Goal: Task Accomplishment & Management: Manage account settings

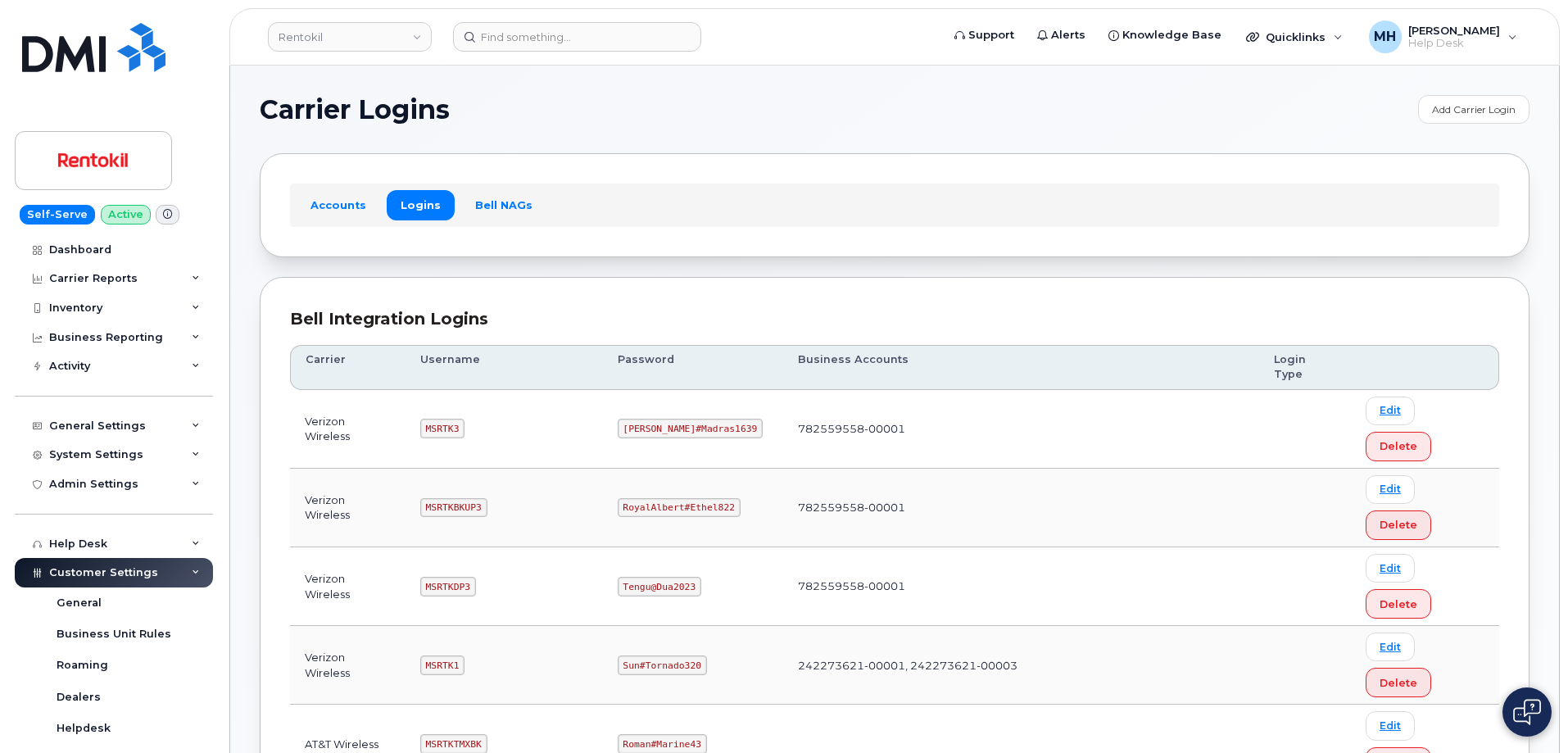
scroll to position [301, 0]
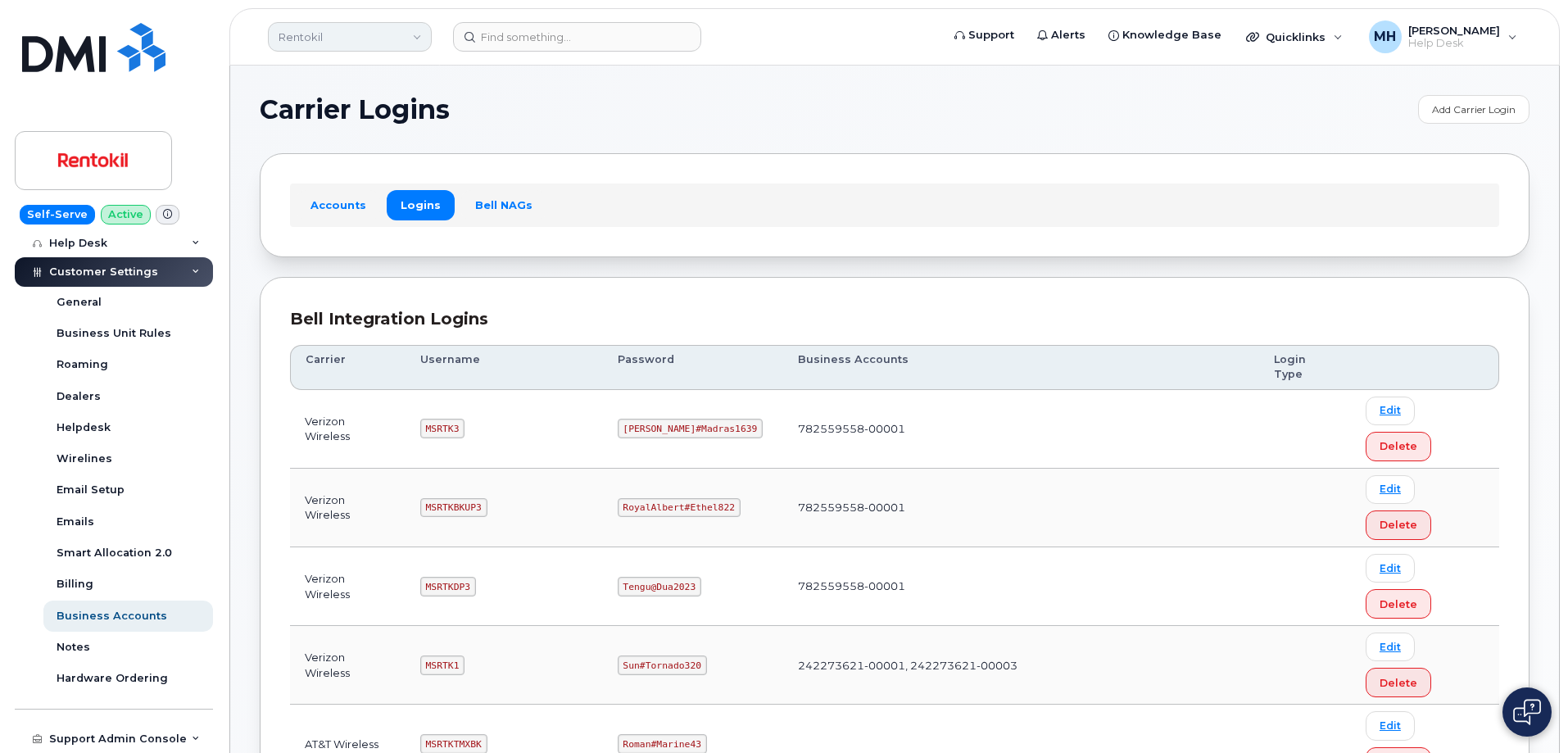
click at [343, 50] on link "Rentokil" at bounding box center [350, 36] width 164 height 30
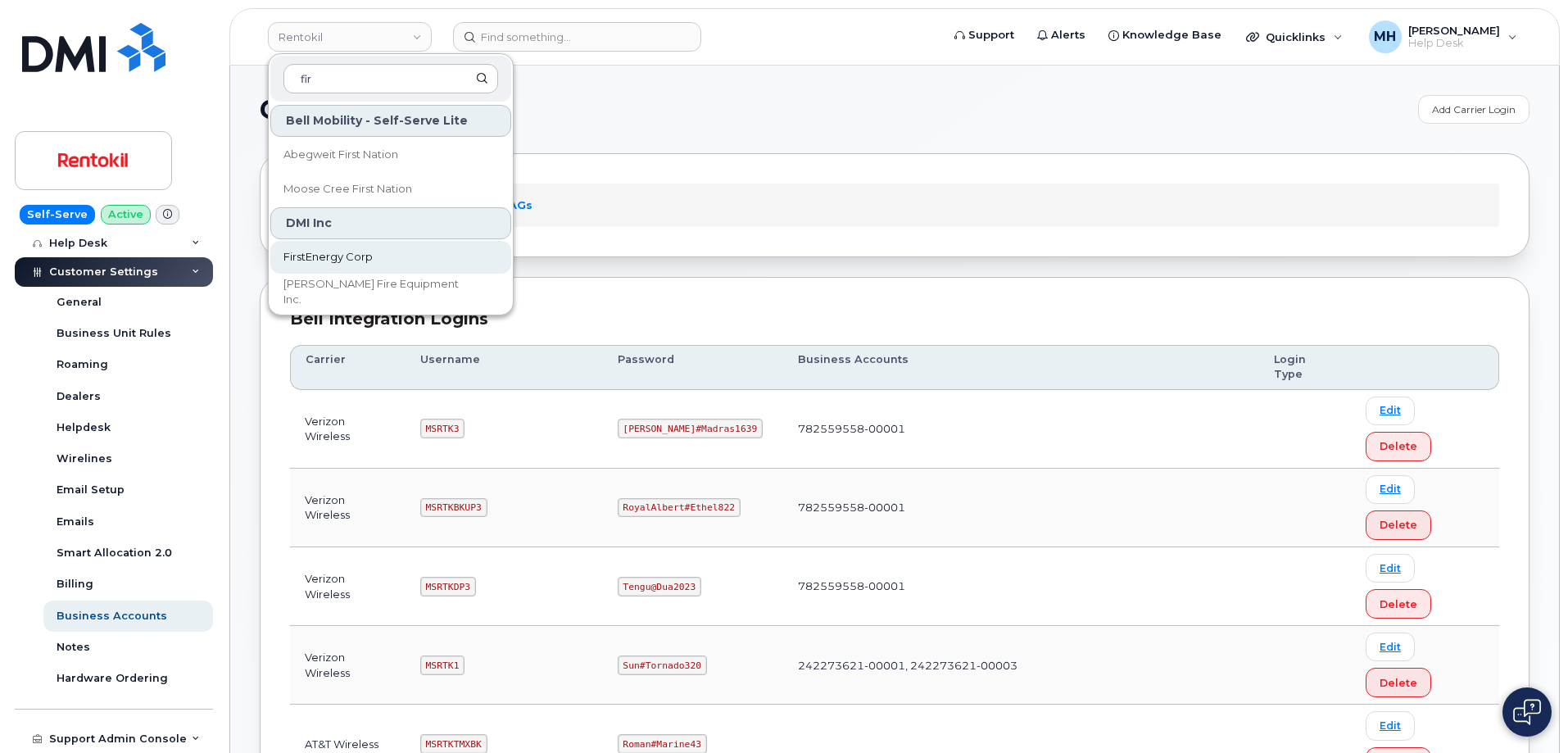
type input "fir"
click at [353, 250] on span "FirstEnergy Corp" at bounding box center [329, 256] width 90 height 16
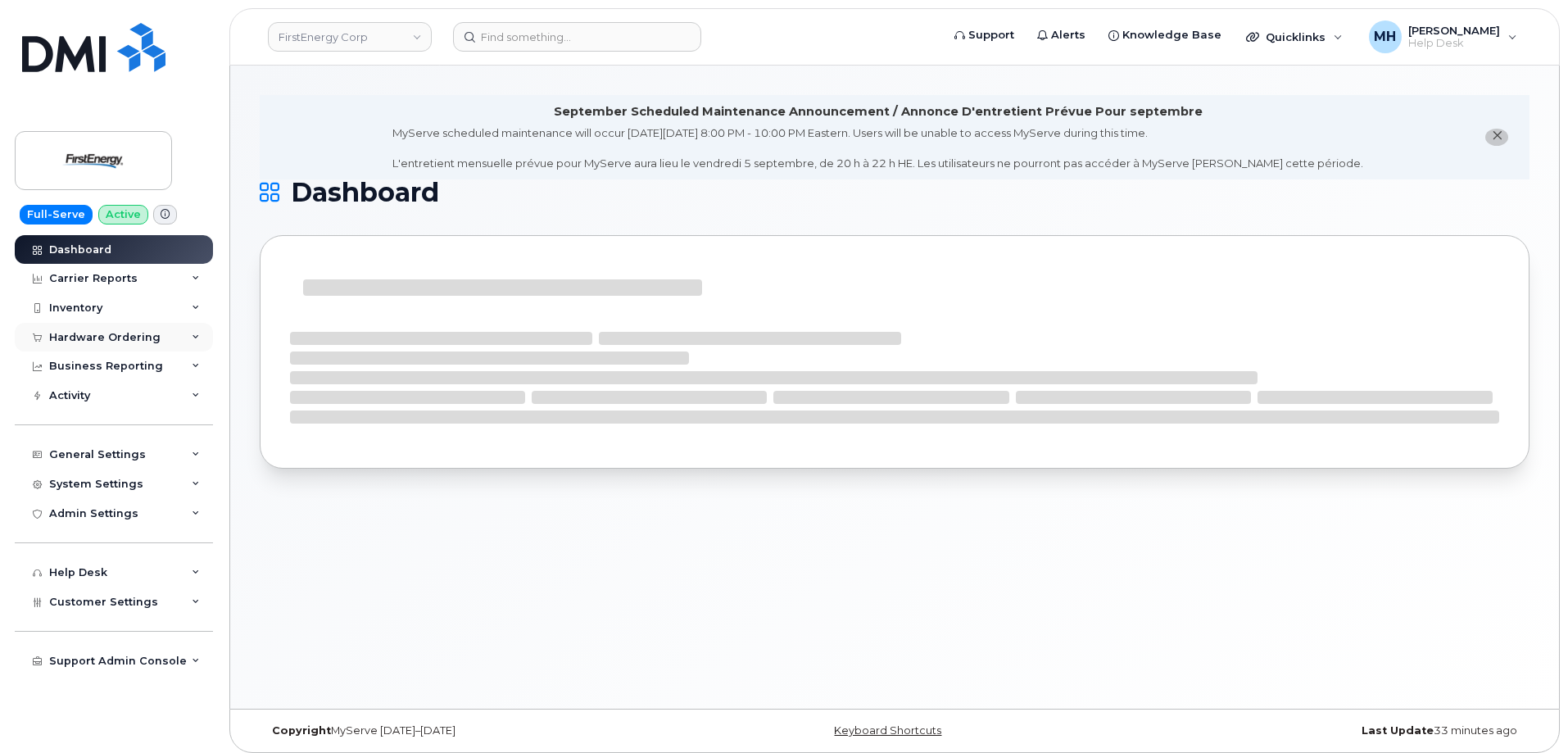
click at [167, 342] on div "Hardware Ordering" at bounding box center [113, 337] width 198 height 30
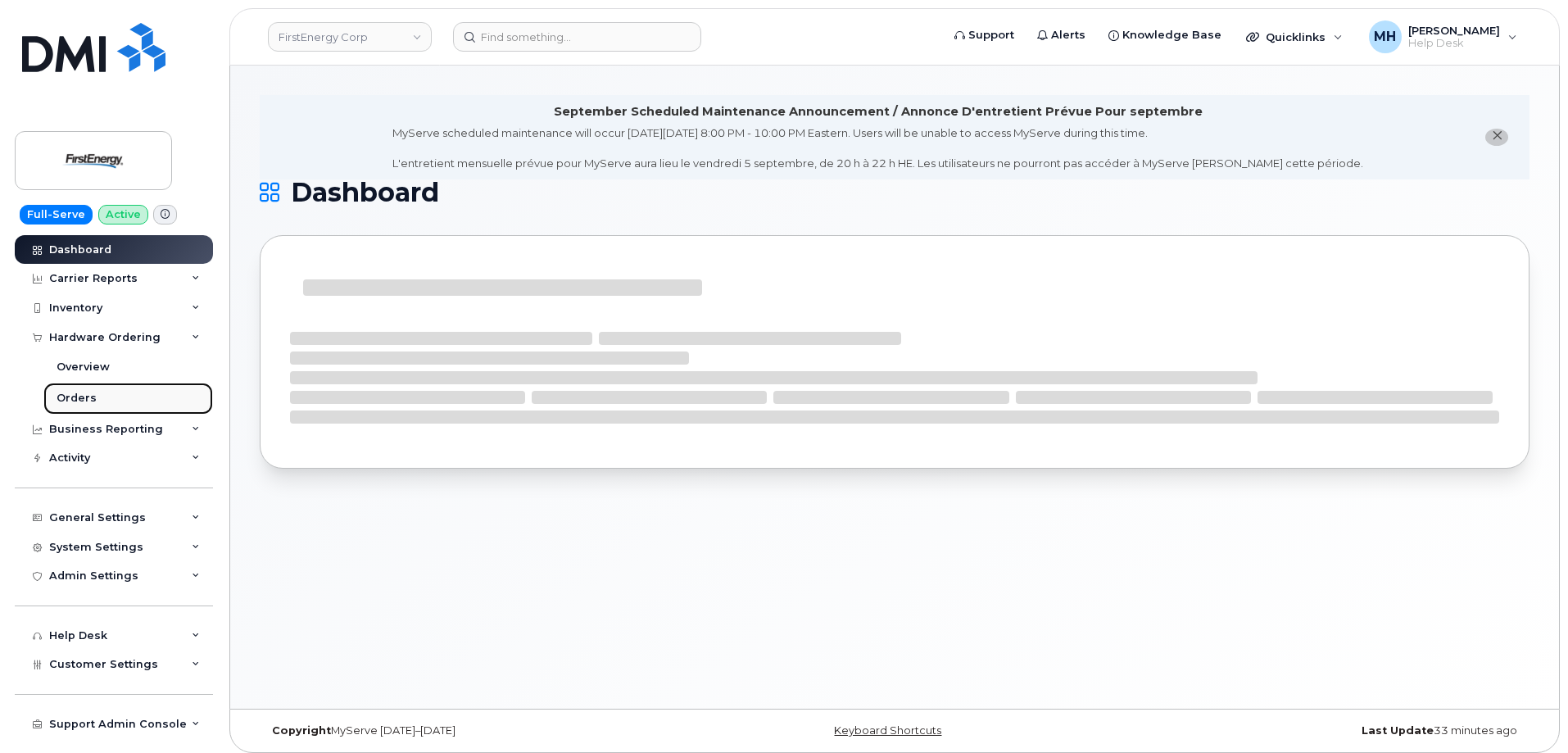
click at [123, 395] on link "Orders" at bounding box center [129, 398] width 170 height 31
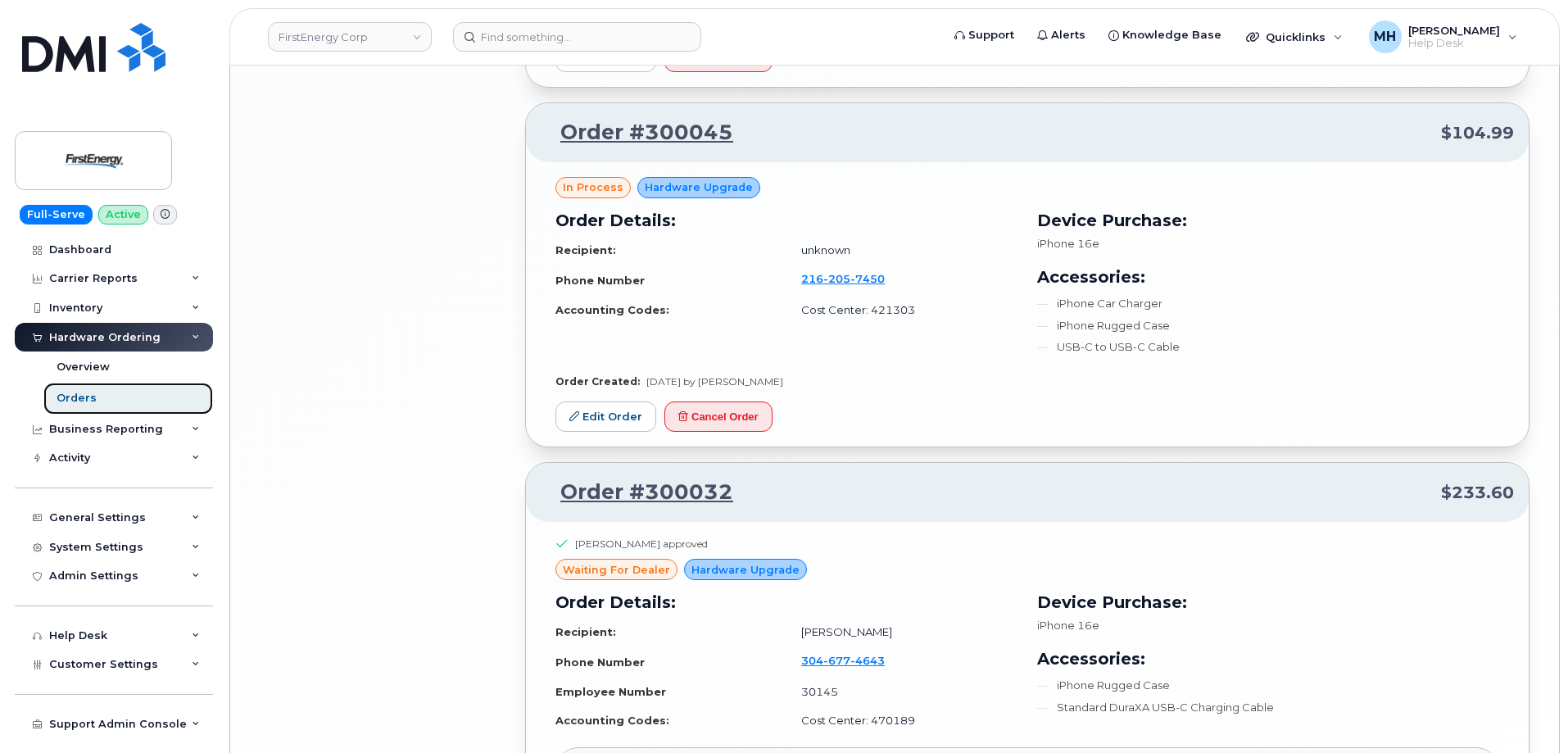
scroll to position [3477, 0]
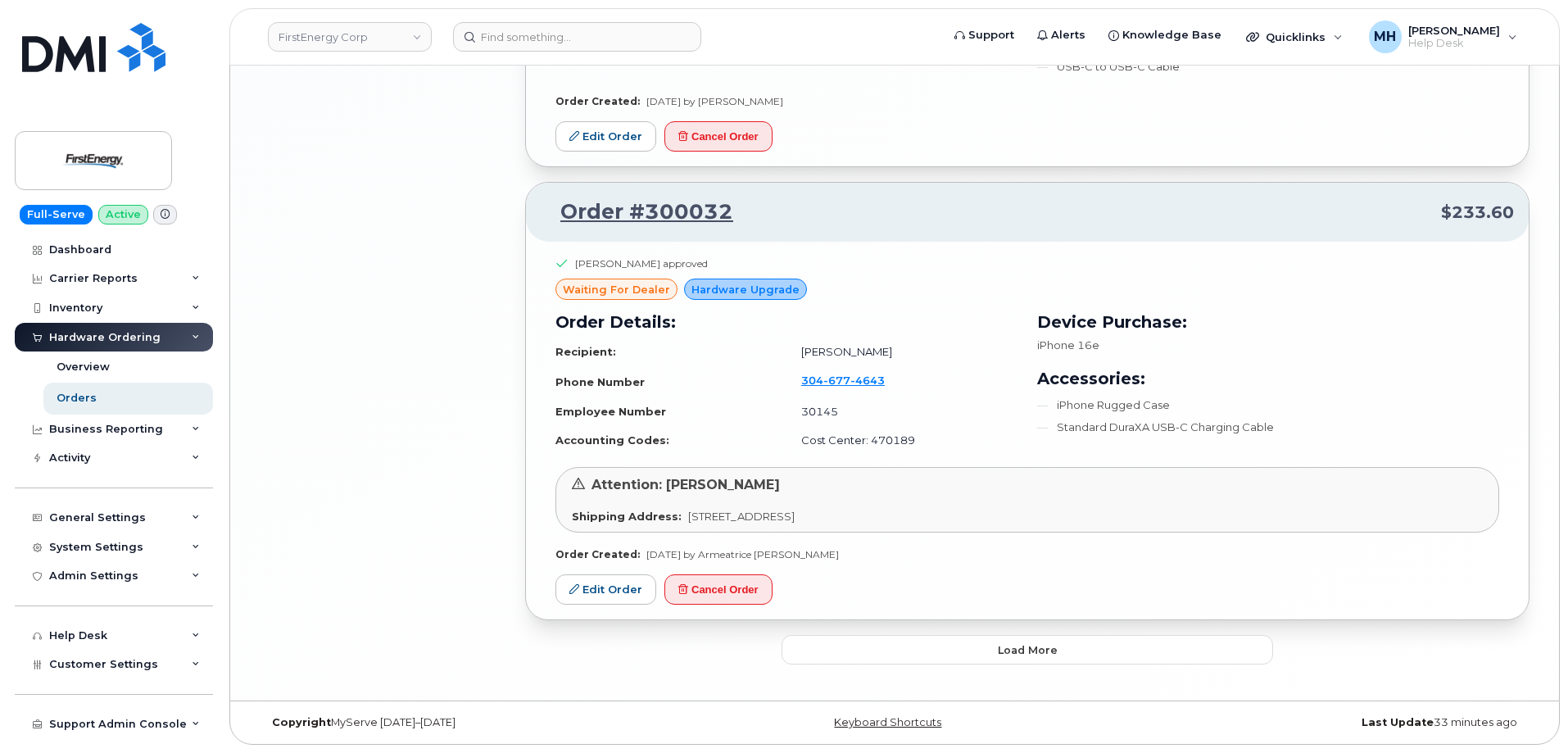
click at [939, 659] on button "Load more" at bounding box center [1027, 650] width 492 height 30
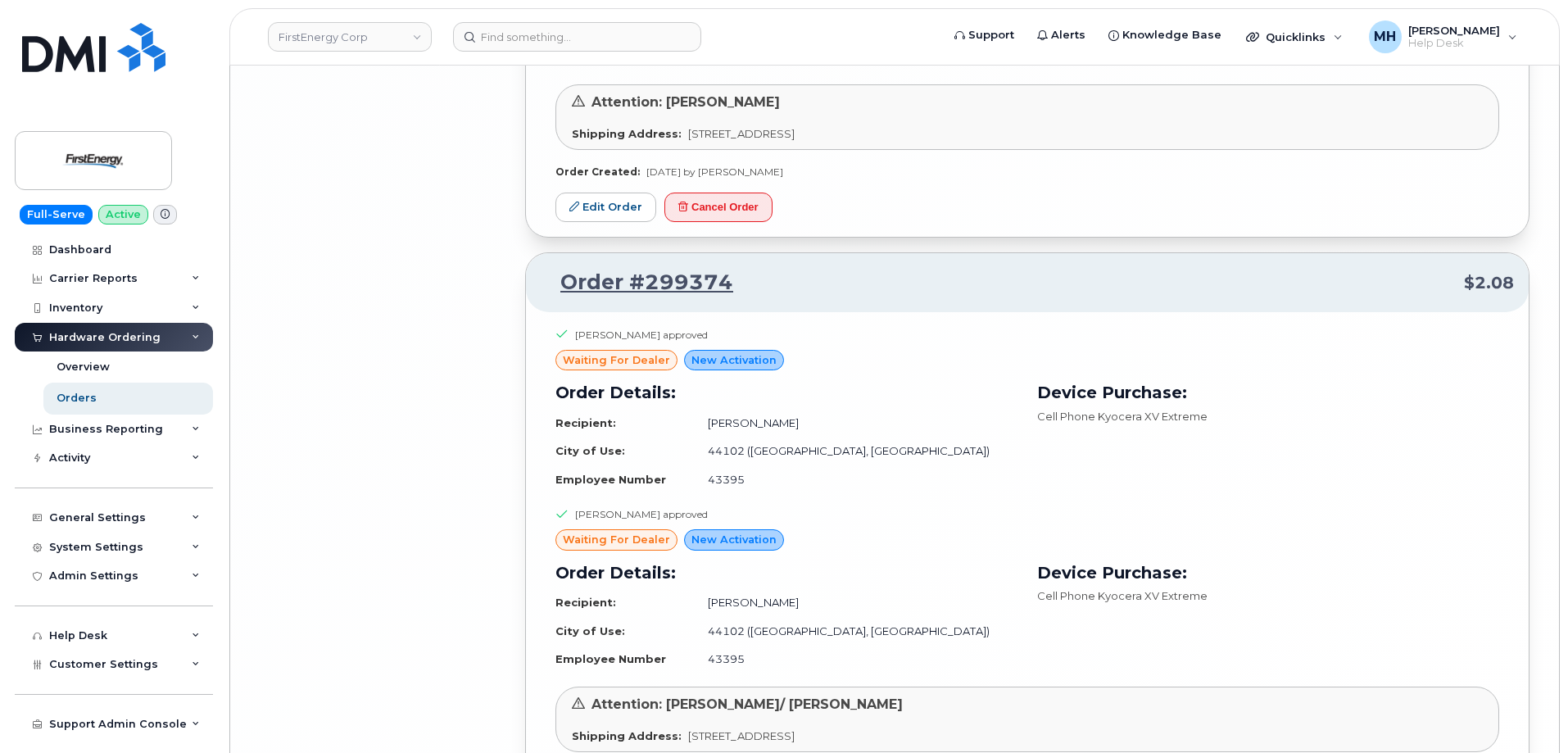
scroll to position [7553, 0]
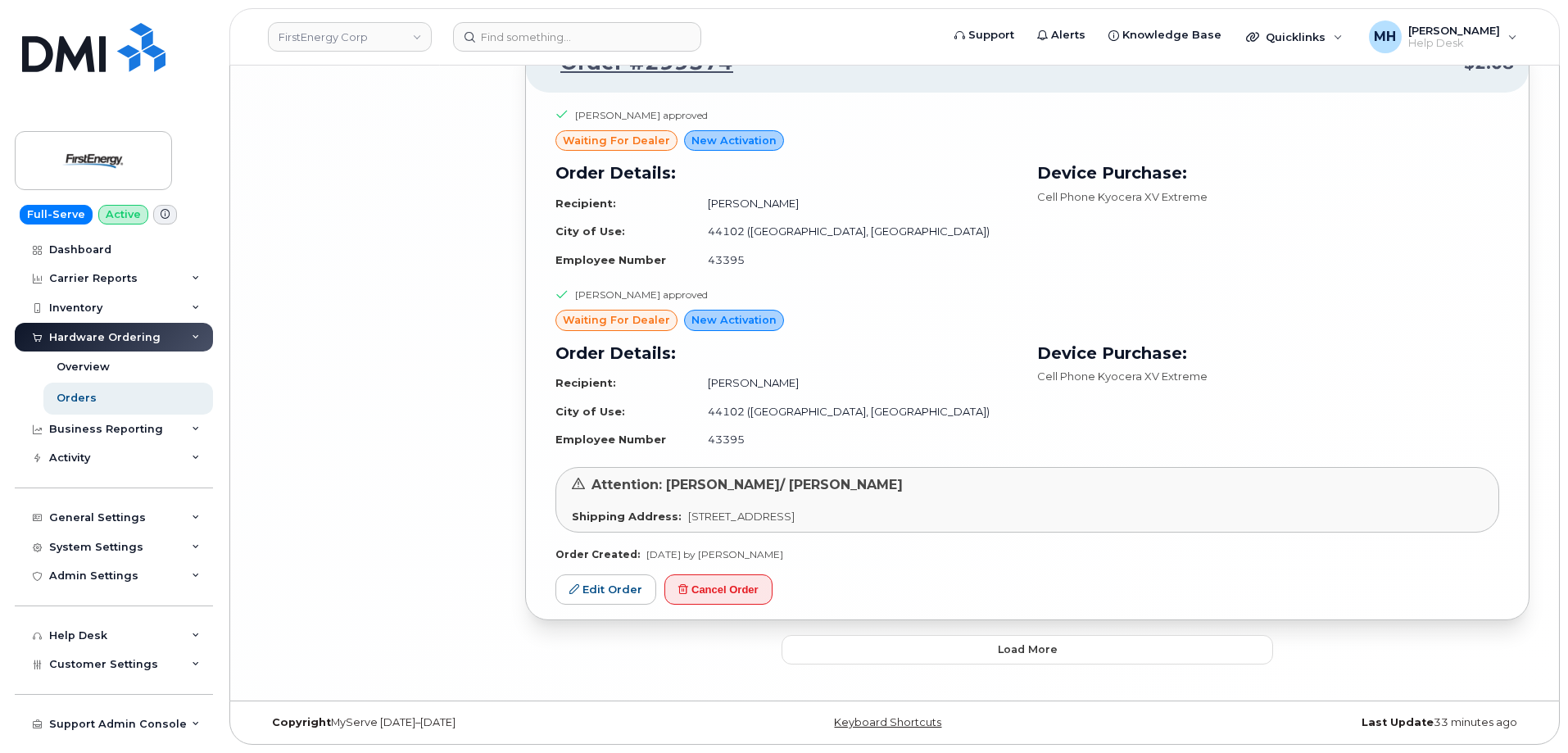
click at [887, 660] on button "Load more" at bounding box center [1027, 650] width 492 height 30
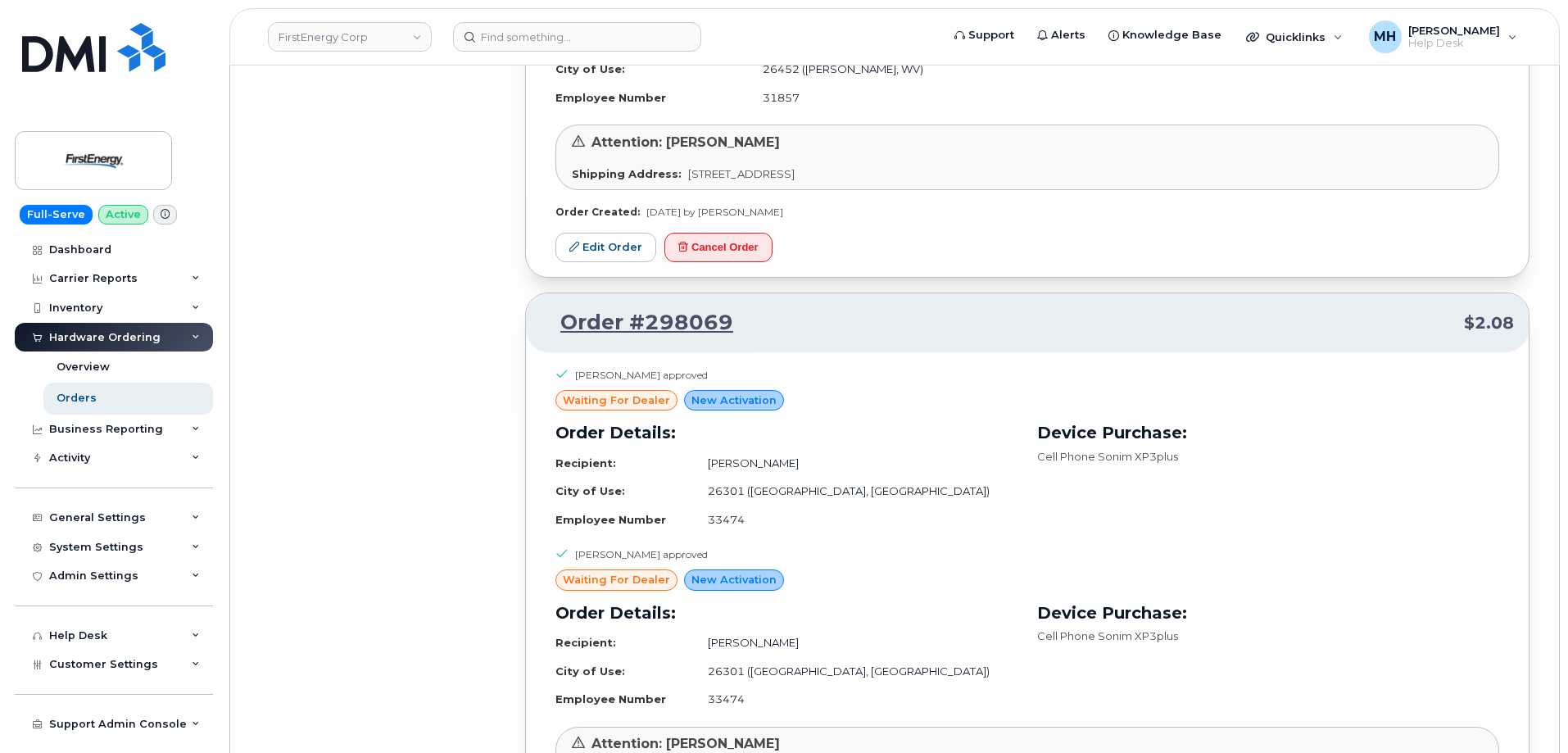
scroll to position [11894, 0]
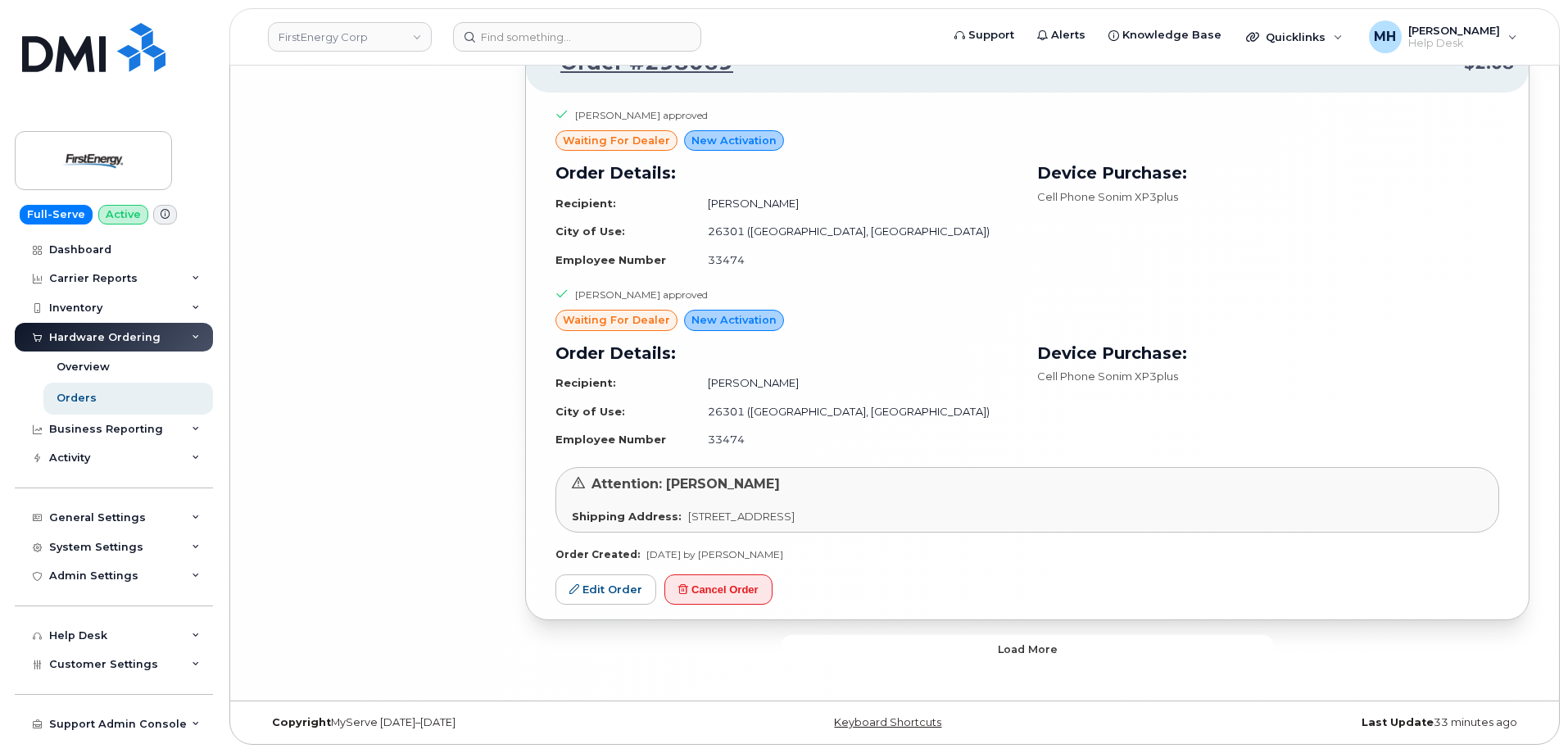
click at [828, 639] on button "Load more" at bounding box center [1027, 650] width 492 height 30
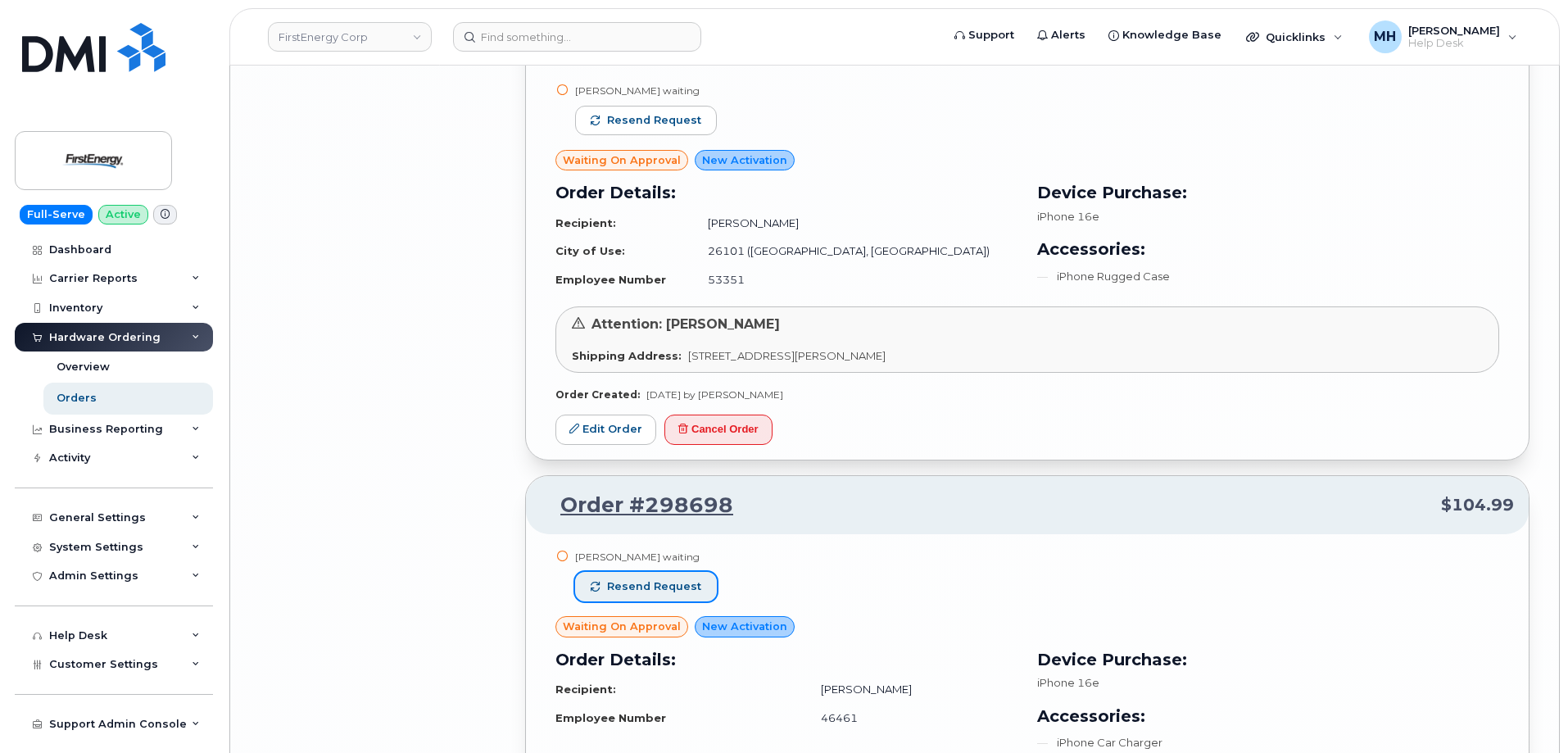
click at [690, 580] on span "Resend request" at bounding box center [653, 586] width 94 height 14
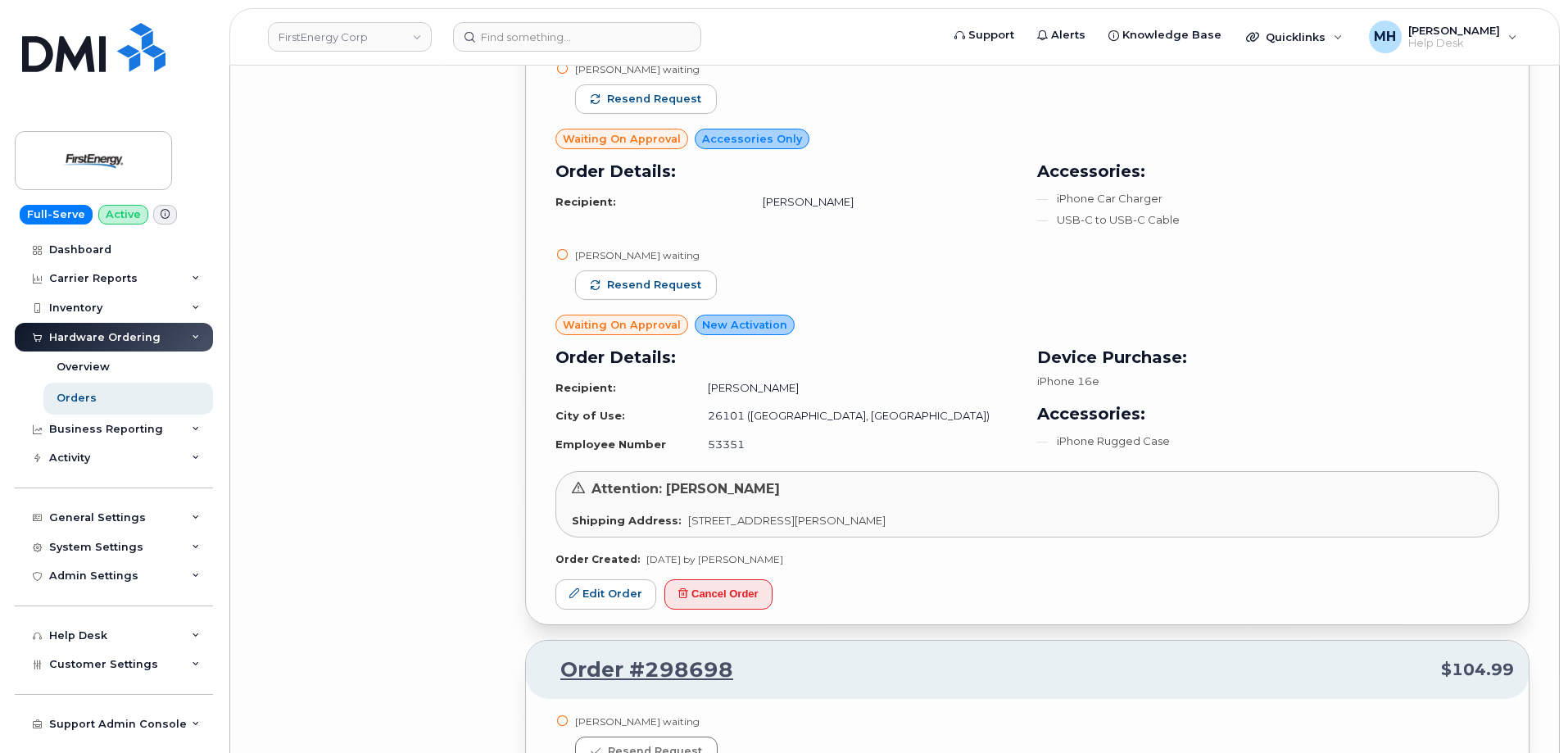
scroll to position [9533, 0]
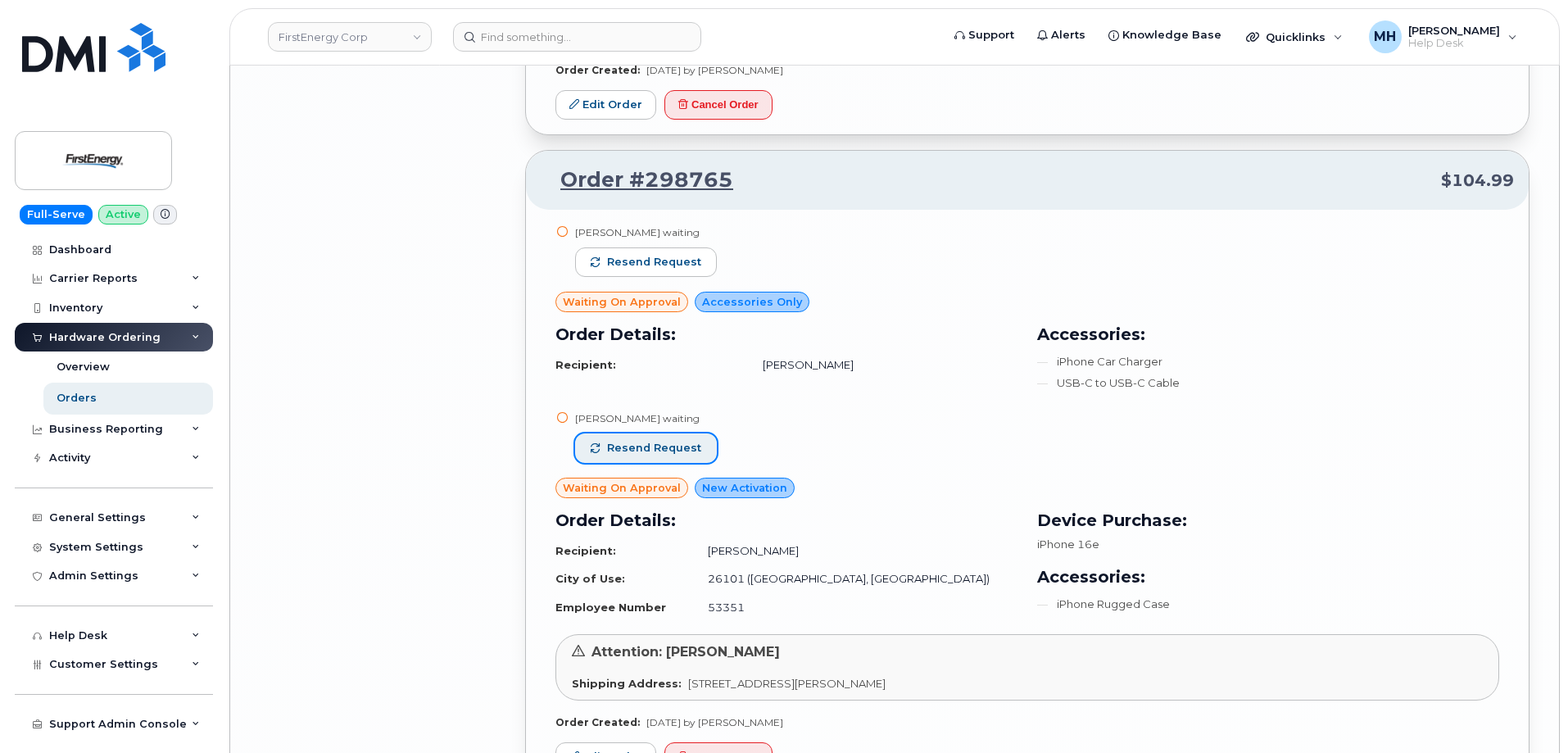
click at [692, 442] on span "Resend request" at bounding box center [653, 448] width 94 height 14
click at [686, 263] on span "Resend request" at bounding box center [653, 261] width 94 height 14
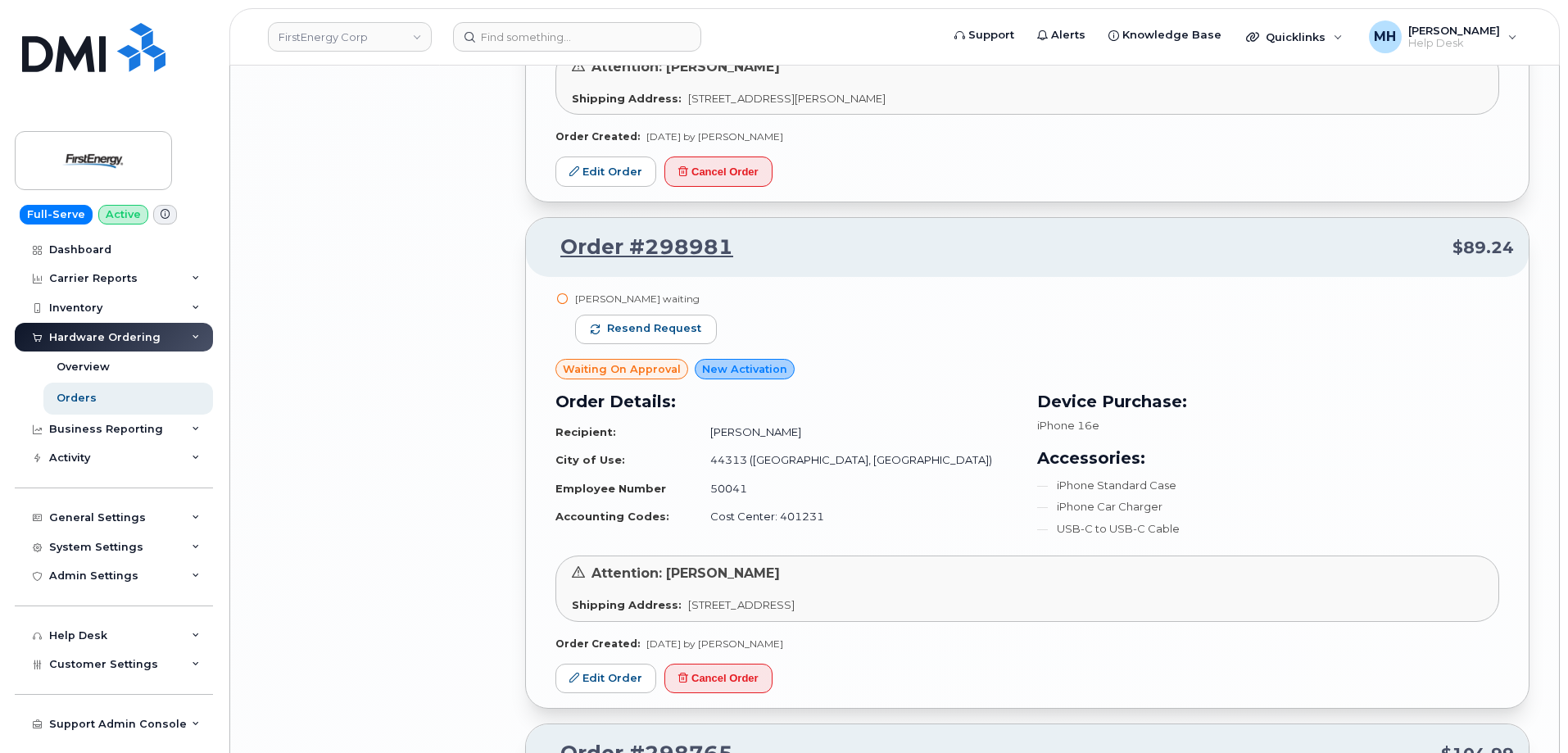
click at [617, 303] on div "Miroslav Gajdos waiting" at bounding box center [646, 298] width 142 height 14
click at [619, 327] on span "Resend request" at bounding box center [653, 328] width 94 height 14
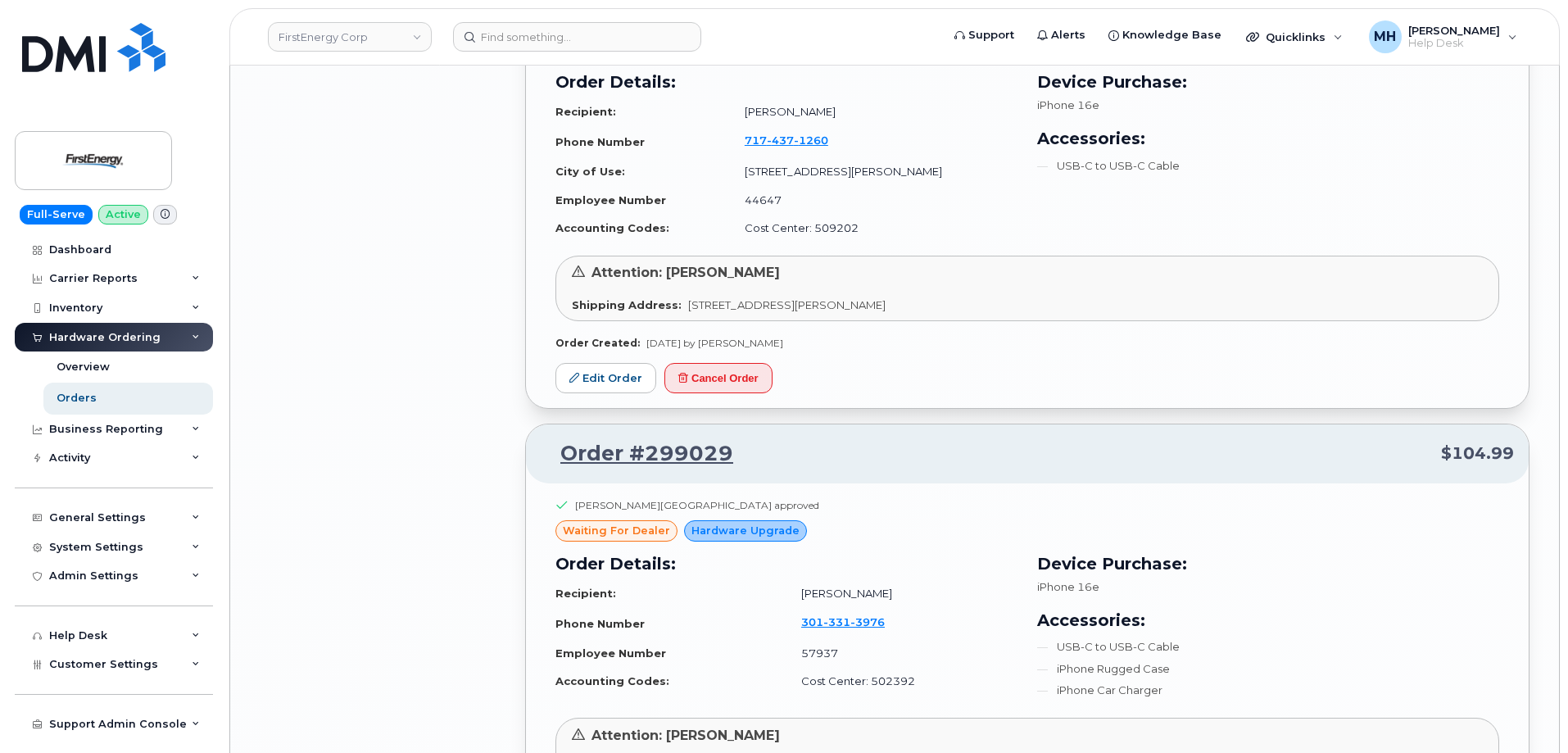
scroll to position [7975, 0]
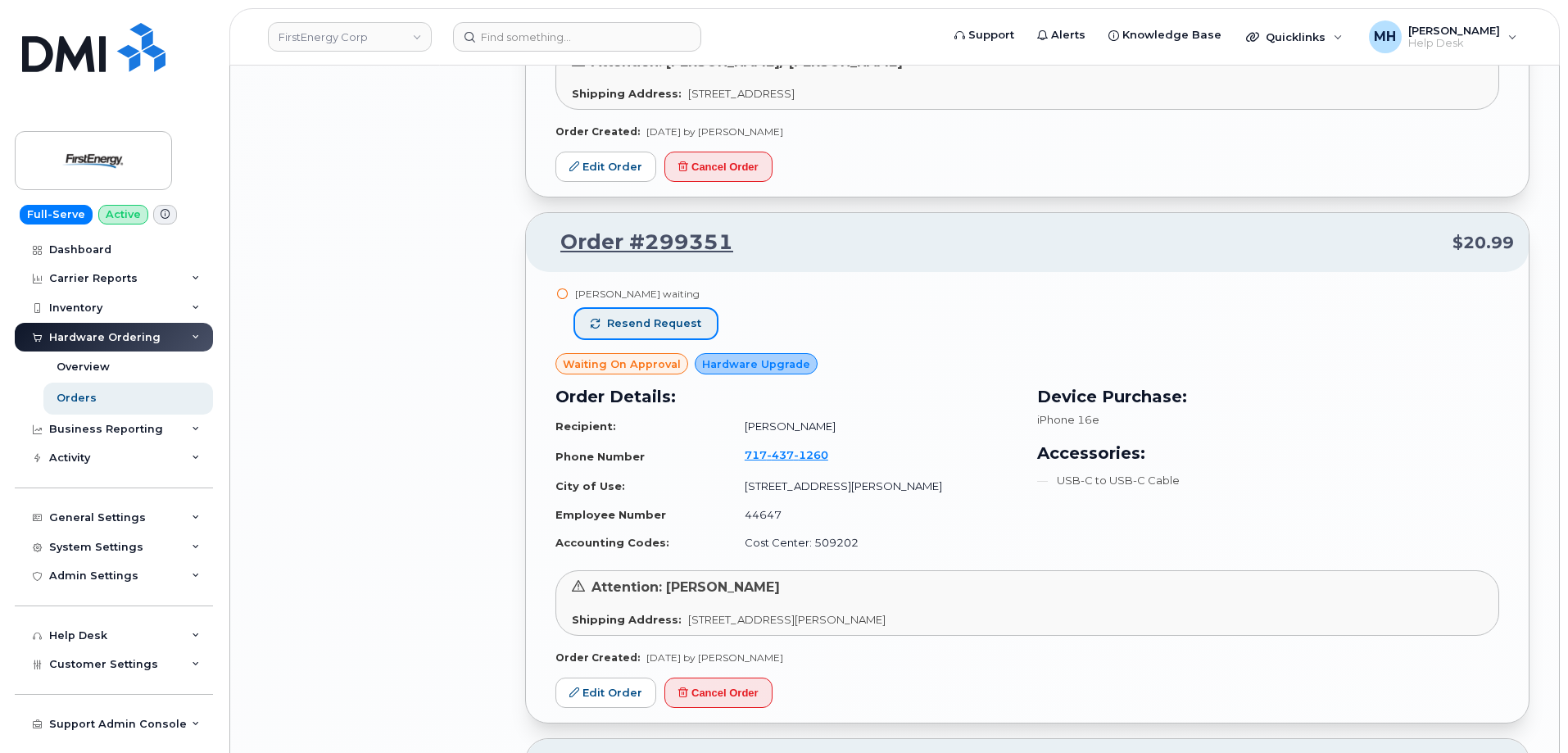
click at [694, 319] on span "Resend request" at bounding box center [653, 323] width 94 height 14
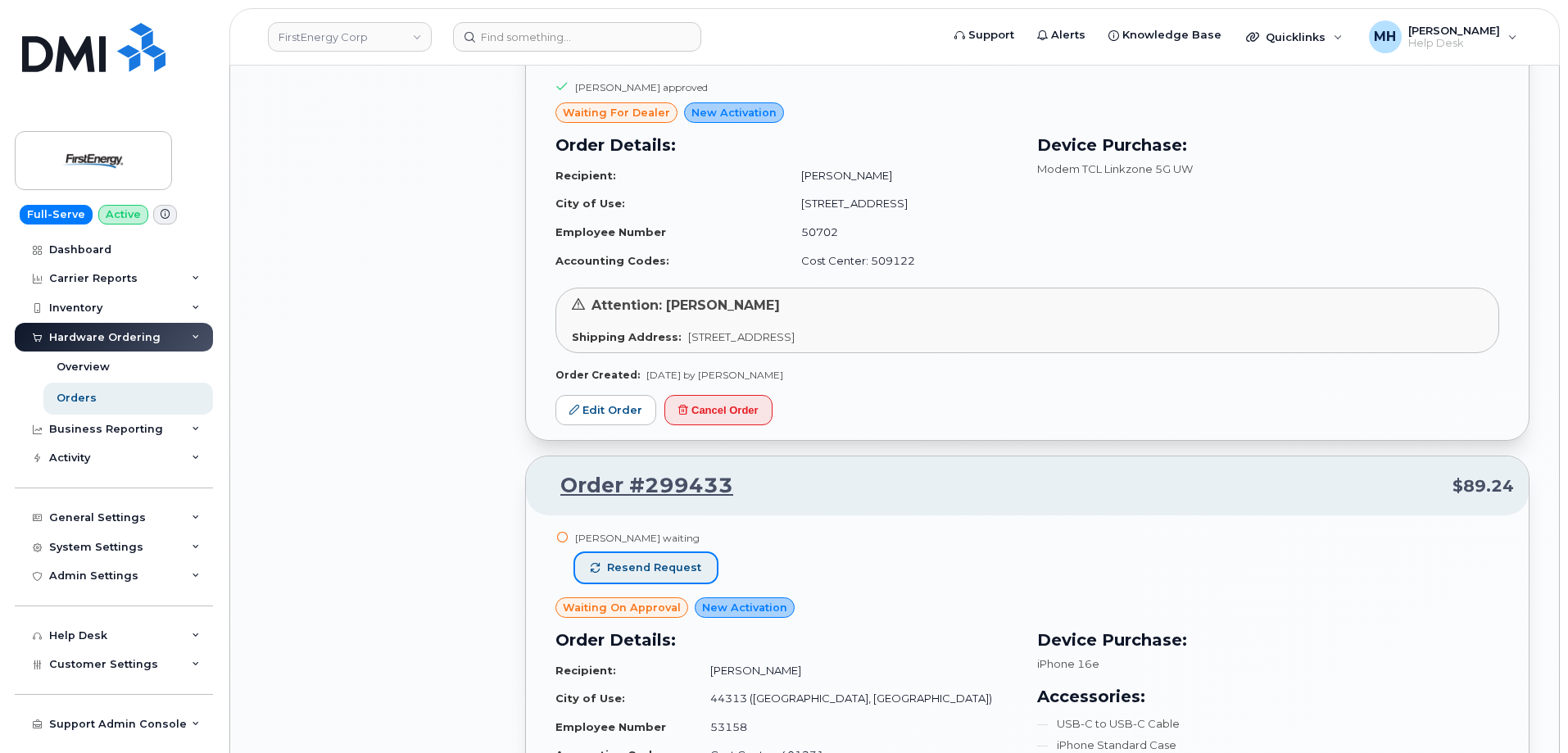
click at [682, 580] on button "Resend request" at bounding box center [646, 568] width 142 height 30
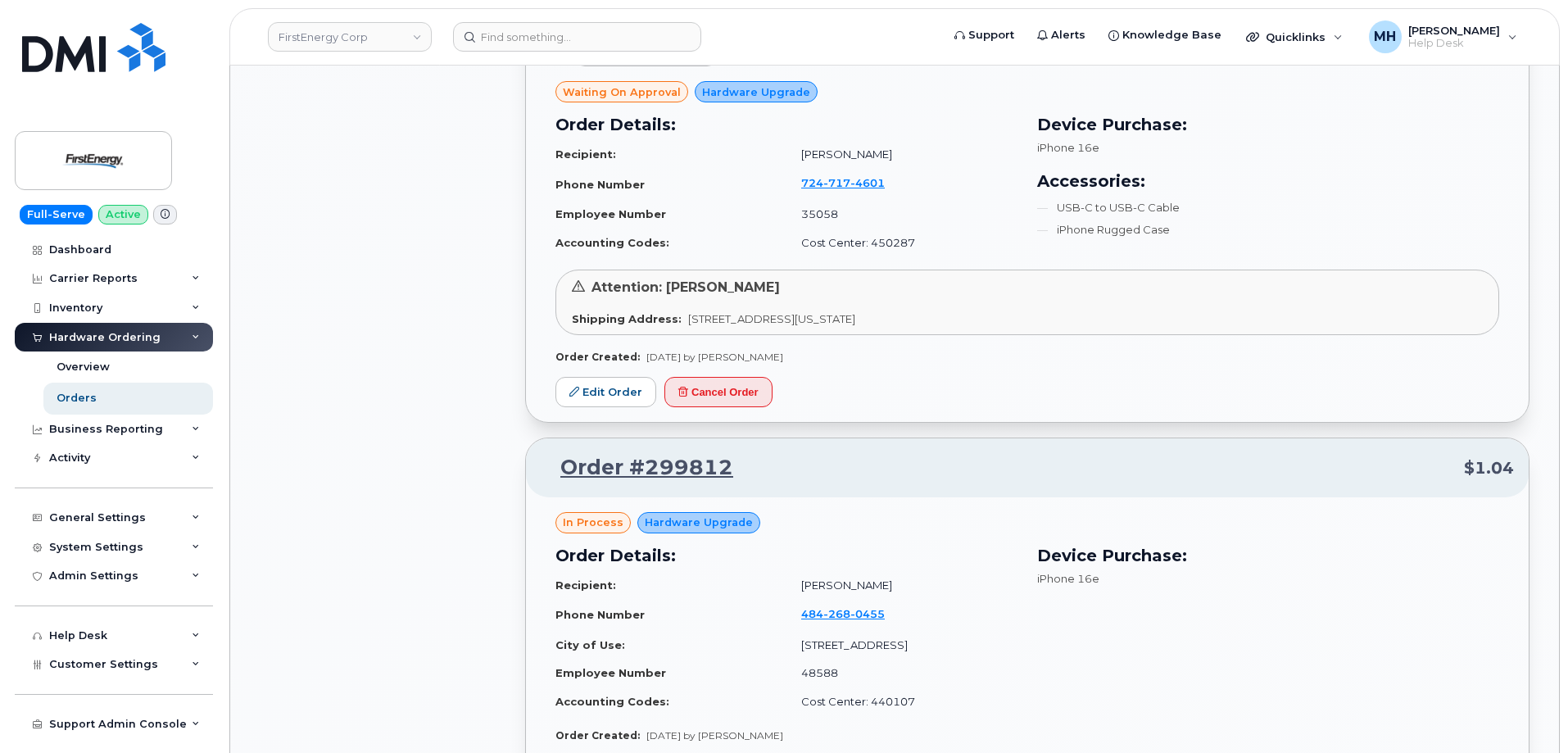
scroll to position [5106, 0]
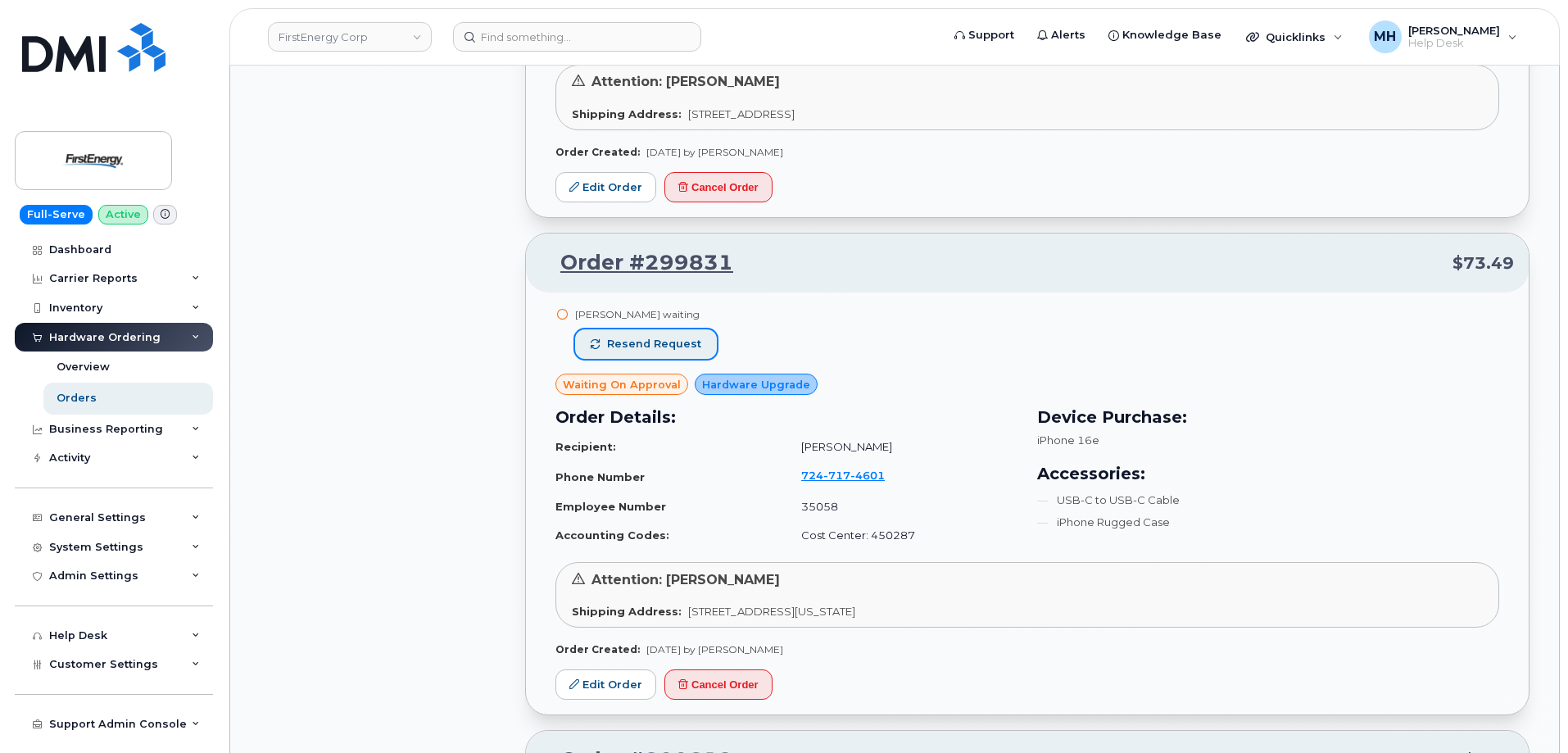
click at [664, 342] on span "Resend request" at bounding box center [653, 343] width 94 height 14
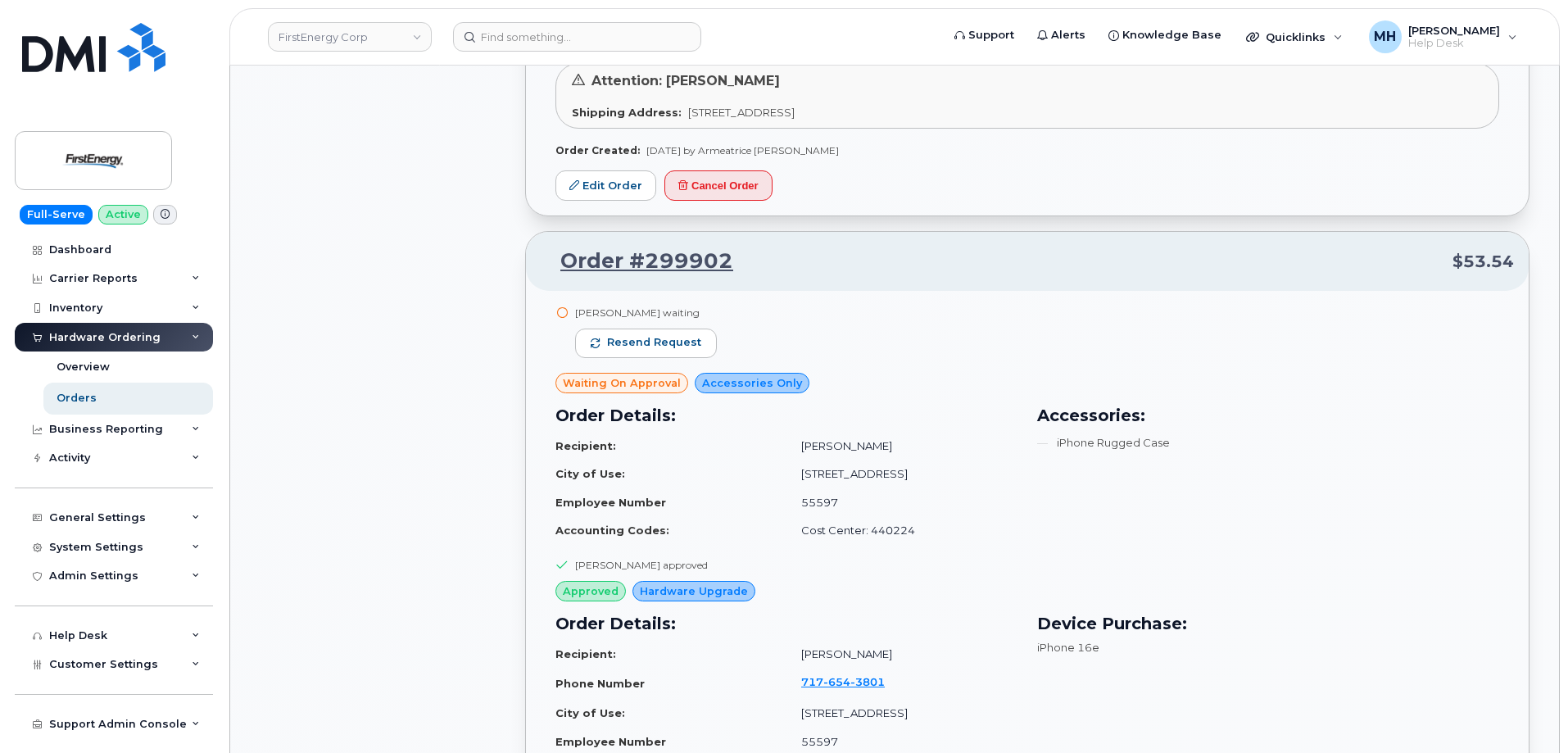
scroll to position [3713, 0]
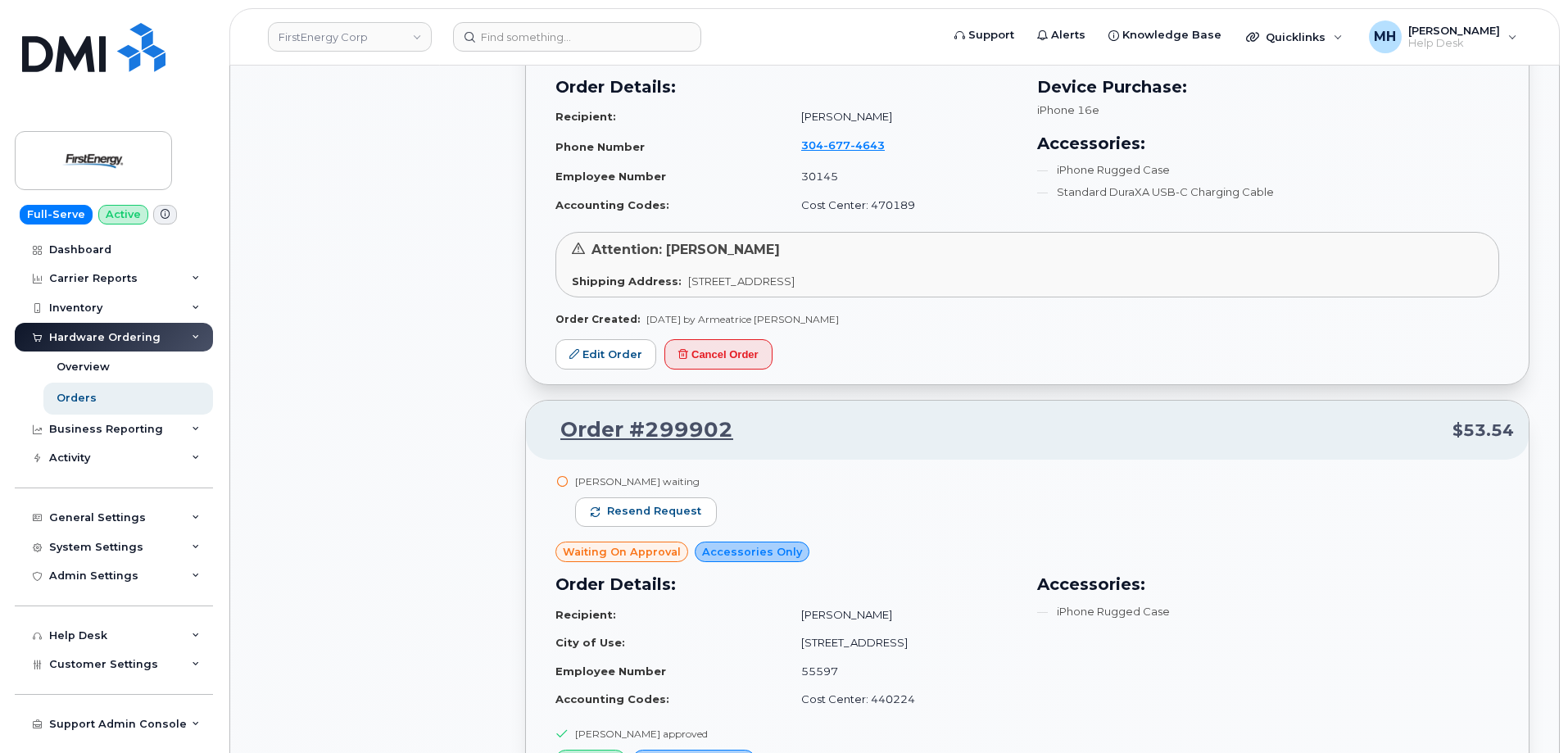
click at [689, 528] on div "Arthur Stewart waiting Resend request" at bounding box center [646, 508] width 142 height 67
click at [686, 512] on span "Resend request" at bounding box center [653, 511] width 94 height 14
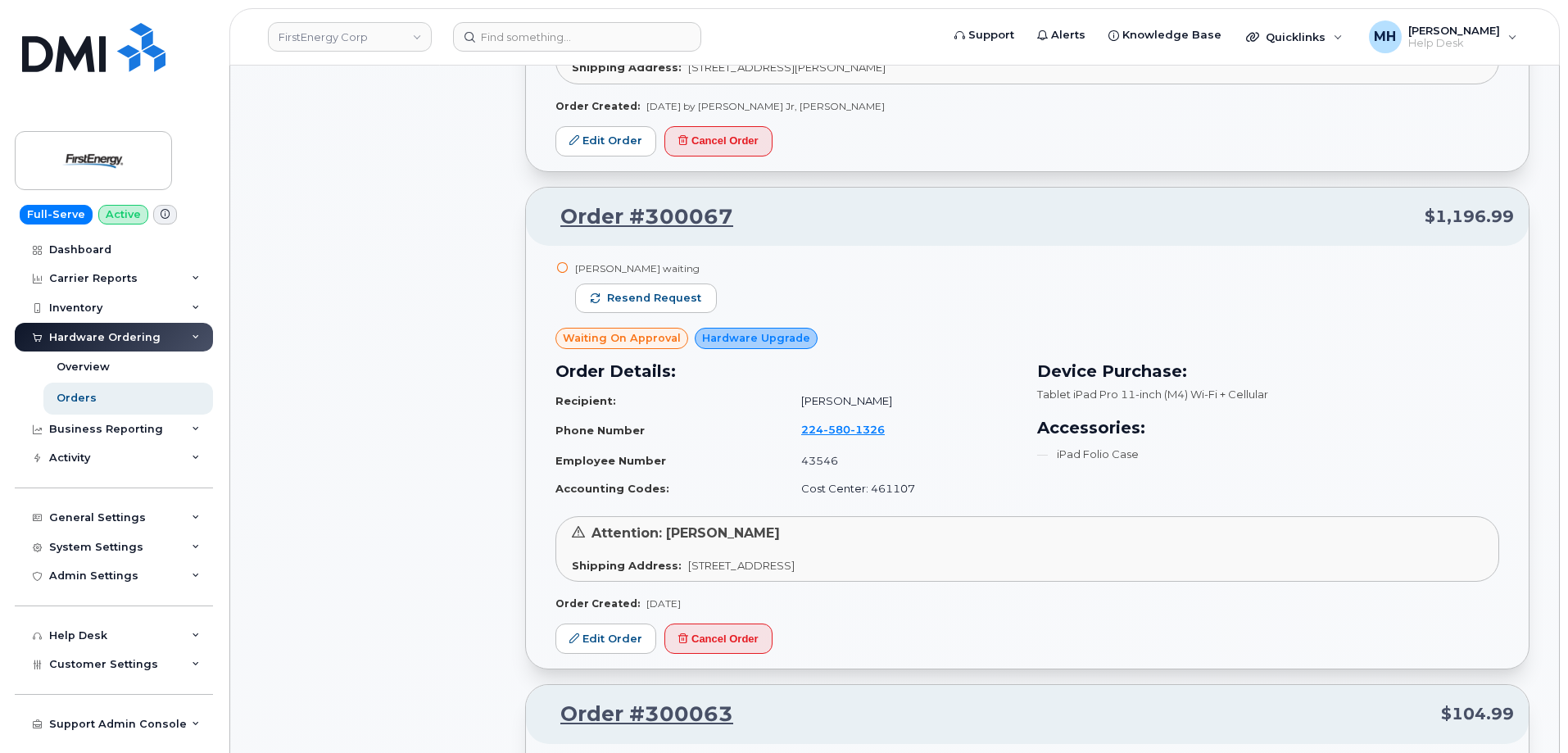
scroll to position [2155, 0]
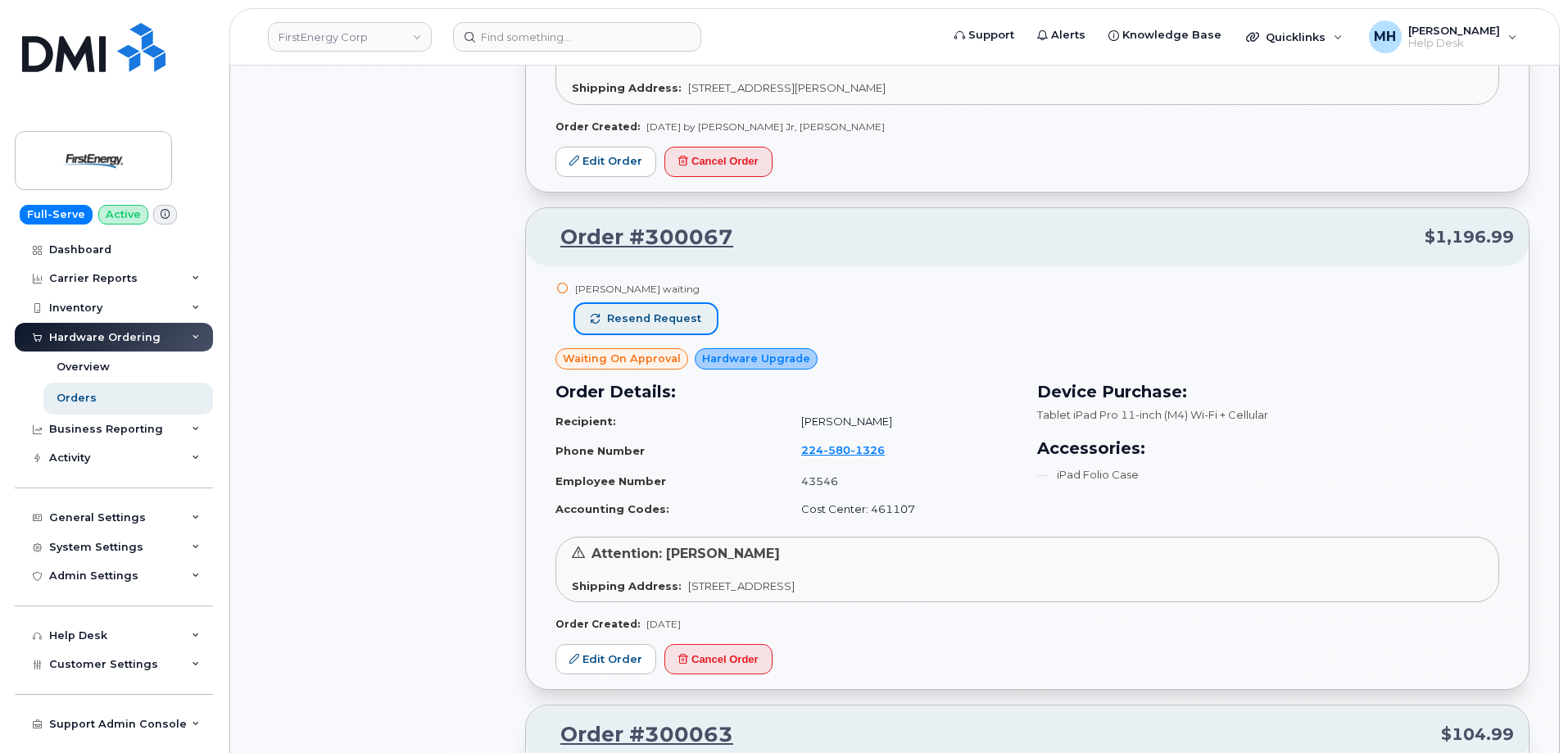
click at [678, 312] on span "Resend request" at bounding box center [653, 318] width 94 height 14
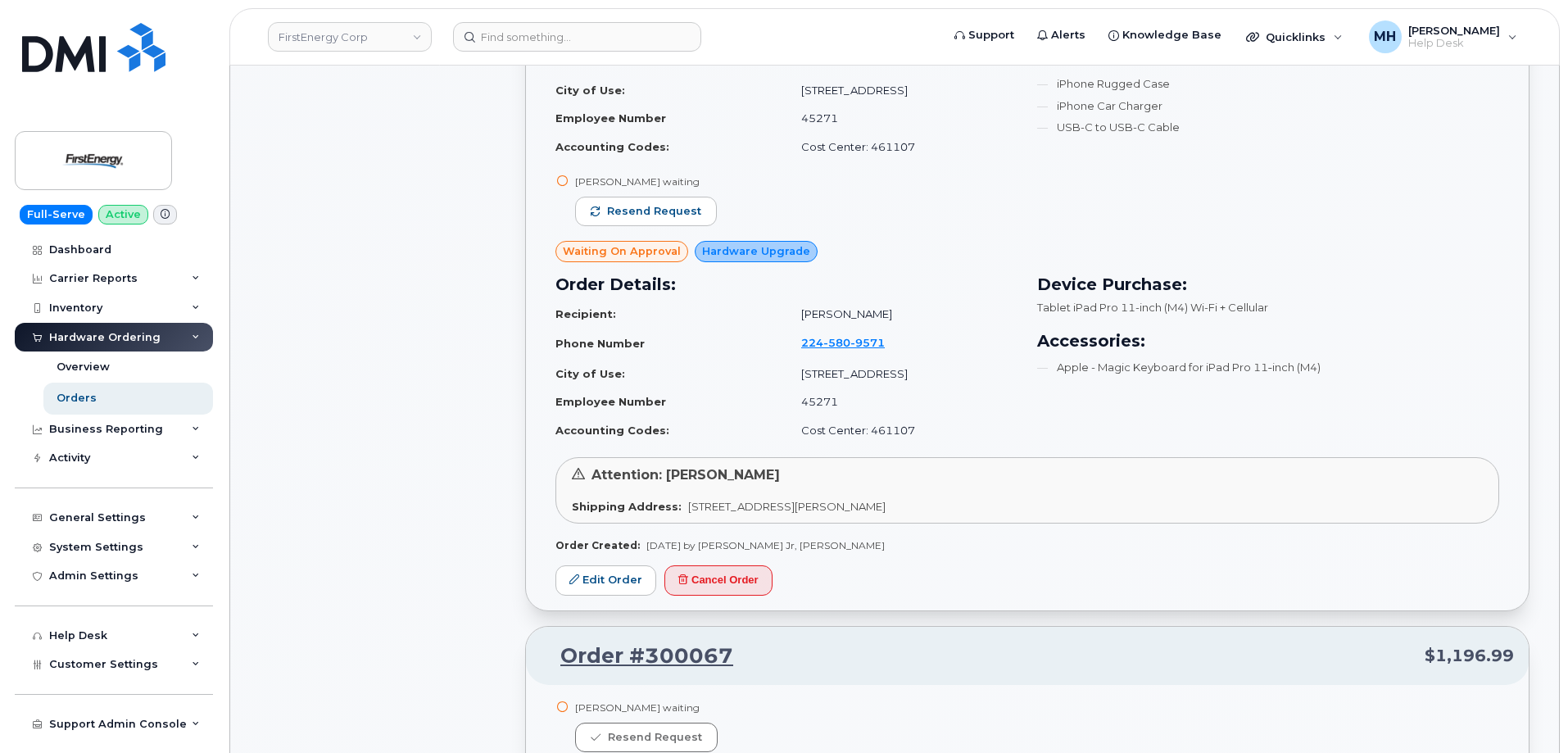
scroll to position [1581, 0]
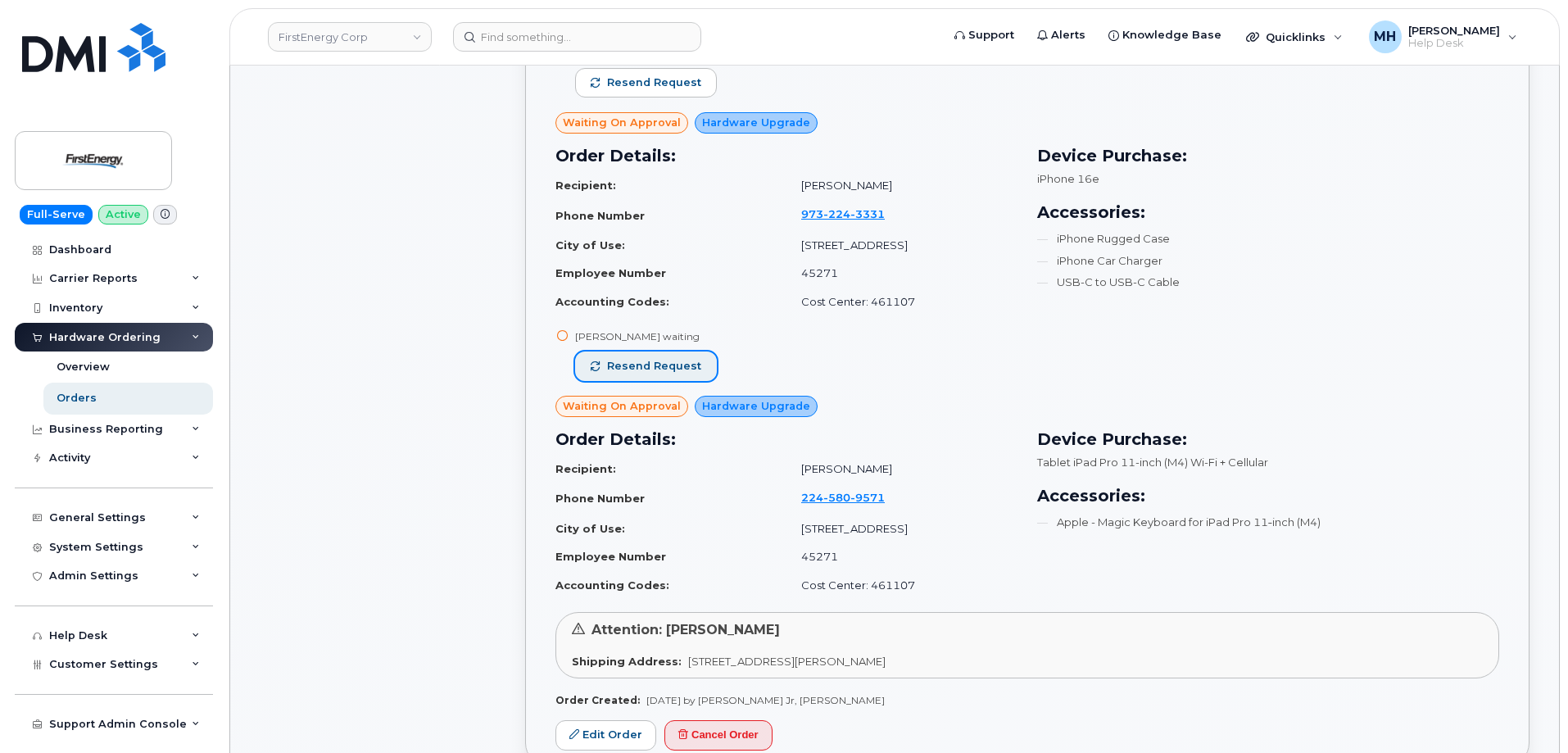
click at [681, 370] on span "Resend request" at bounding box center [653, 366] width 94 height 14
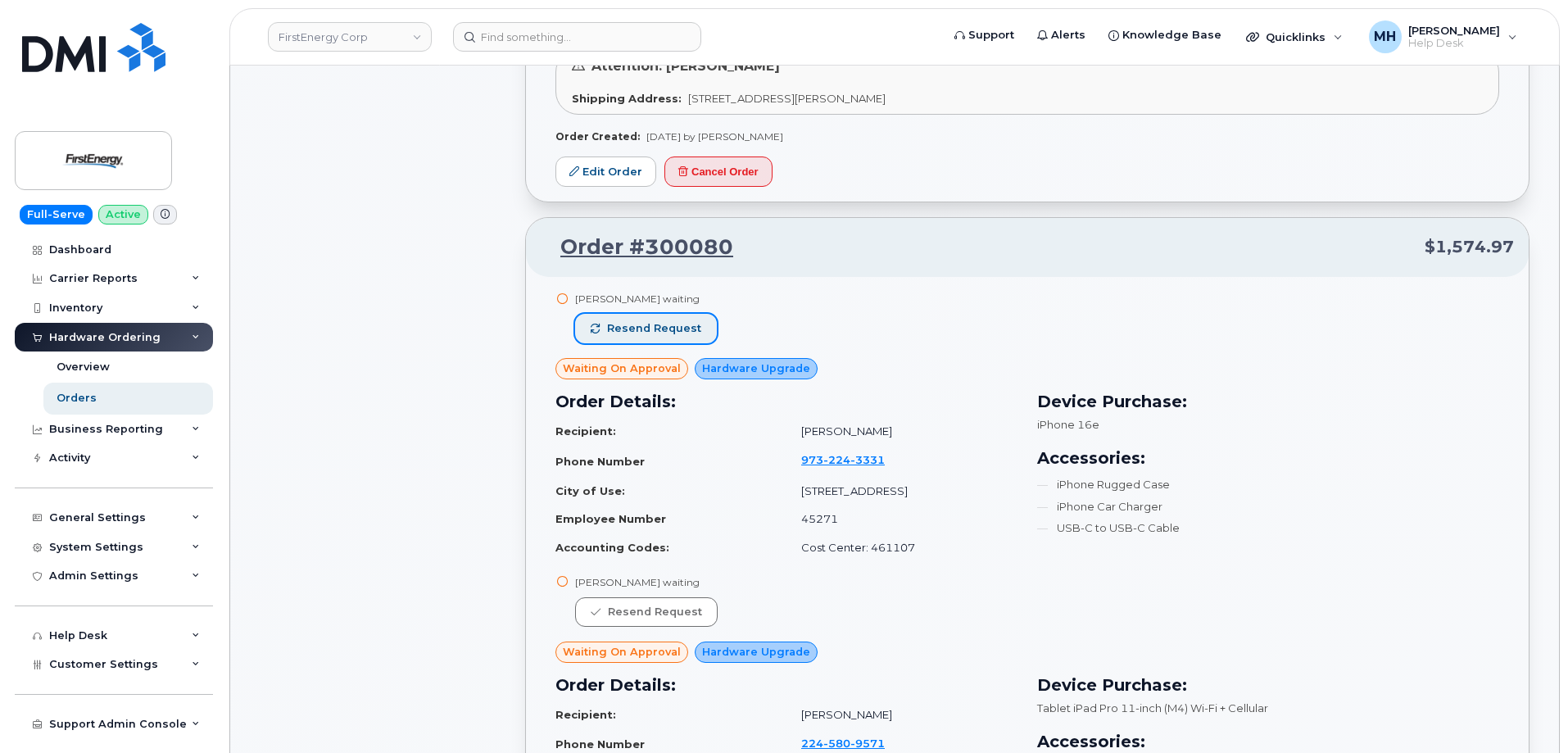
click at [694, 323] on span "Resend request" at bounding box center [653, 328] width 94 height 14
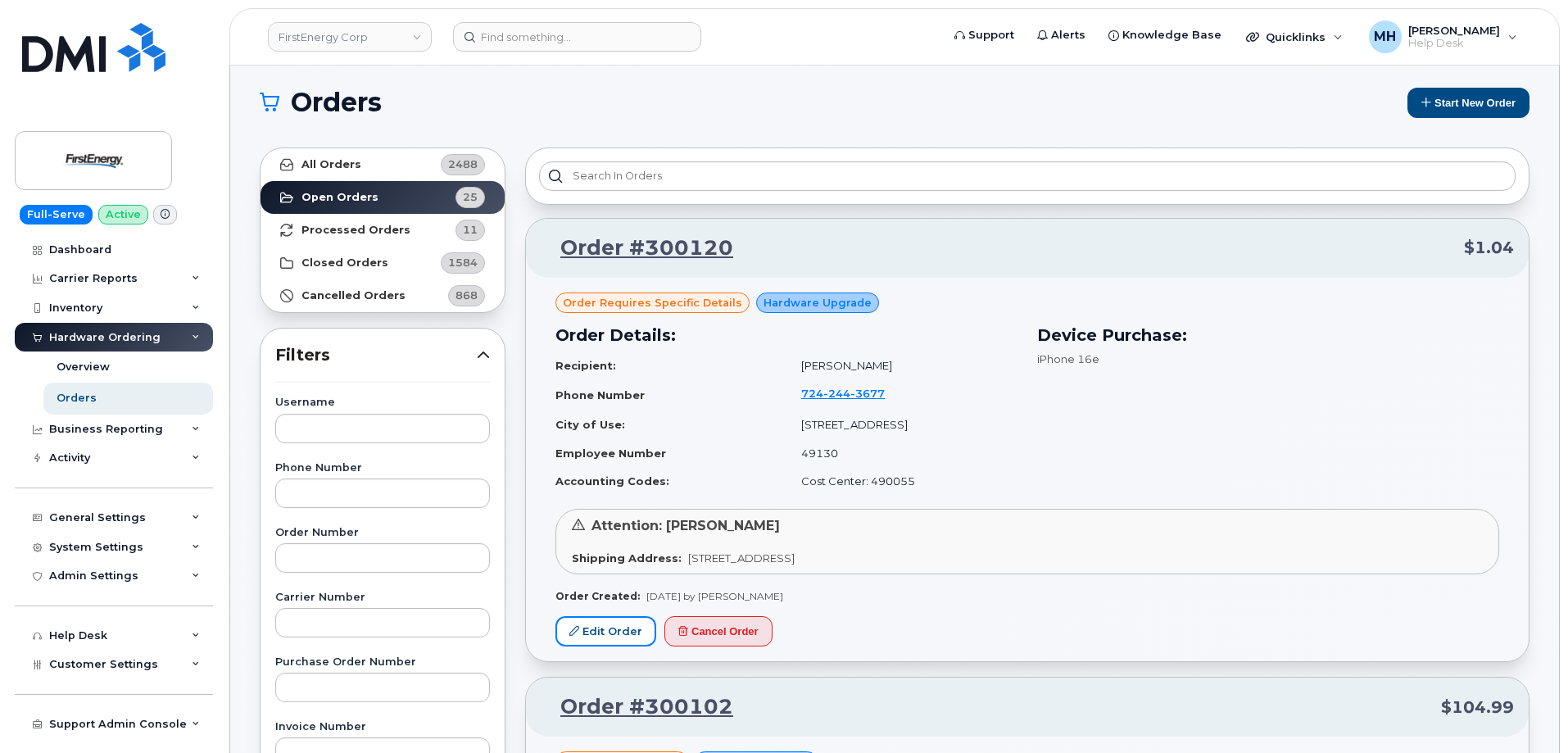
scroll to position [0, 0]
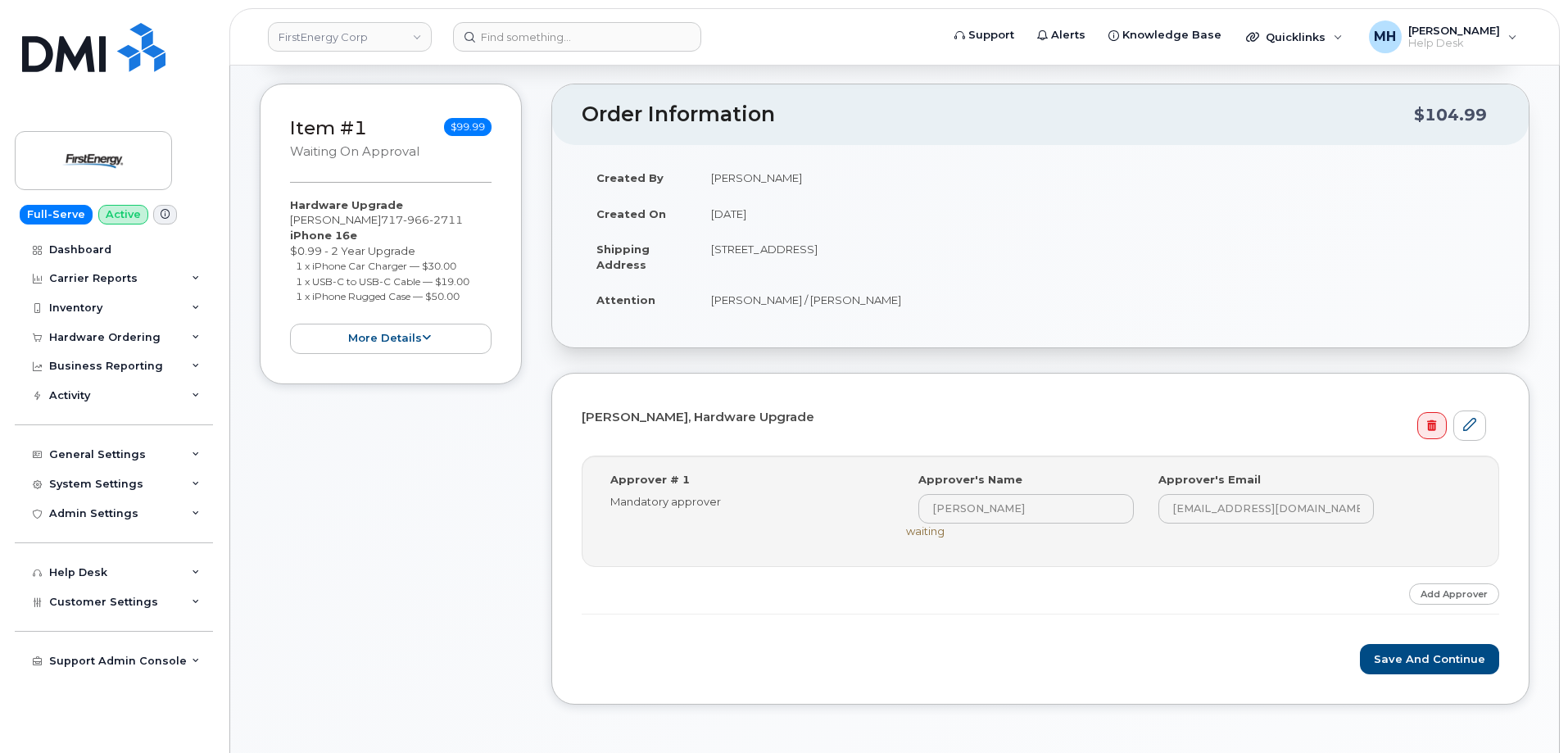
scroll to position [328, 0]
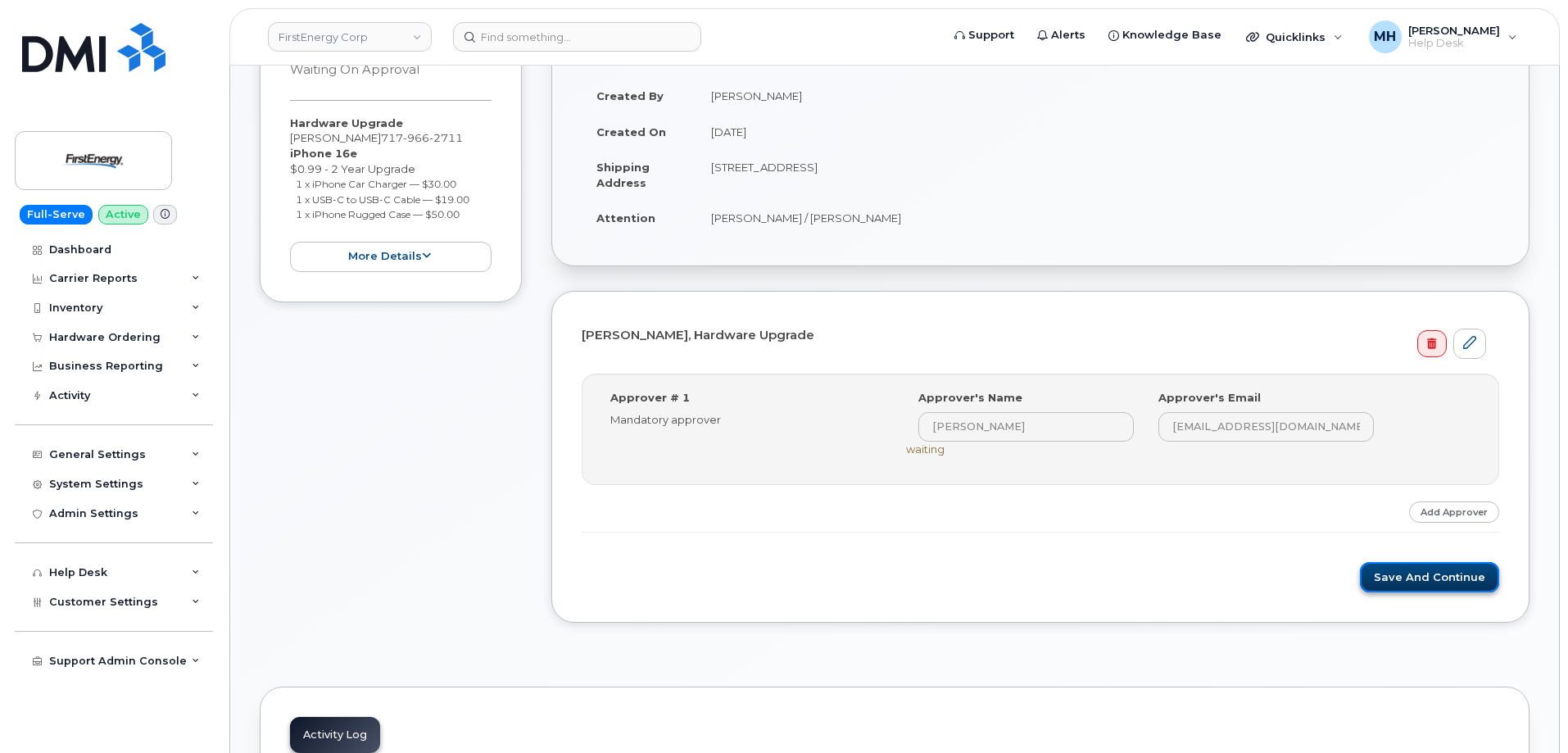
click at [1385, 573] on button "Save and Continue" at bounding box center [1430, 578] width 139 height 31
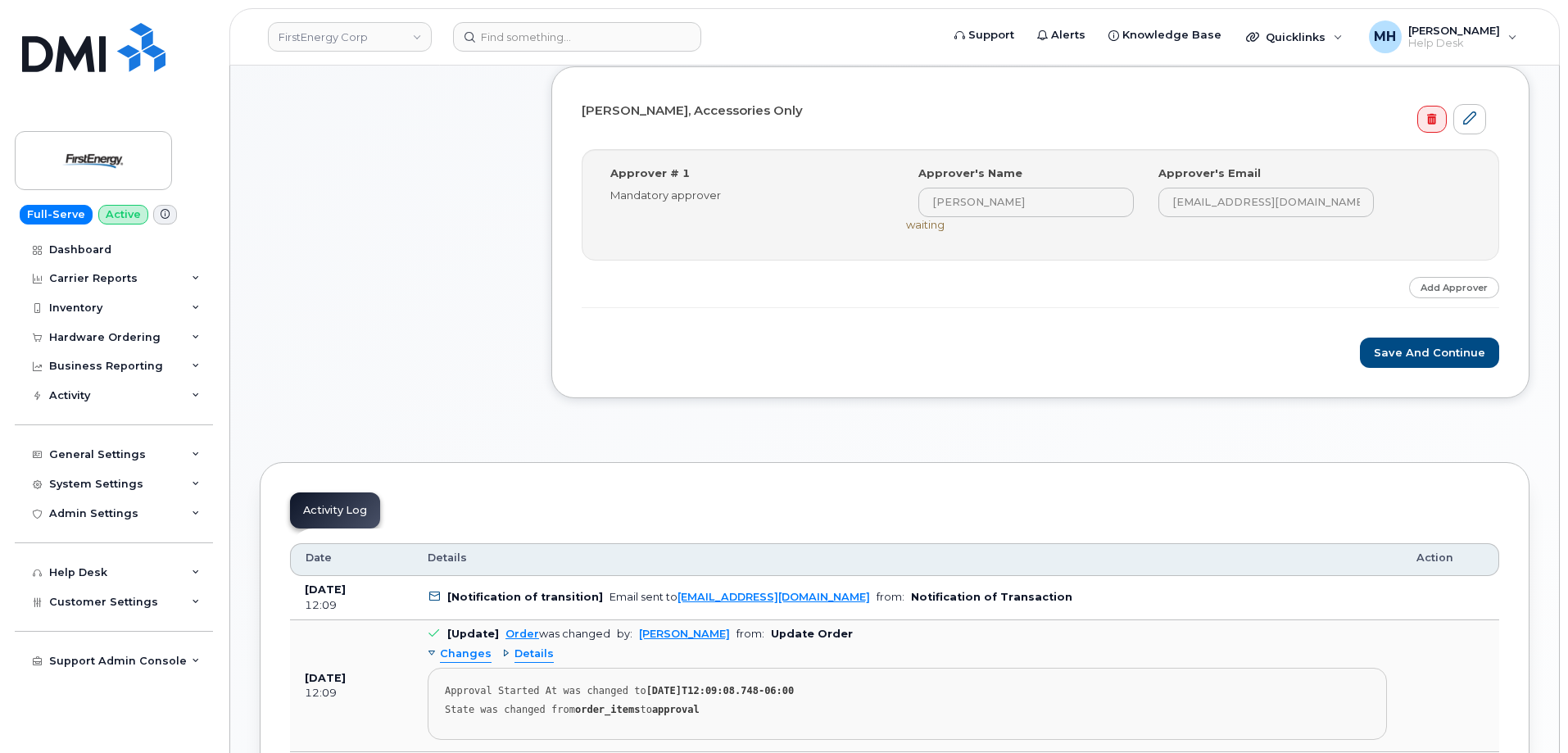
scroll to position [656, 0]
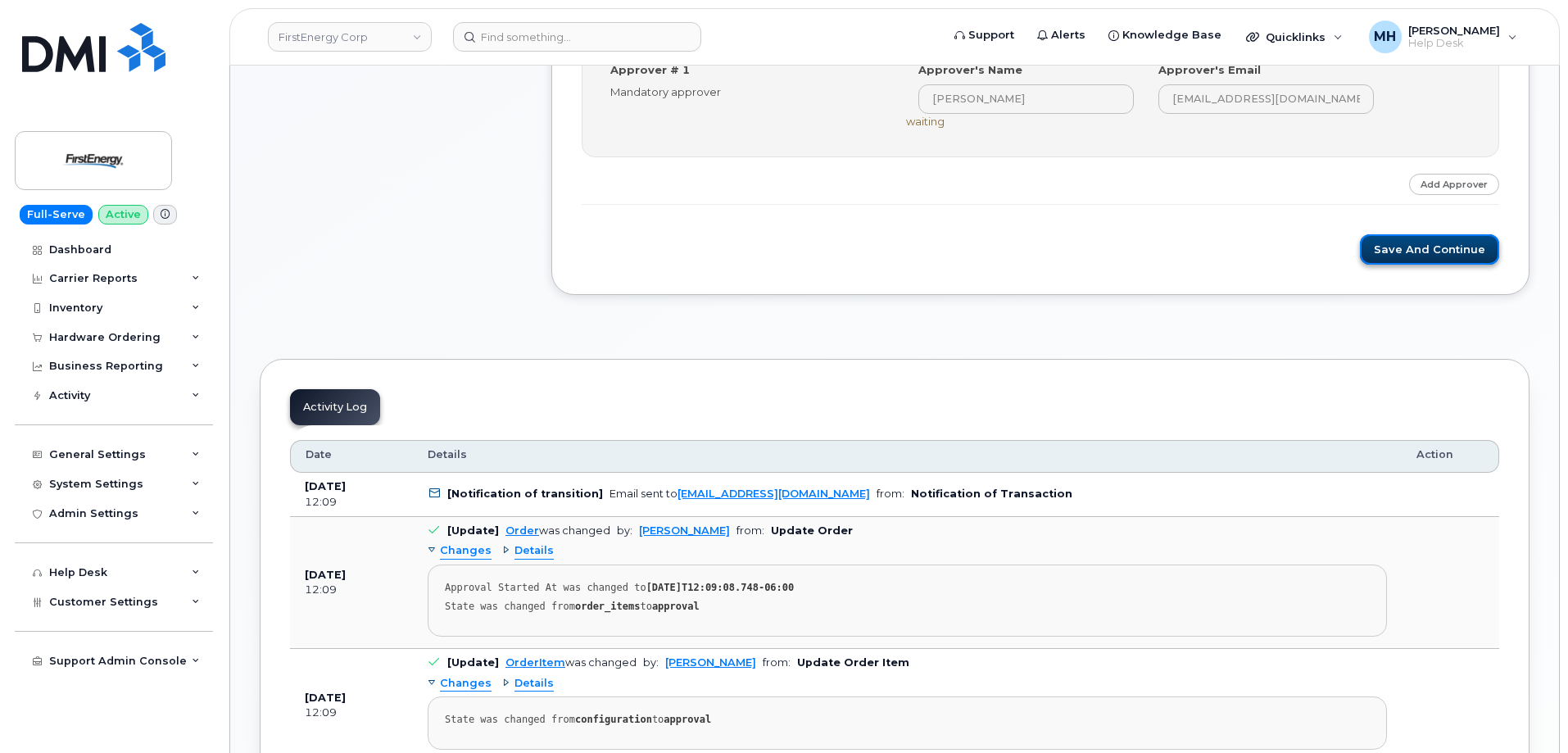
click at [1376, 253] on button "Save and Continue" at bounding box center [1430, 250] width 139 height 31
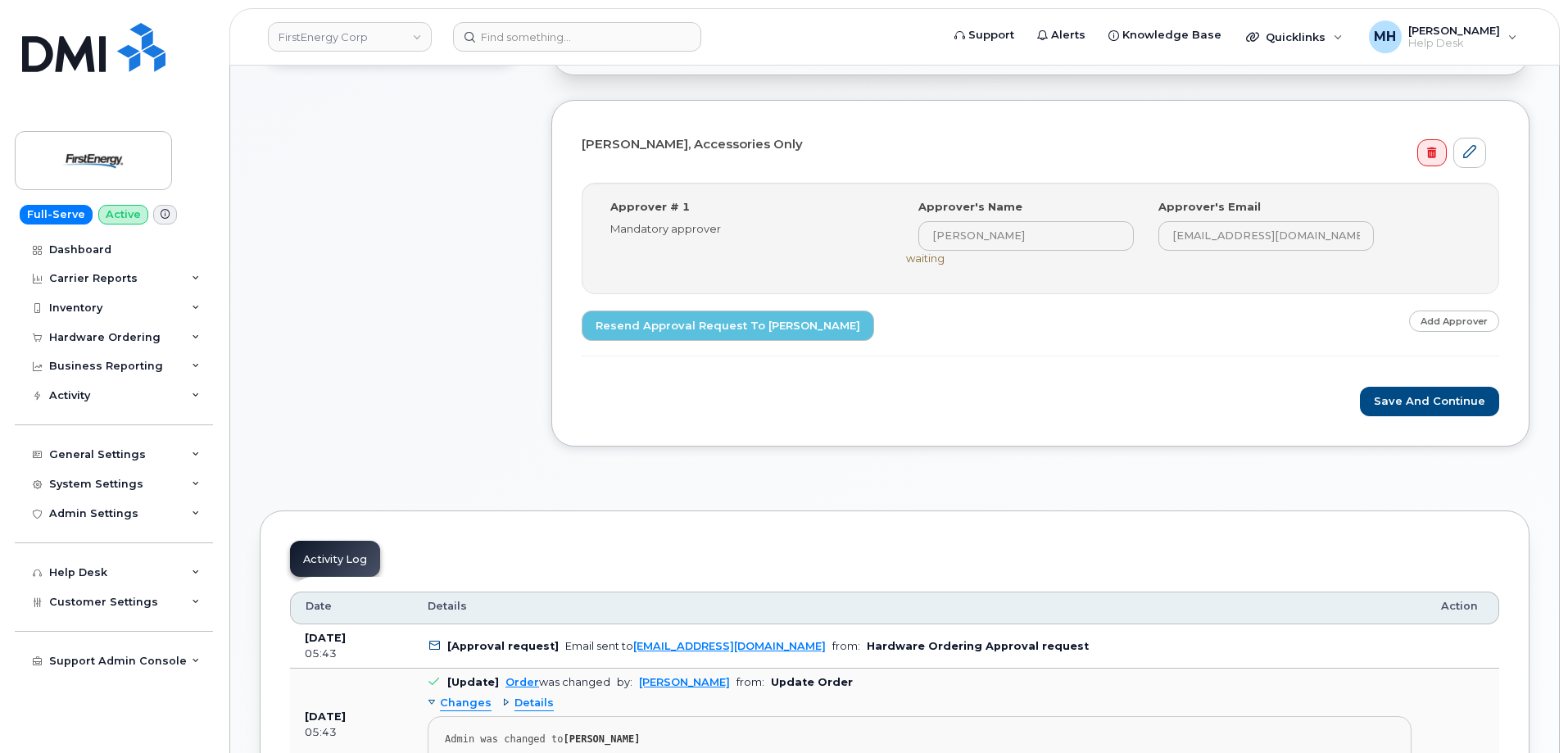
scroll to position [492, 0]
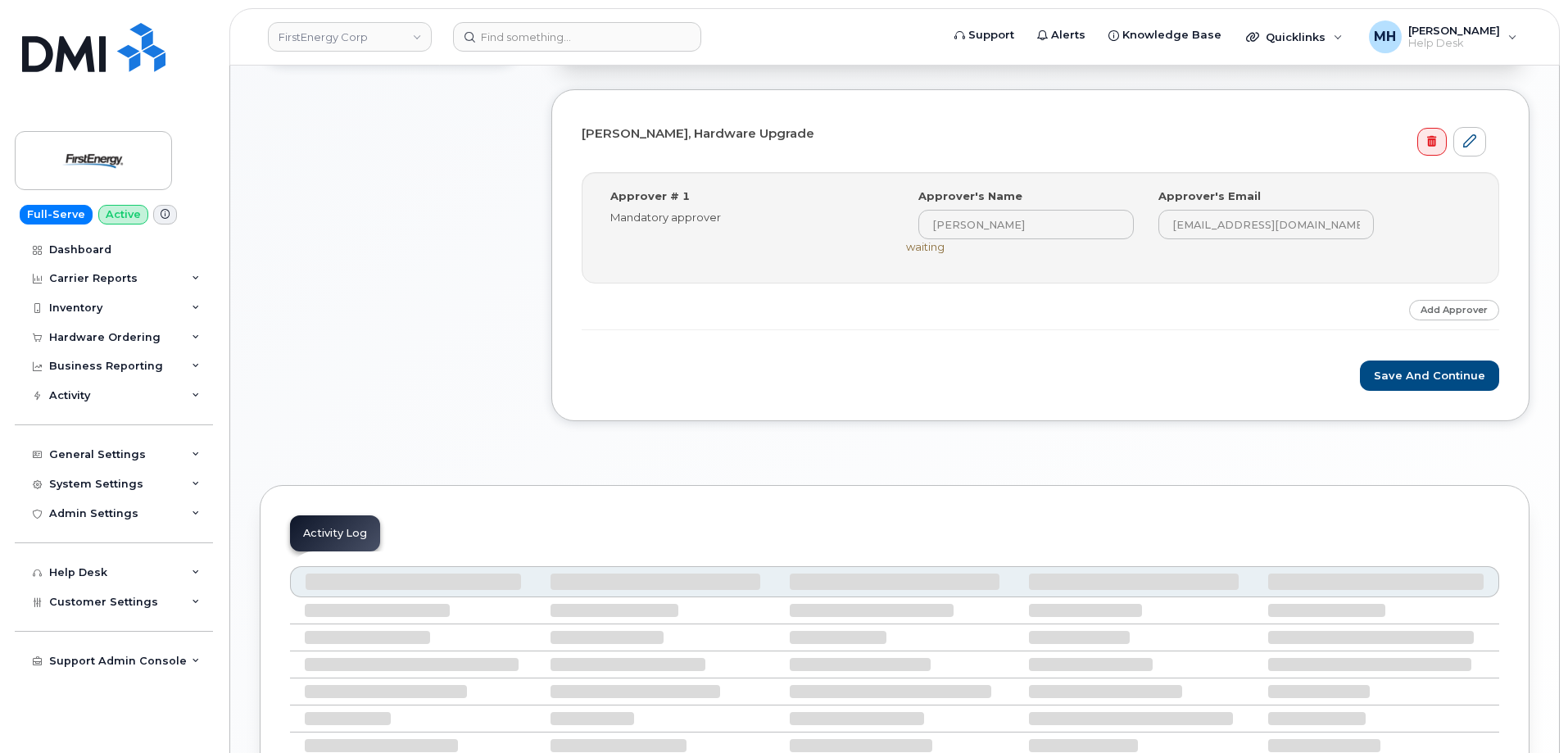
scroll to position [726, 0]
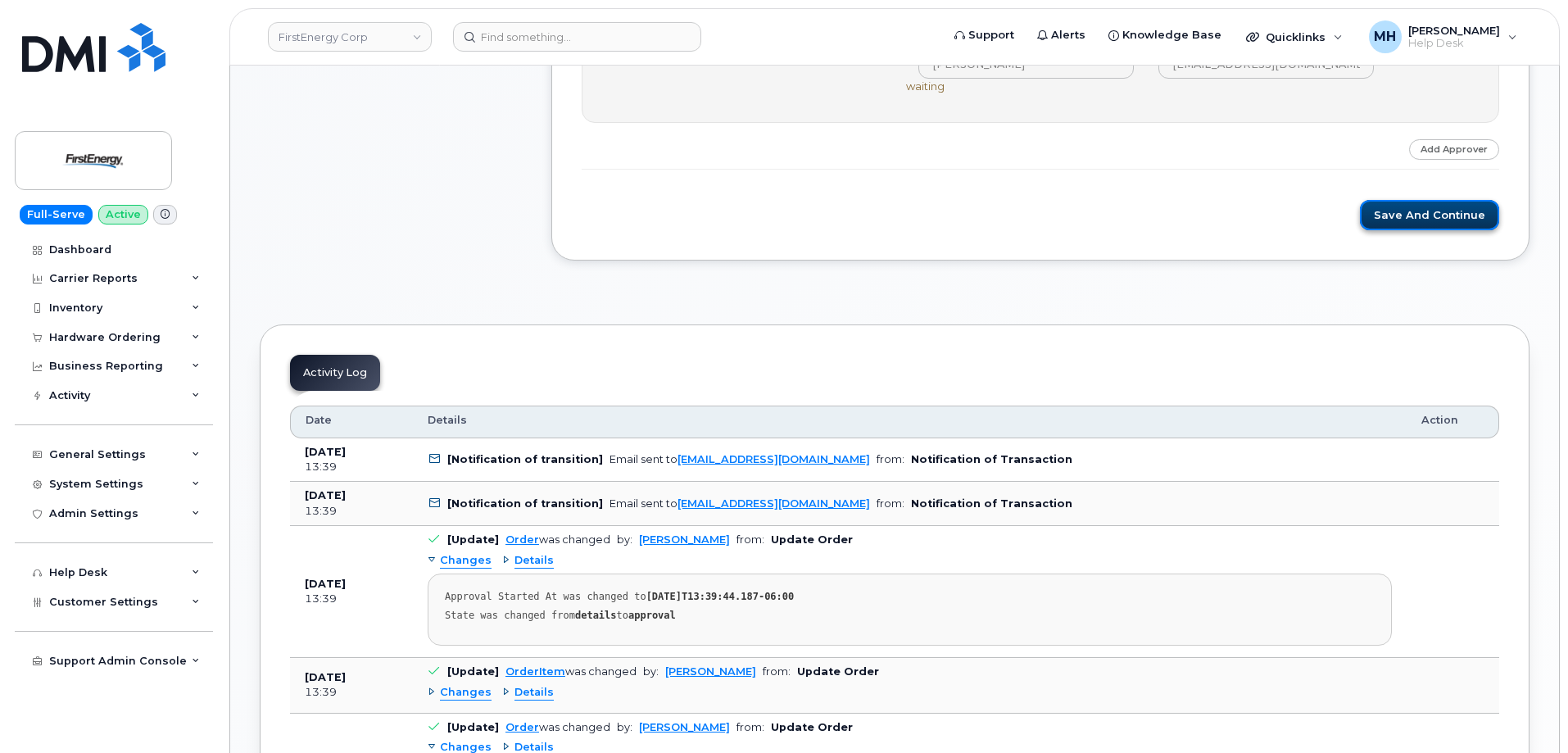
click at [1406, 214] on button "Save and Continue" at bounding box center [1430, 215] width 139 height 31
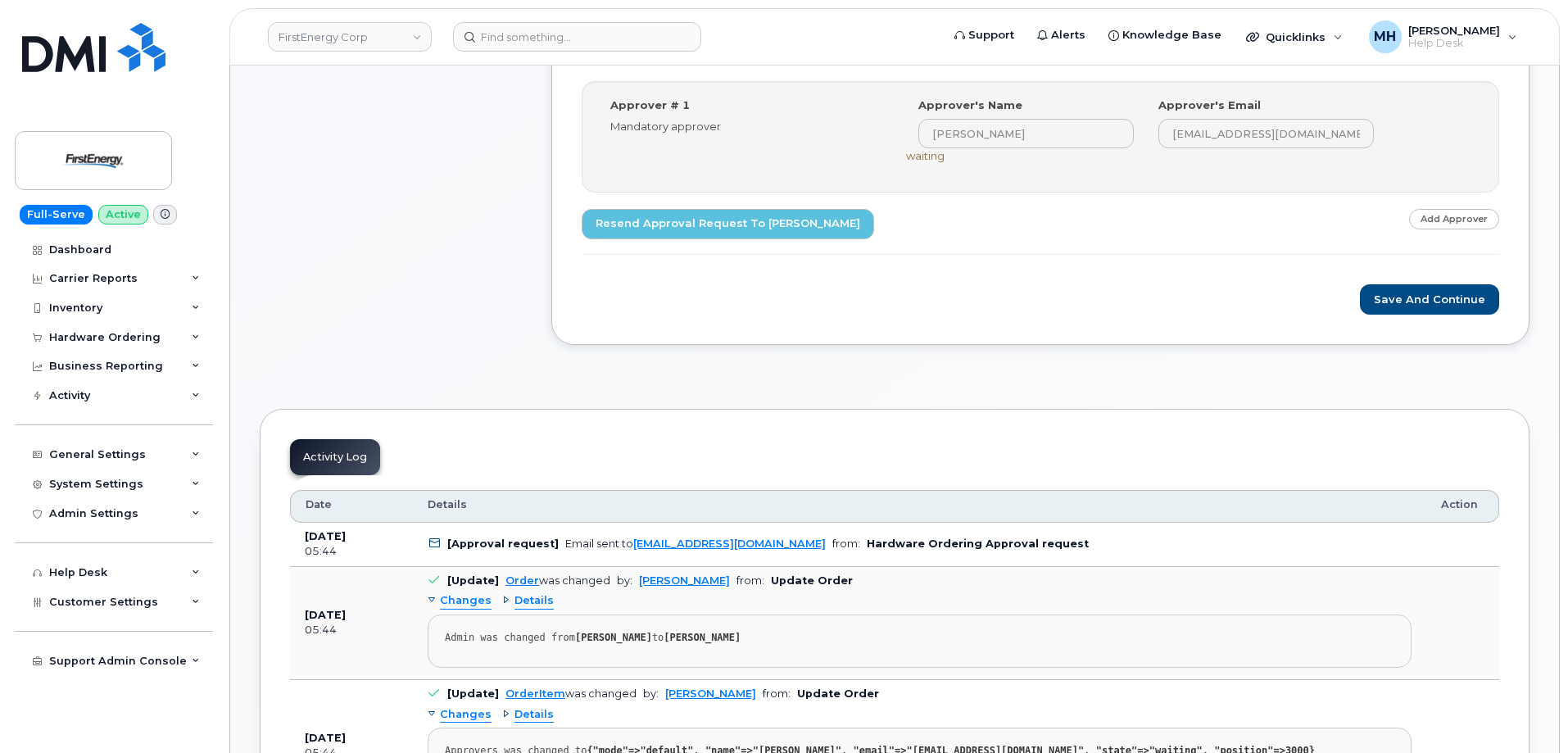
scroll to position [738, 0]
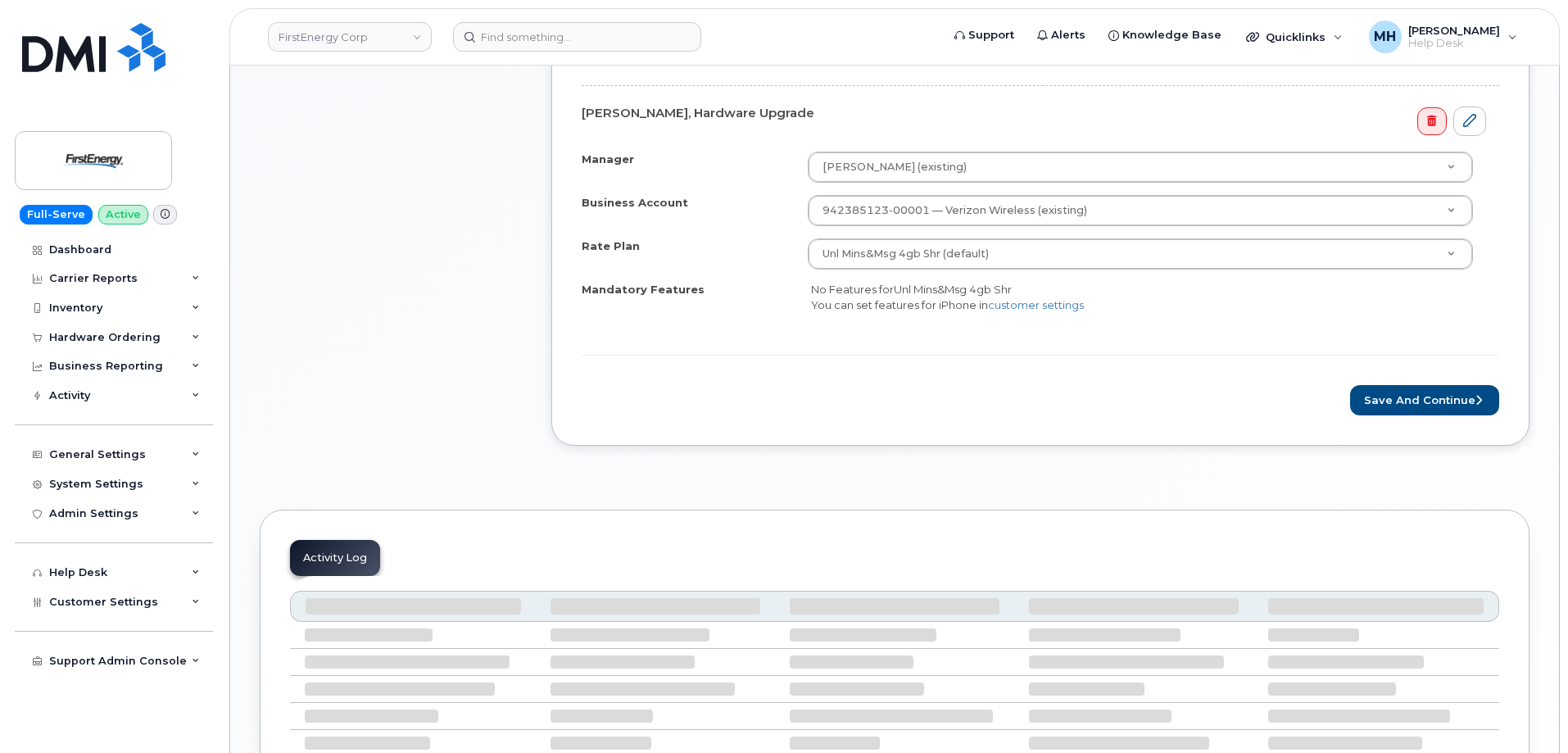
scroll to position [656, 0]
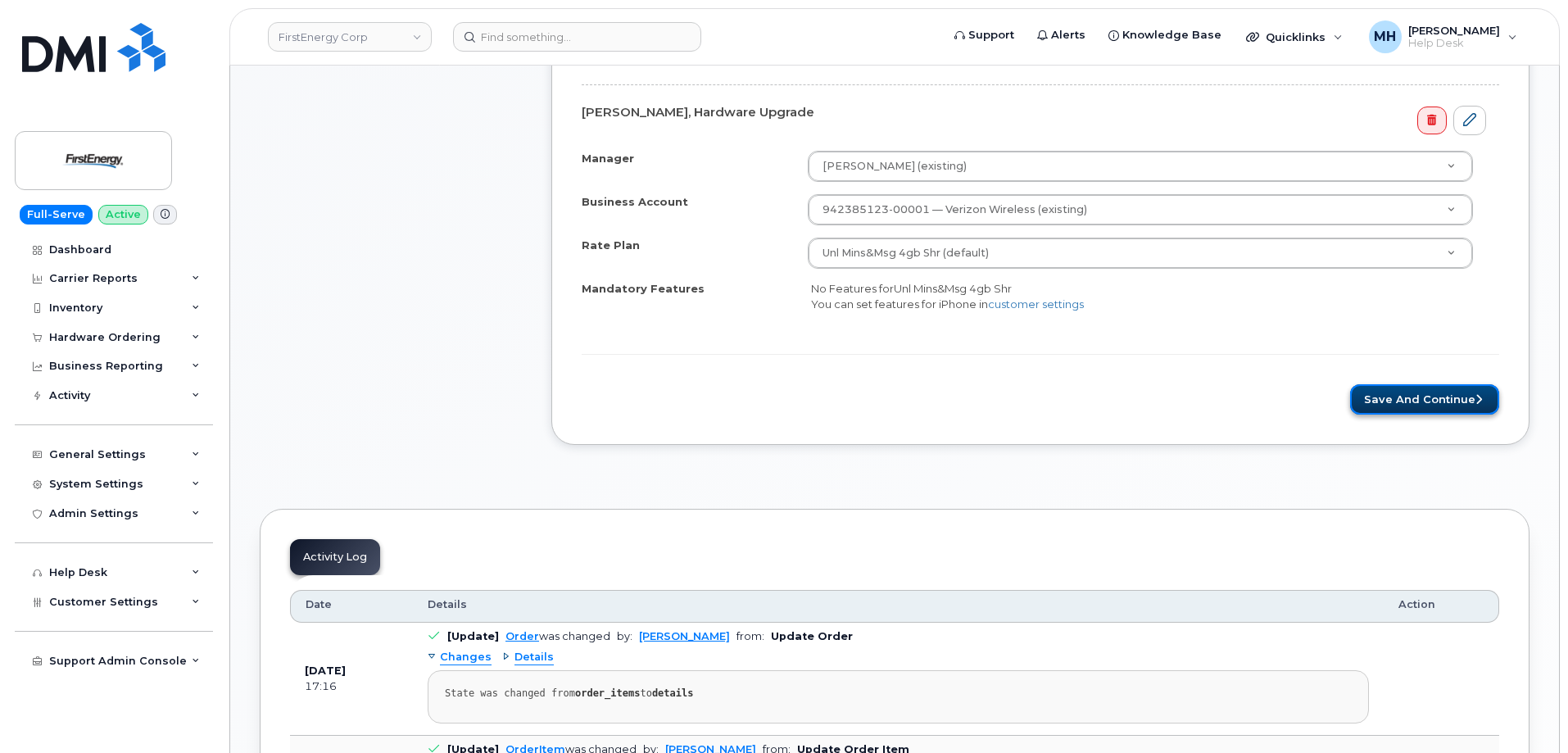
click at [1380, 413] on button "Save and Continue" at bounding box center [1424, 399] width 150 height 31
click at [1382, 394] on div "Please wait..." at bounding box center [1040, 399] width 917 height 31
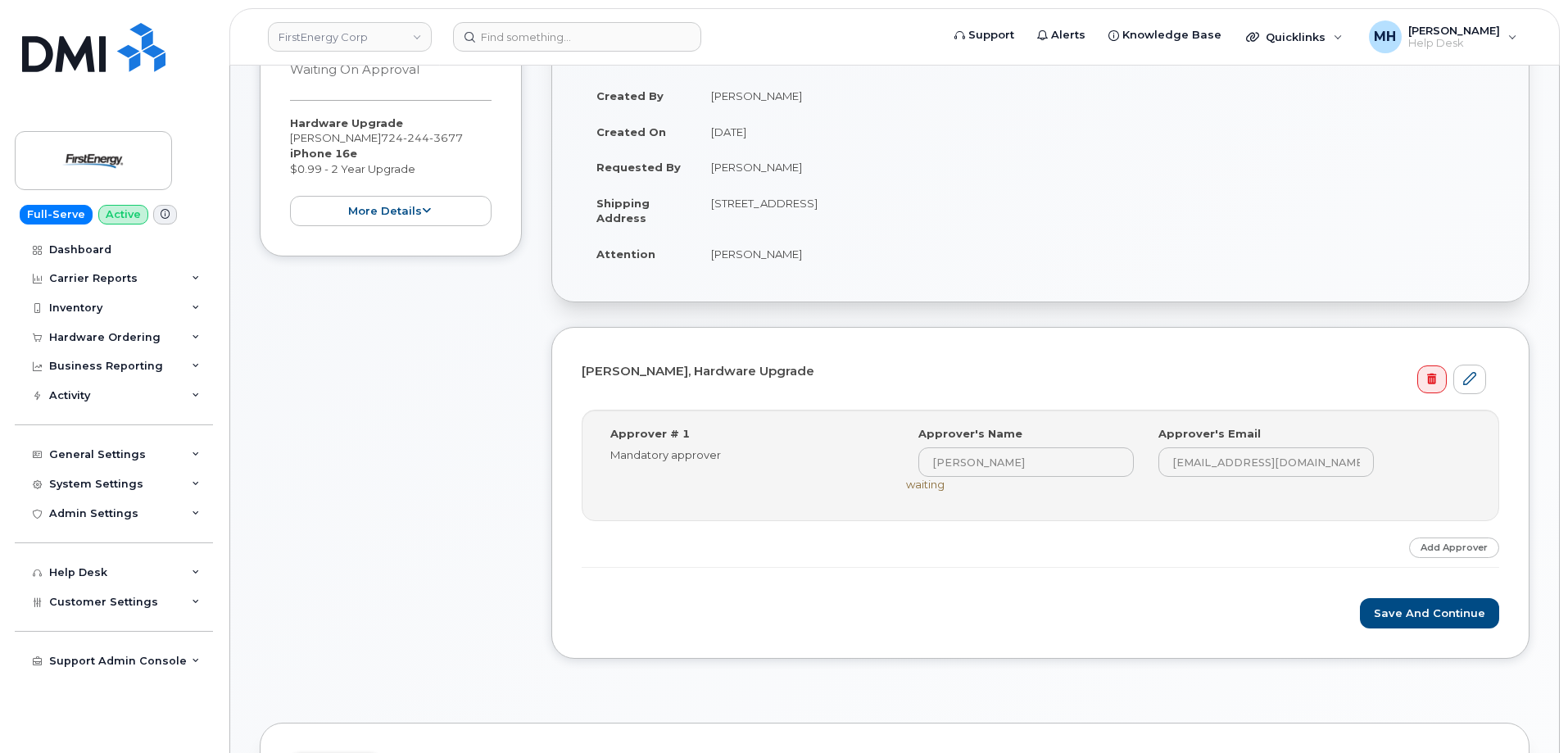
scroll to position [574, 0]
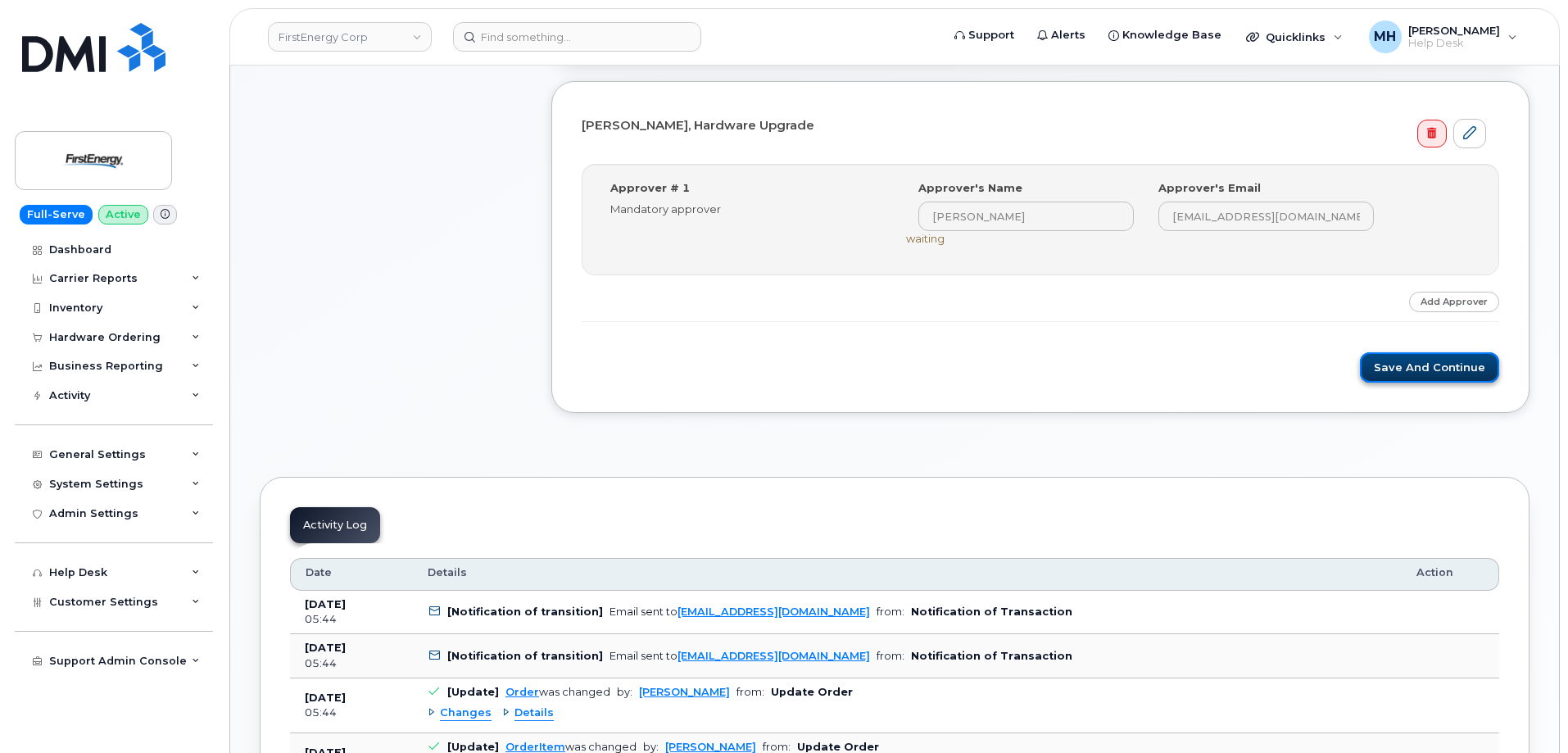
click at [1384, 376] on button "Save and Continue" at bounding box center [1430, 368] width 139 height 31
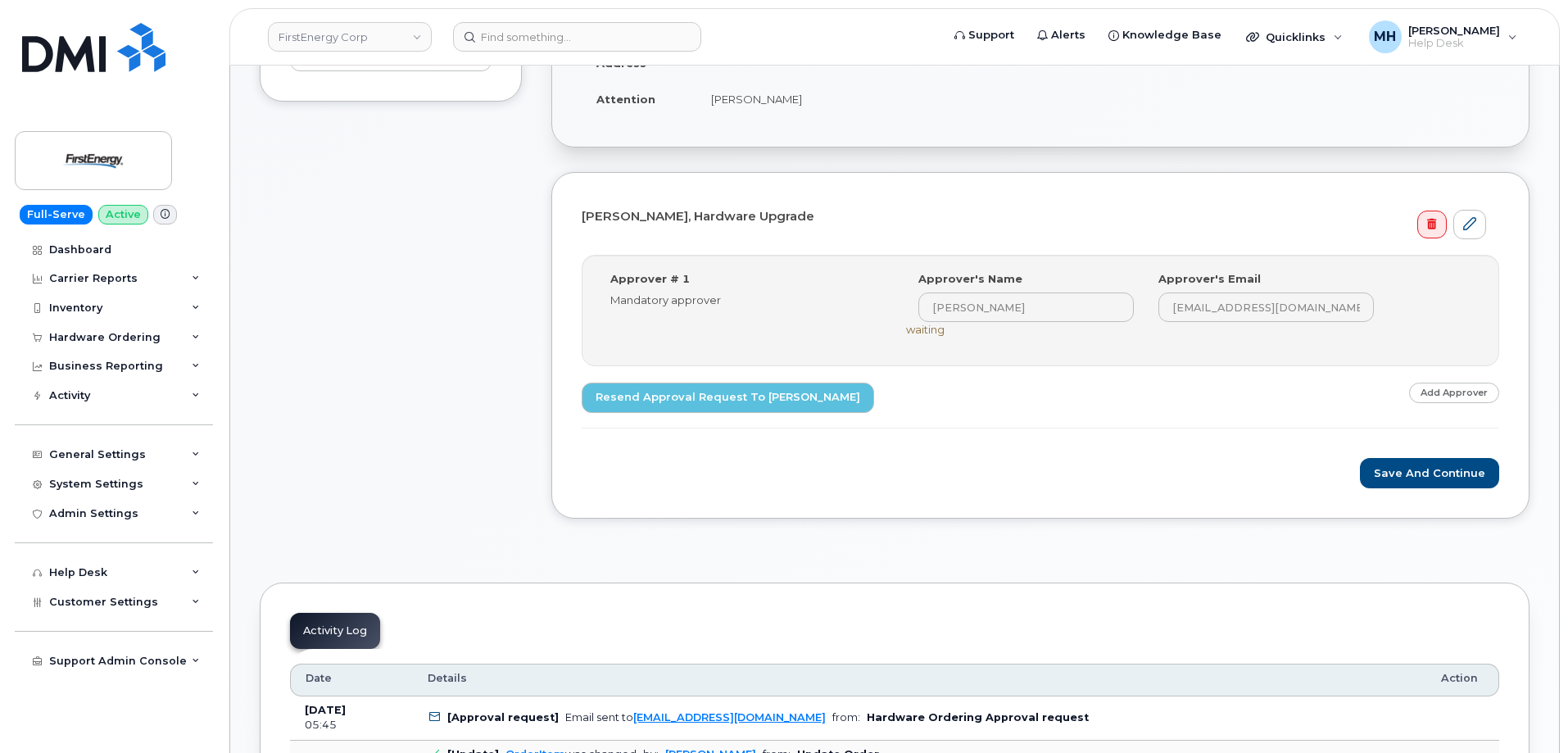
scroll to position [330, 0]
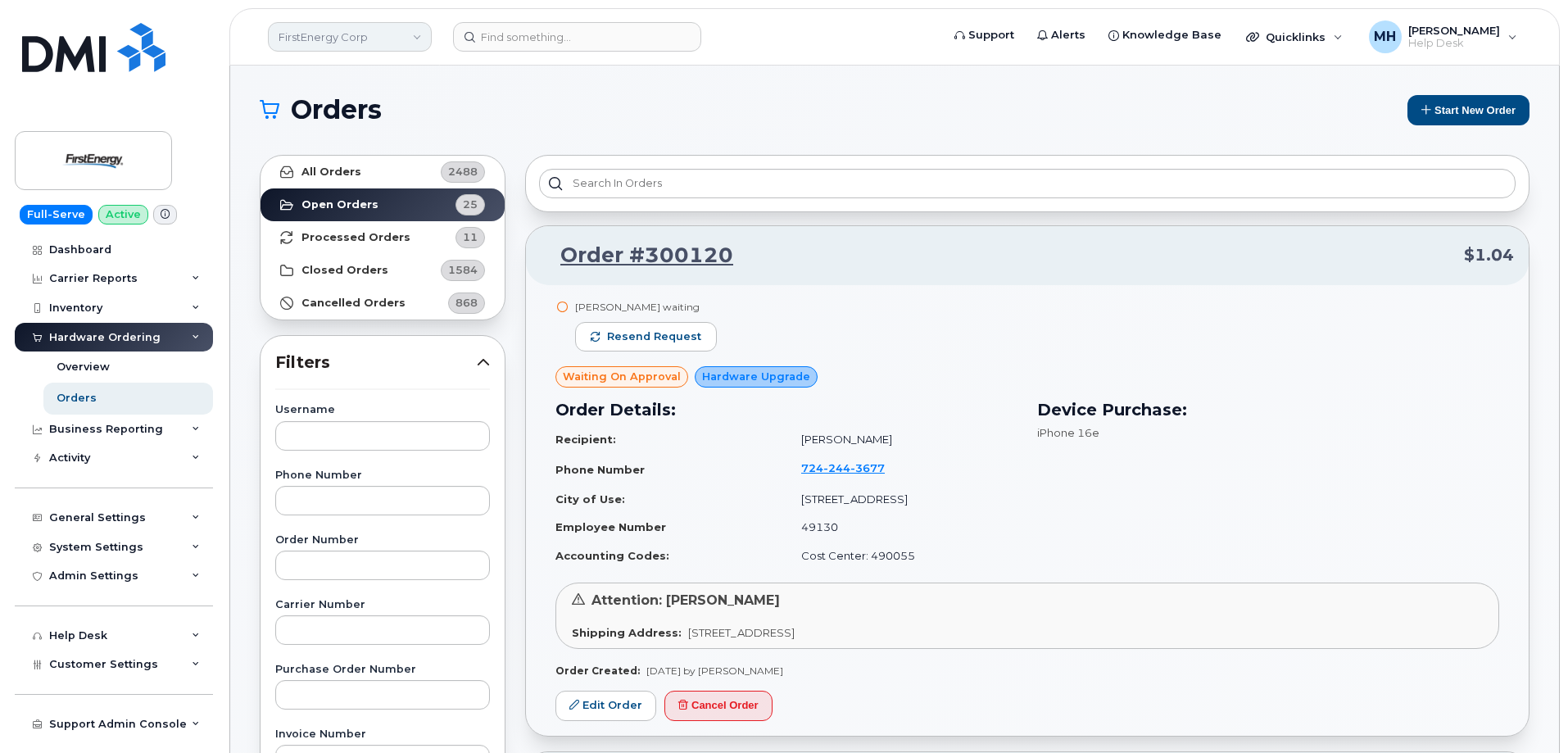
click at [293, 39] on link "FirstEnergy Corp" at bounding box center [350, 36] width 164 height 30
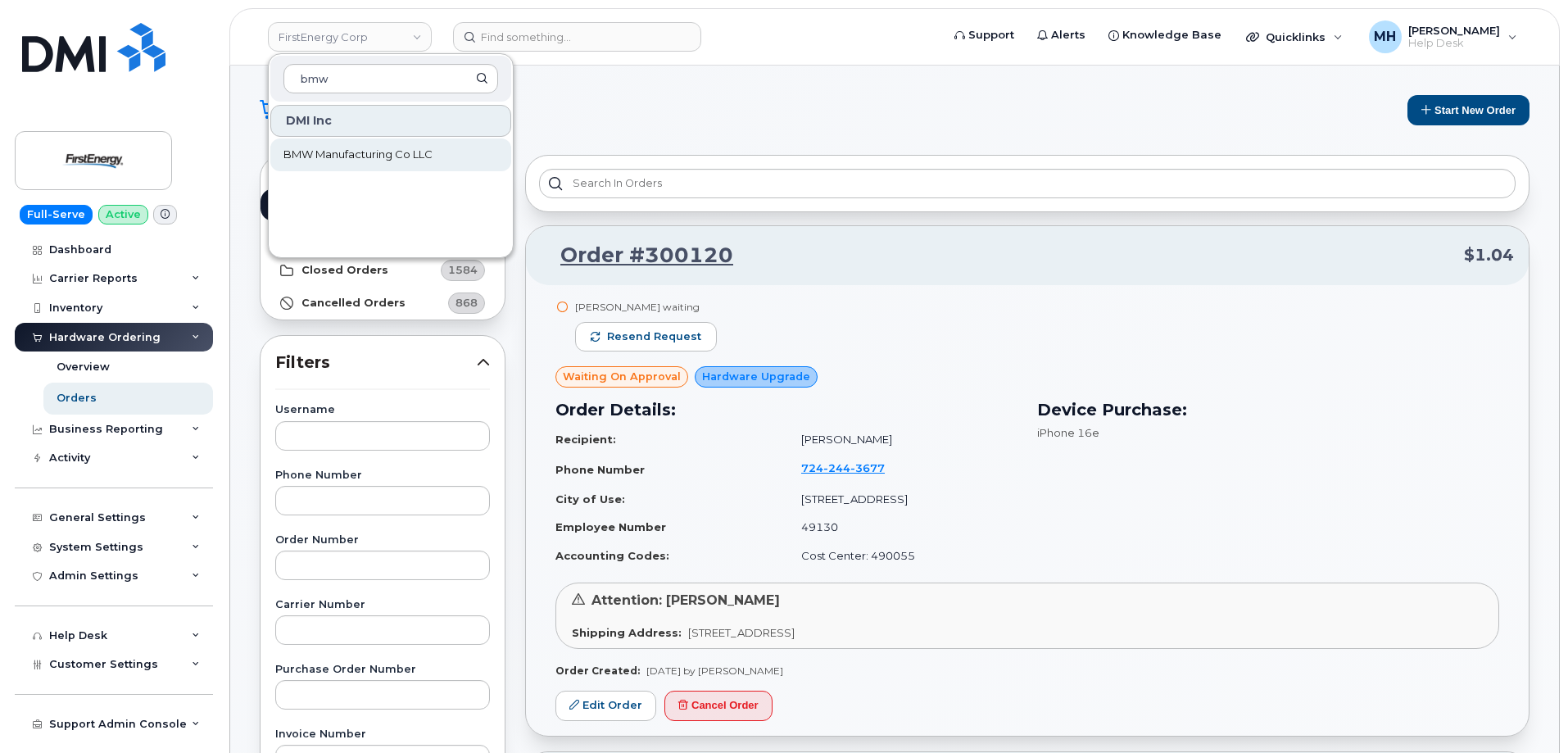
type input "bmw"
click at [342, 149] on span "BMW Manufacturing Co LLC" at bounding box center [358, 154] width 150 height 16
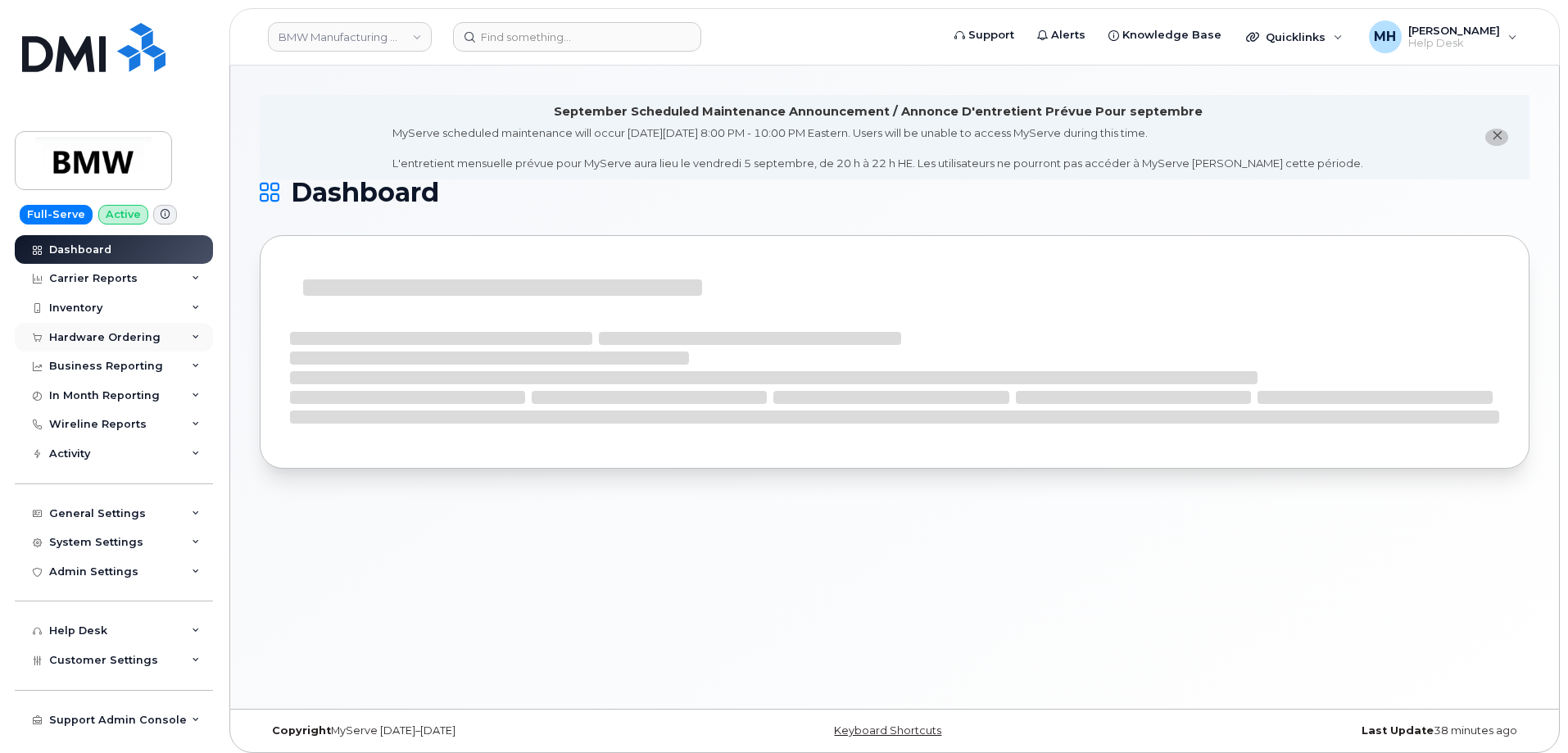
click at [157, 342] on div "Hardware Ordering" at bounding box center [113, 337] width 198 height 30
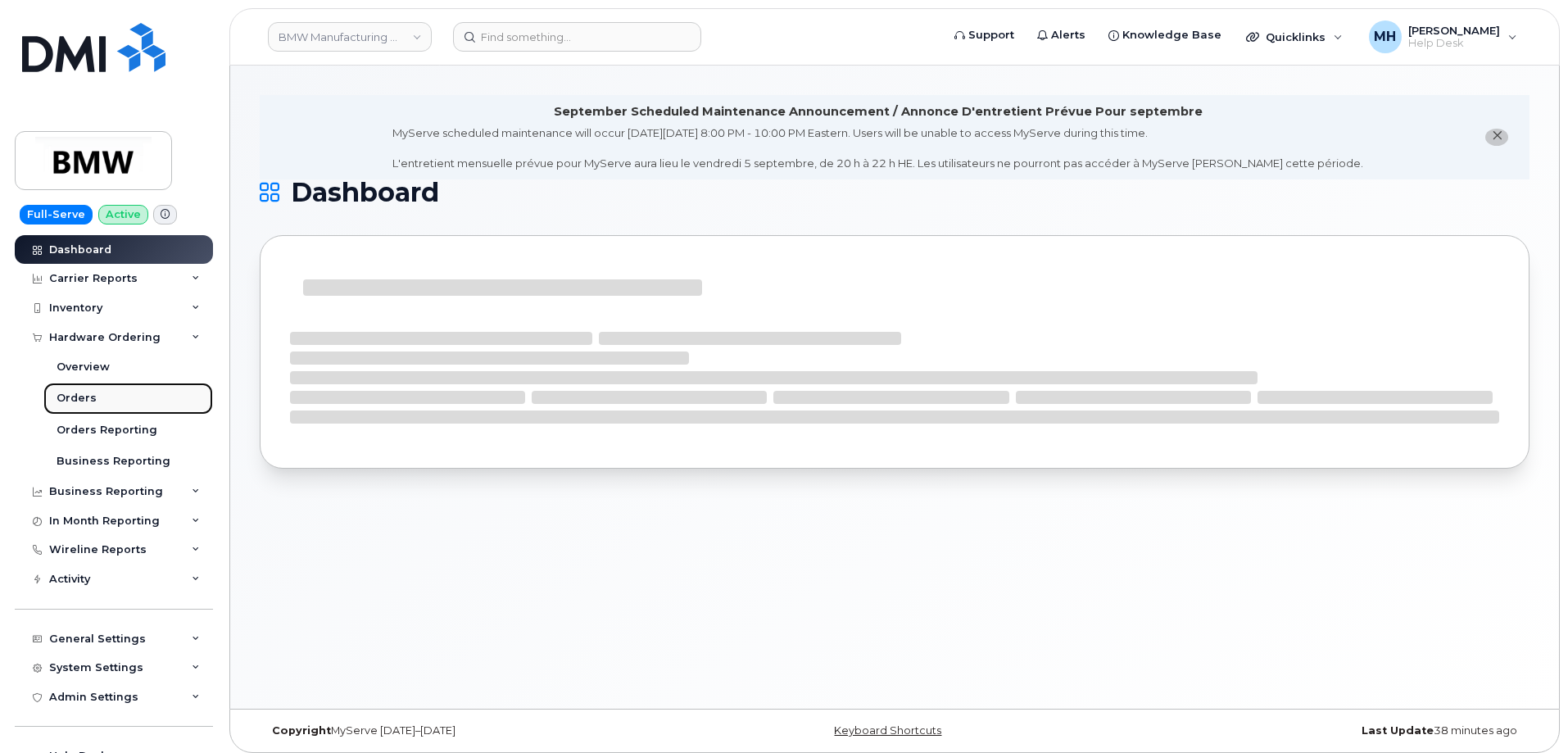
click at [133, 396] on link "Orders" at bounding box center [129, 398] width 170 height 31
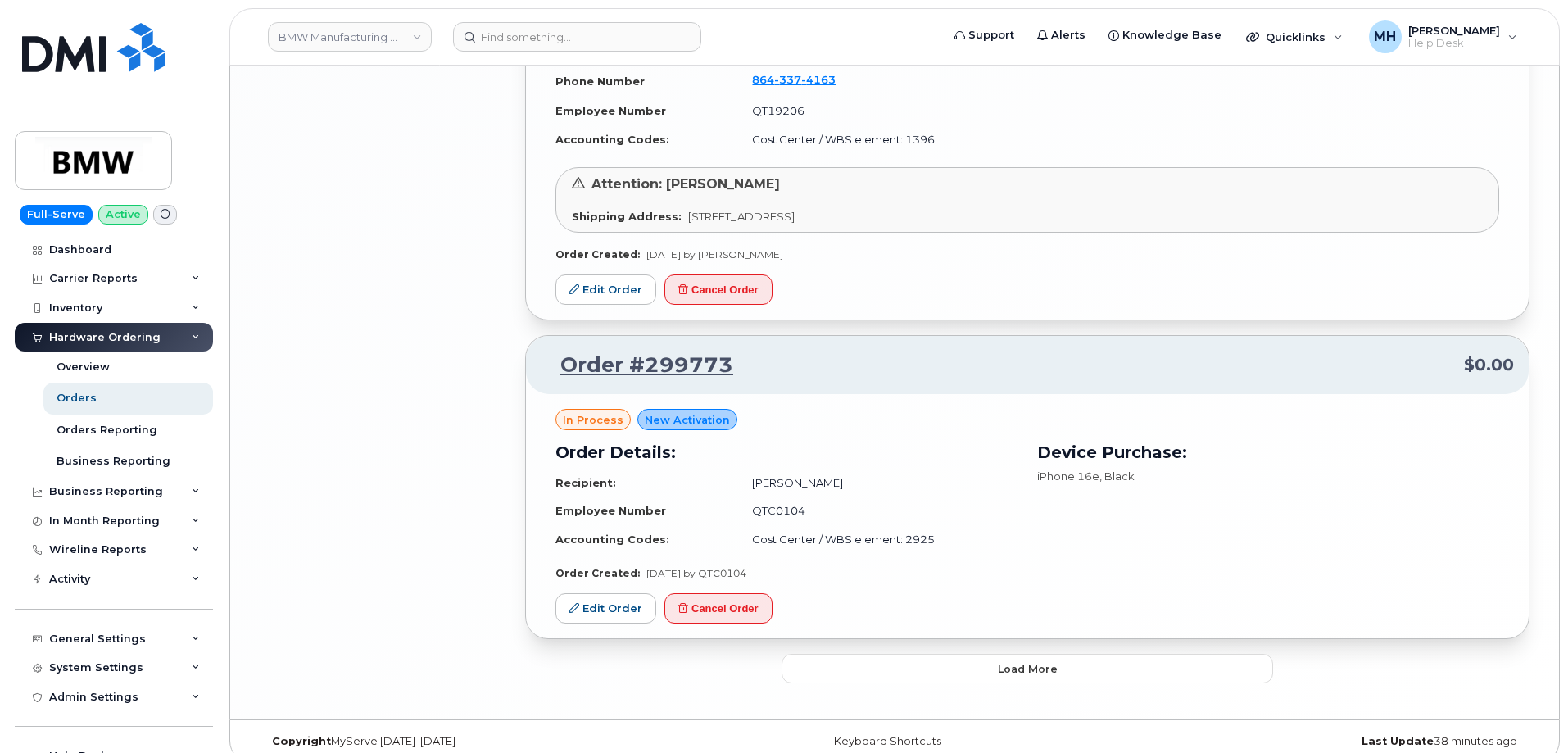
scroll to position [3255, 0]
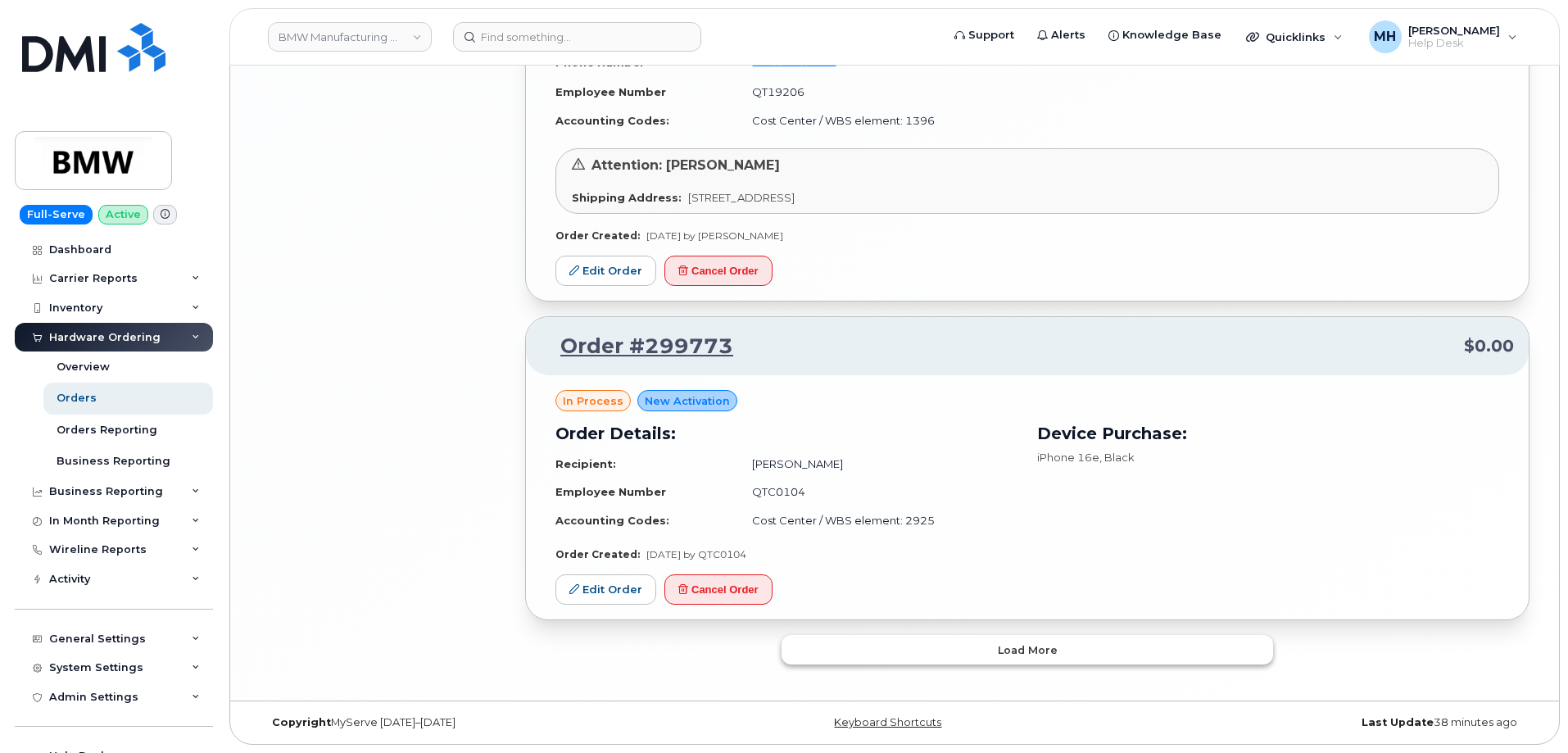
click at [865, 660] on button "Load more" at bounding box center [1027, 650] width 492 height 30
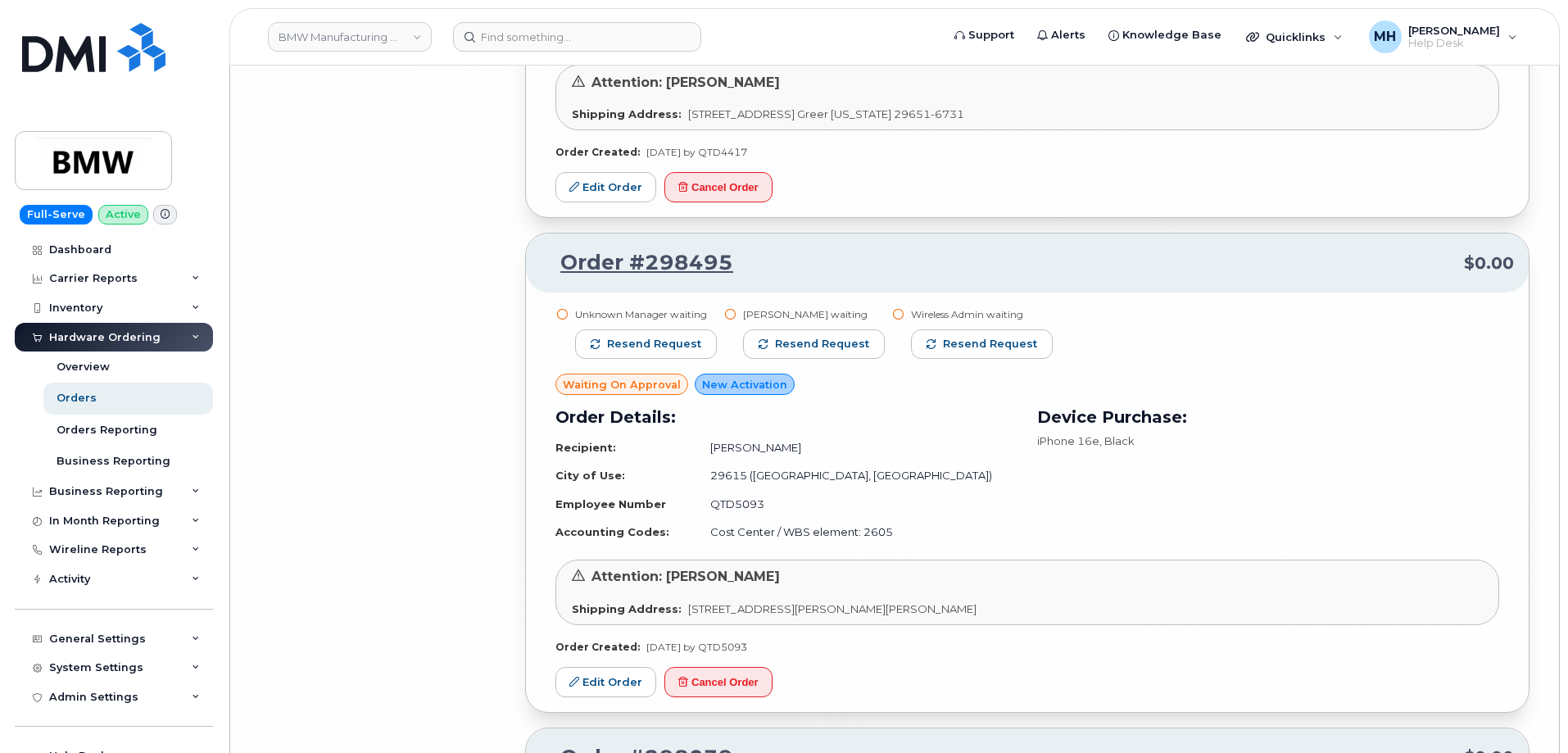
scroll to position [6293, 0]
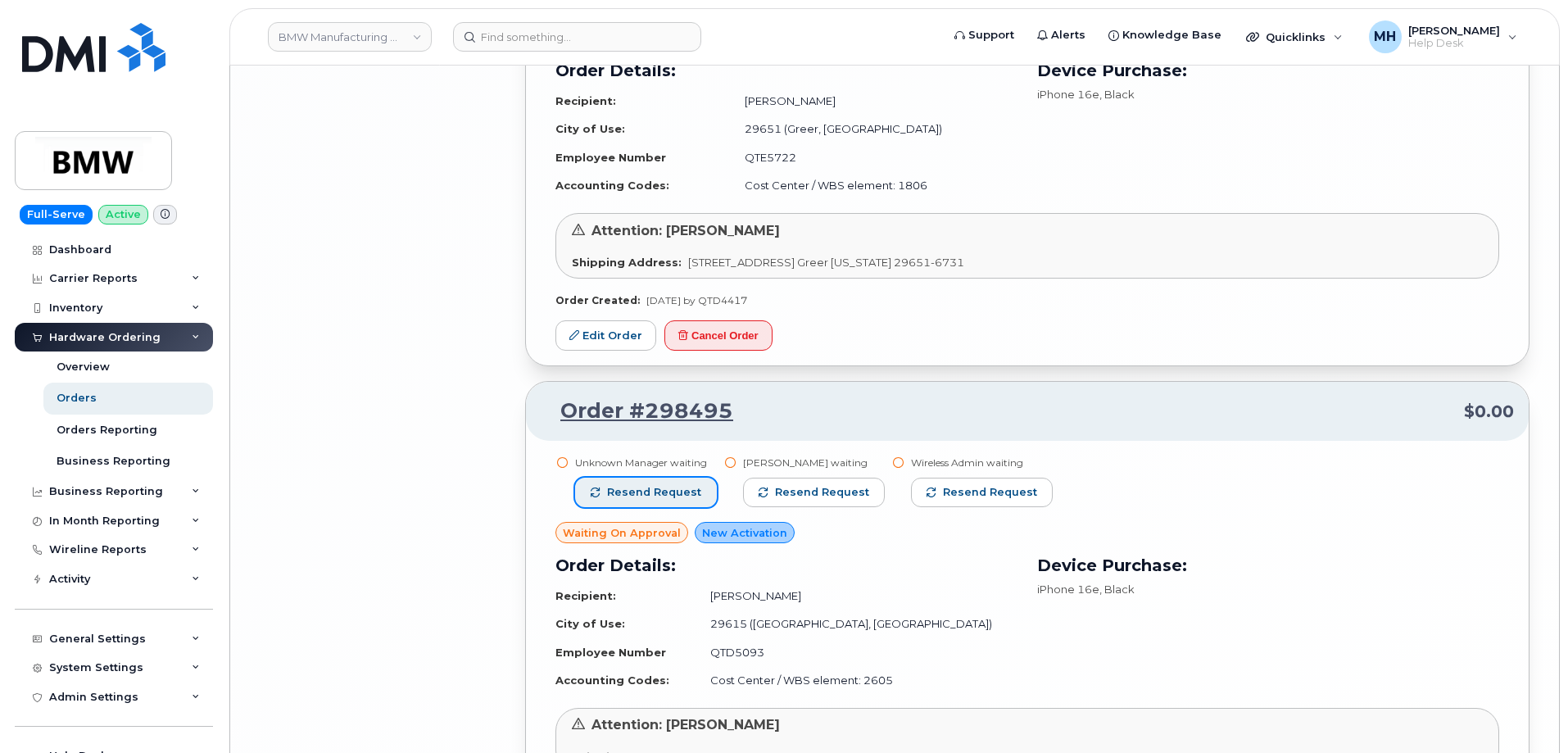
click at [689, 488] on span "Resend request" at bounding box center [653, 492] width 94 height 14
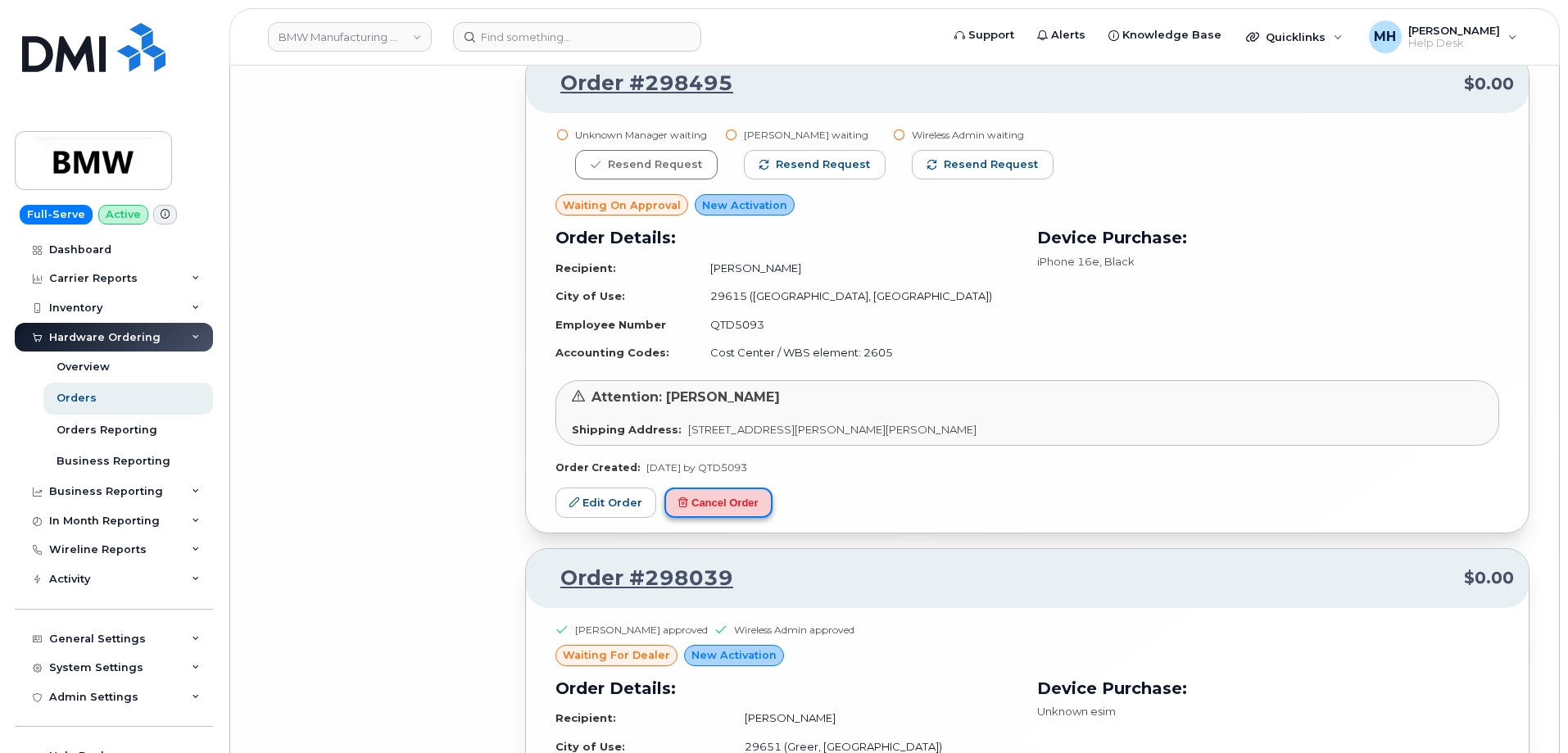
click at [717, 511] on button "Cancel Order" at bounding box center [718, 503] width 109 height 31
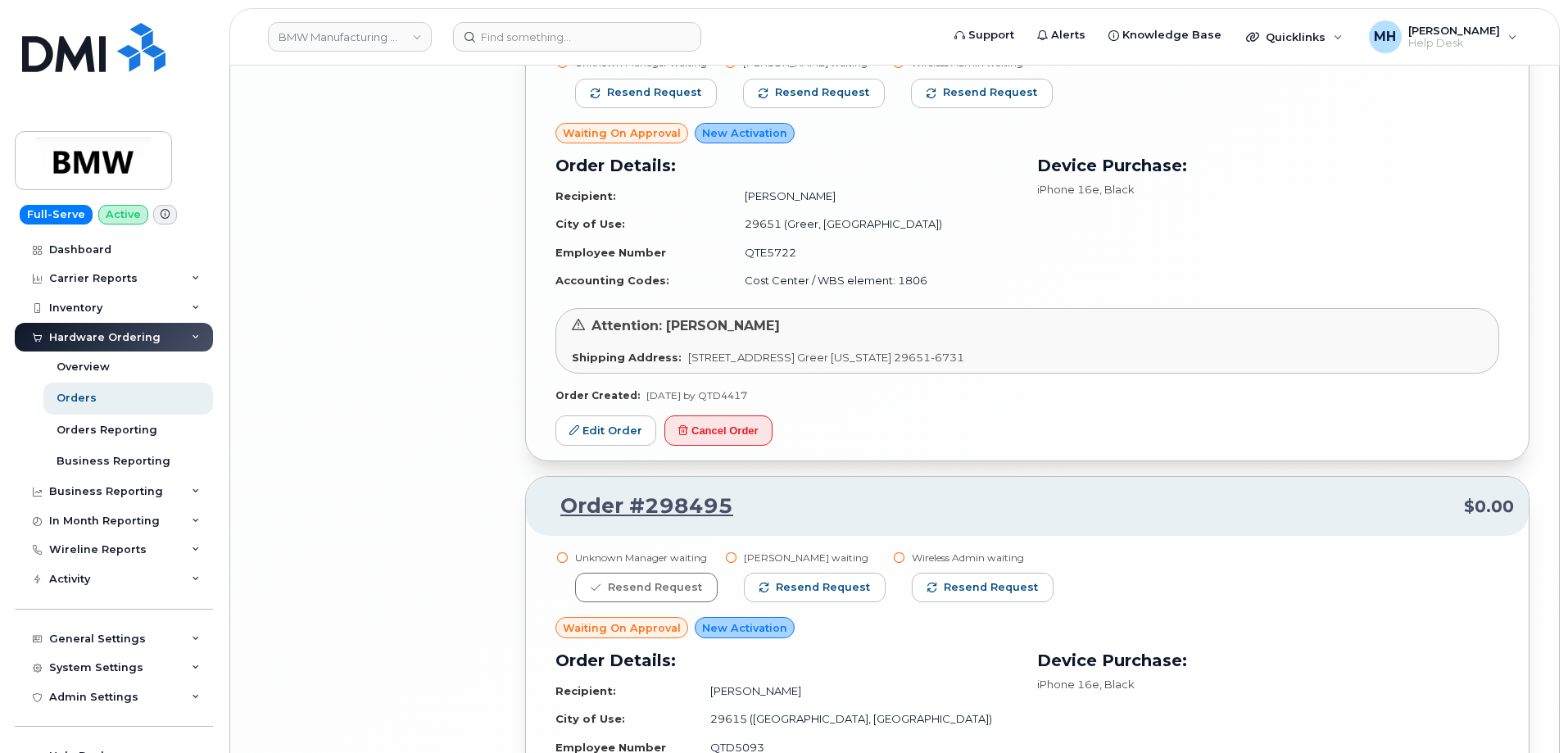
scroll to position [6047, 0]
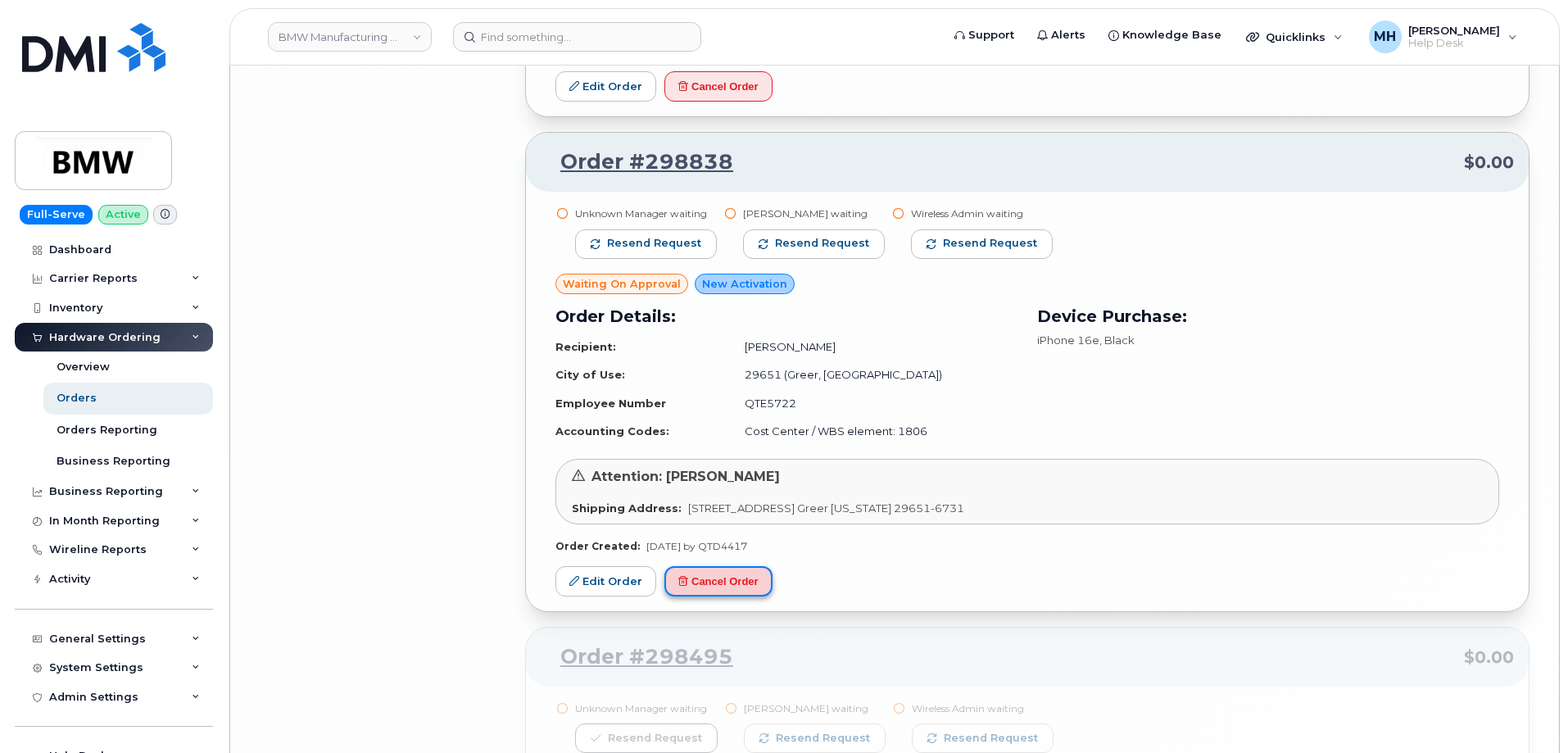
click at [741, 582] on button "Cancel Order" at bounding box center [718, 581] width 109 height 31
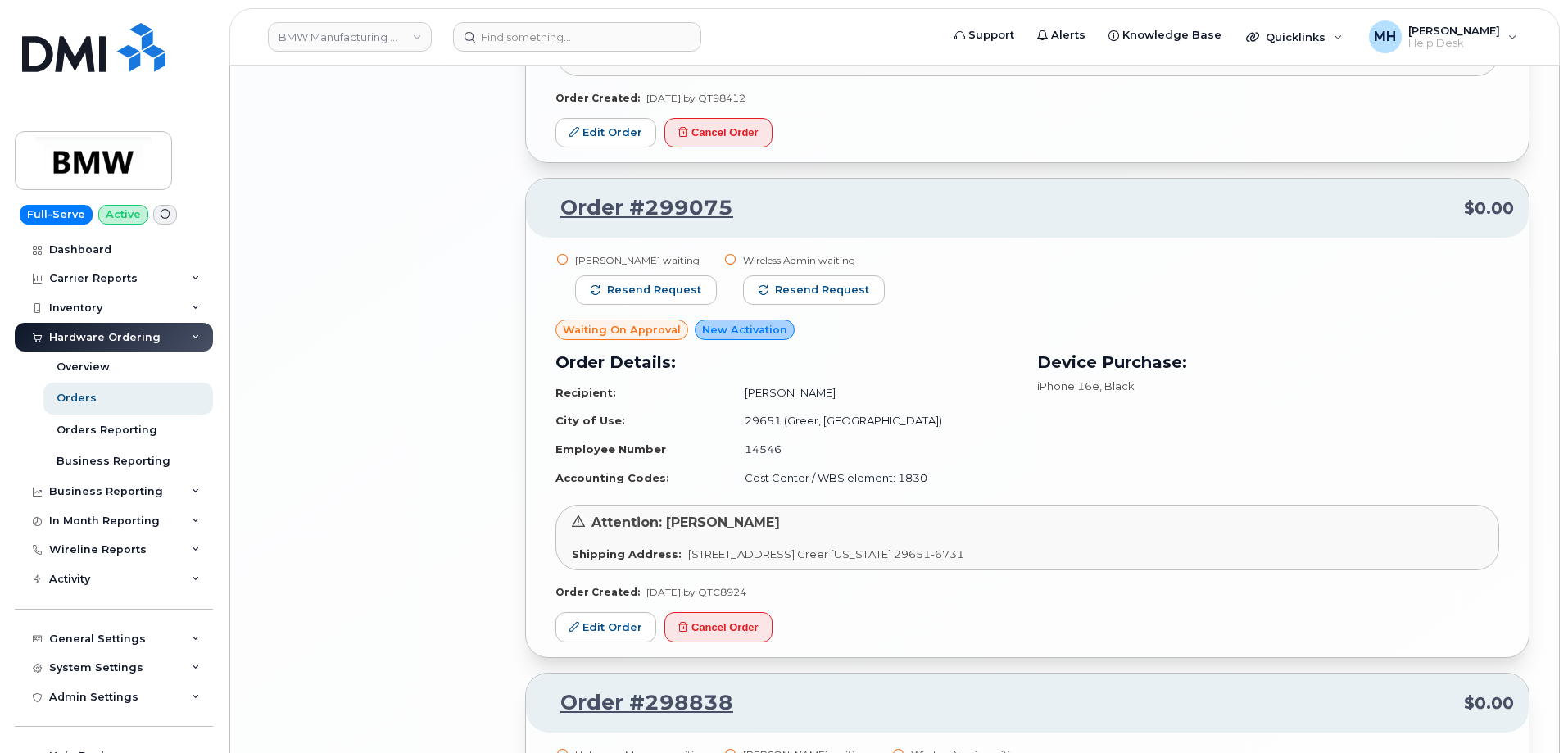
scroll to position [5473, 0]
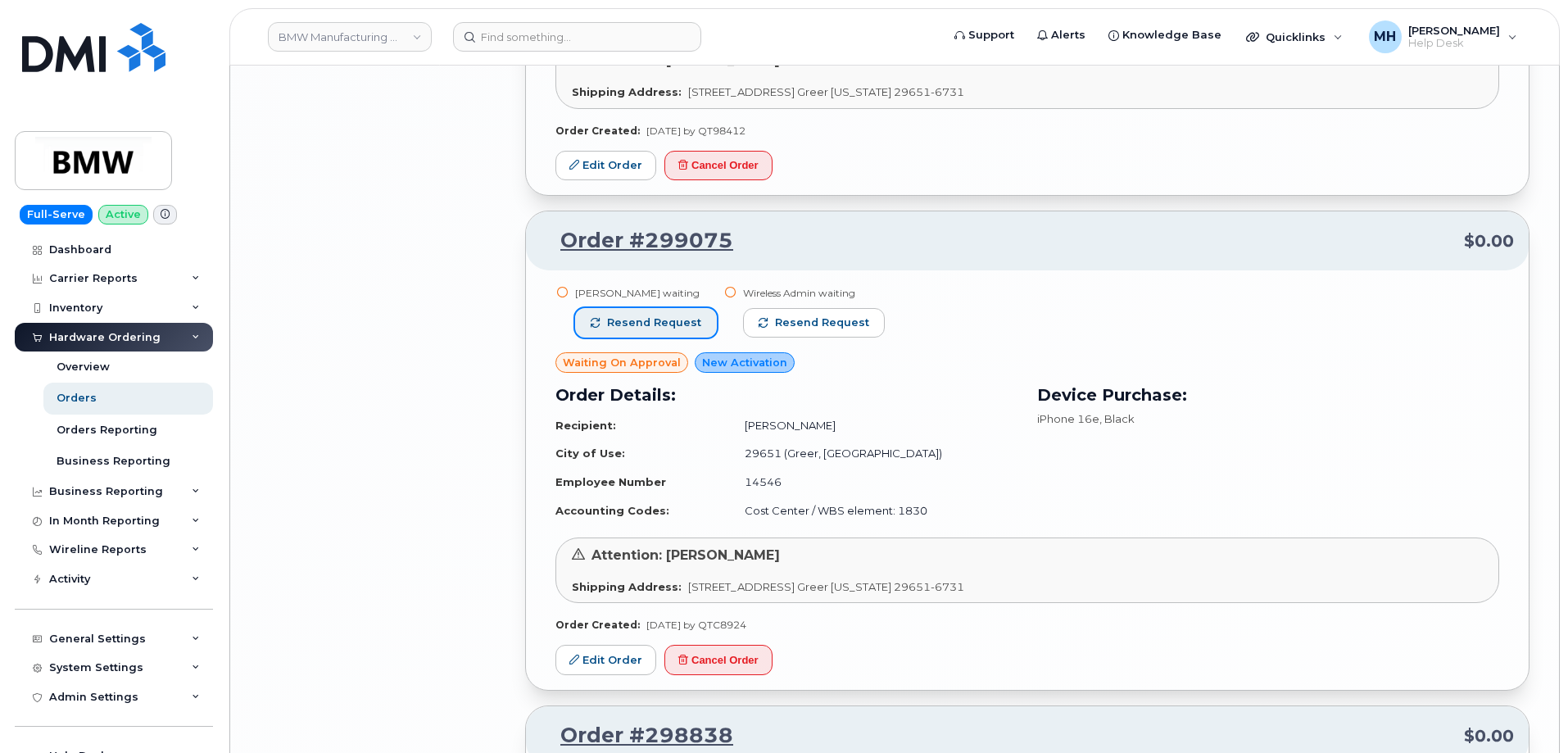
click at [653, 325] on span "Resend request" at bounding box center [653, 322] width 94 height 14
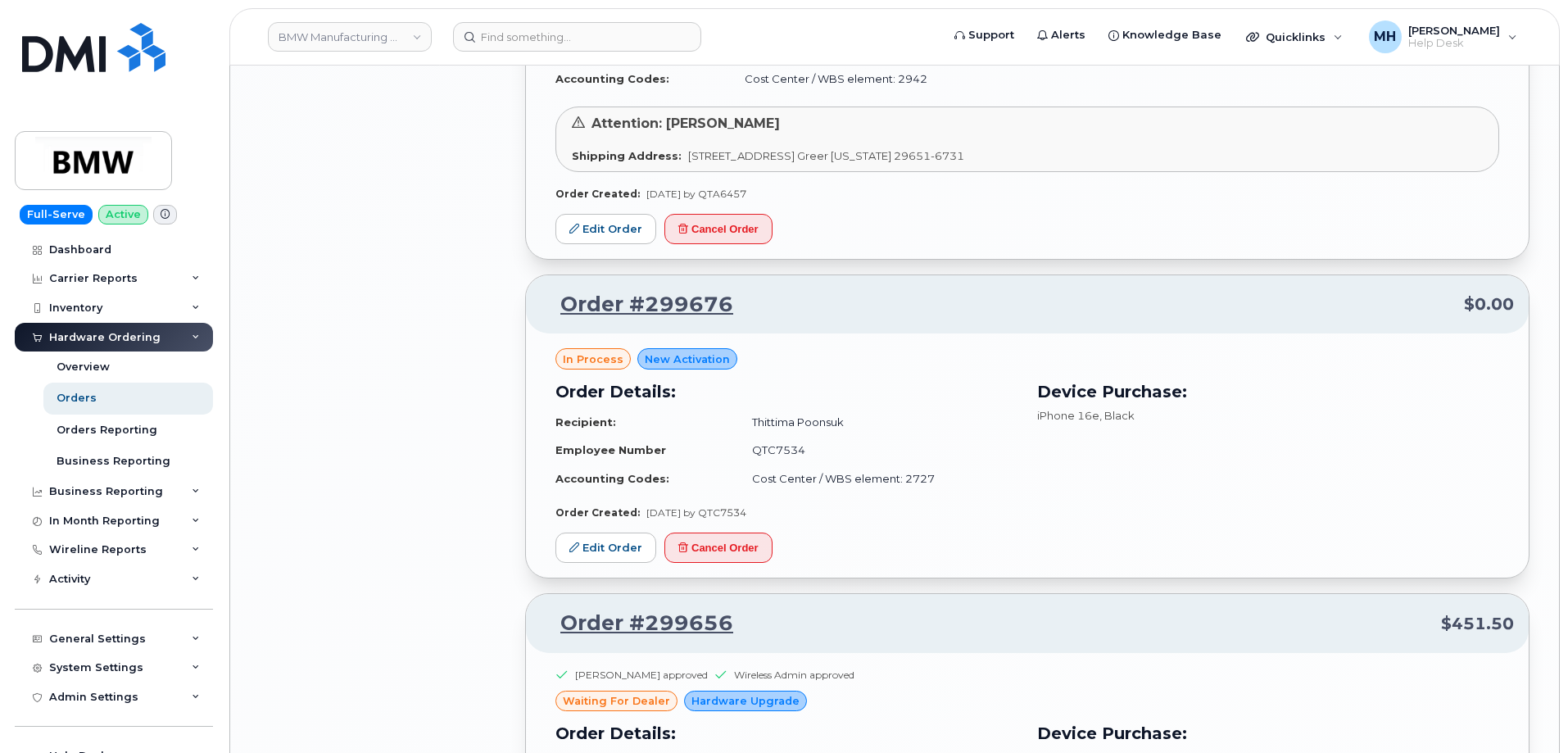
scroll to position [4489, 0]
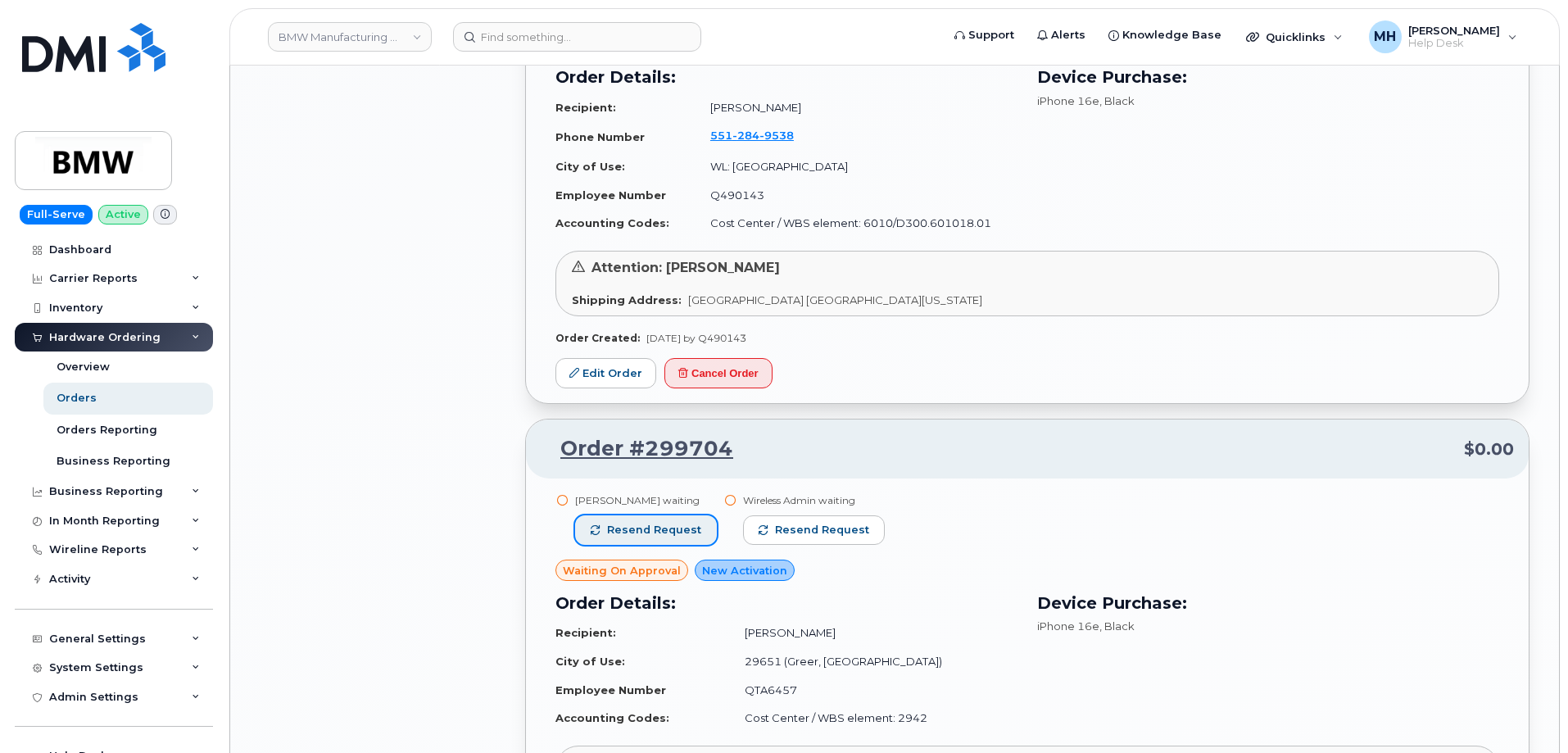
click at [694, 532] on span "Resend request" at bounding box center [653, 530] width 94 height 14
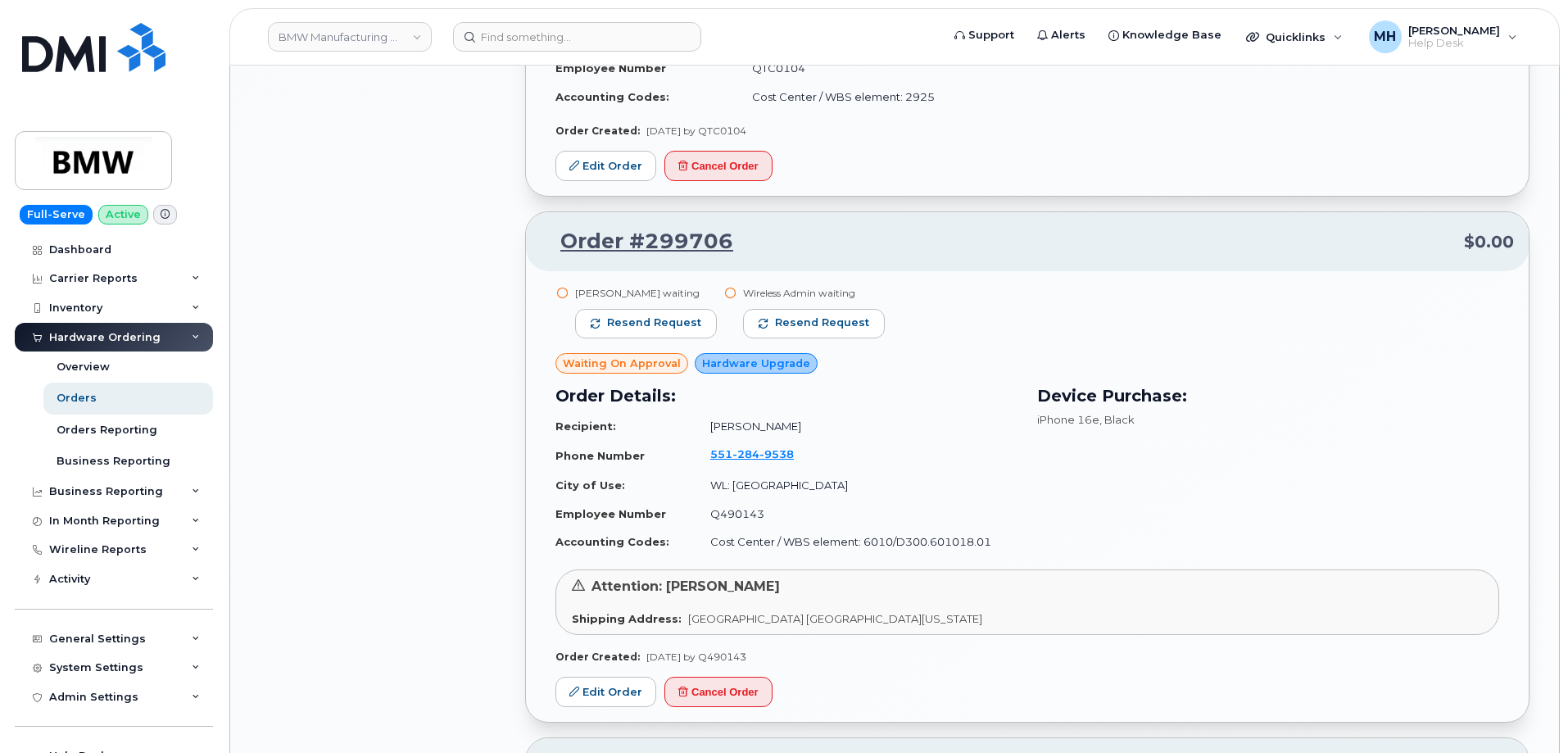
scroll to position [3670, 0]
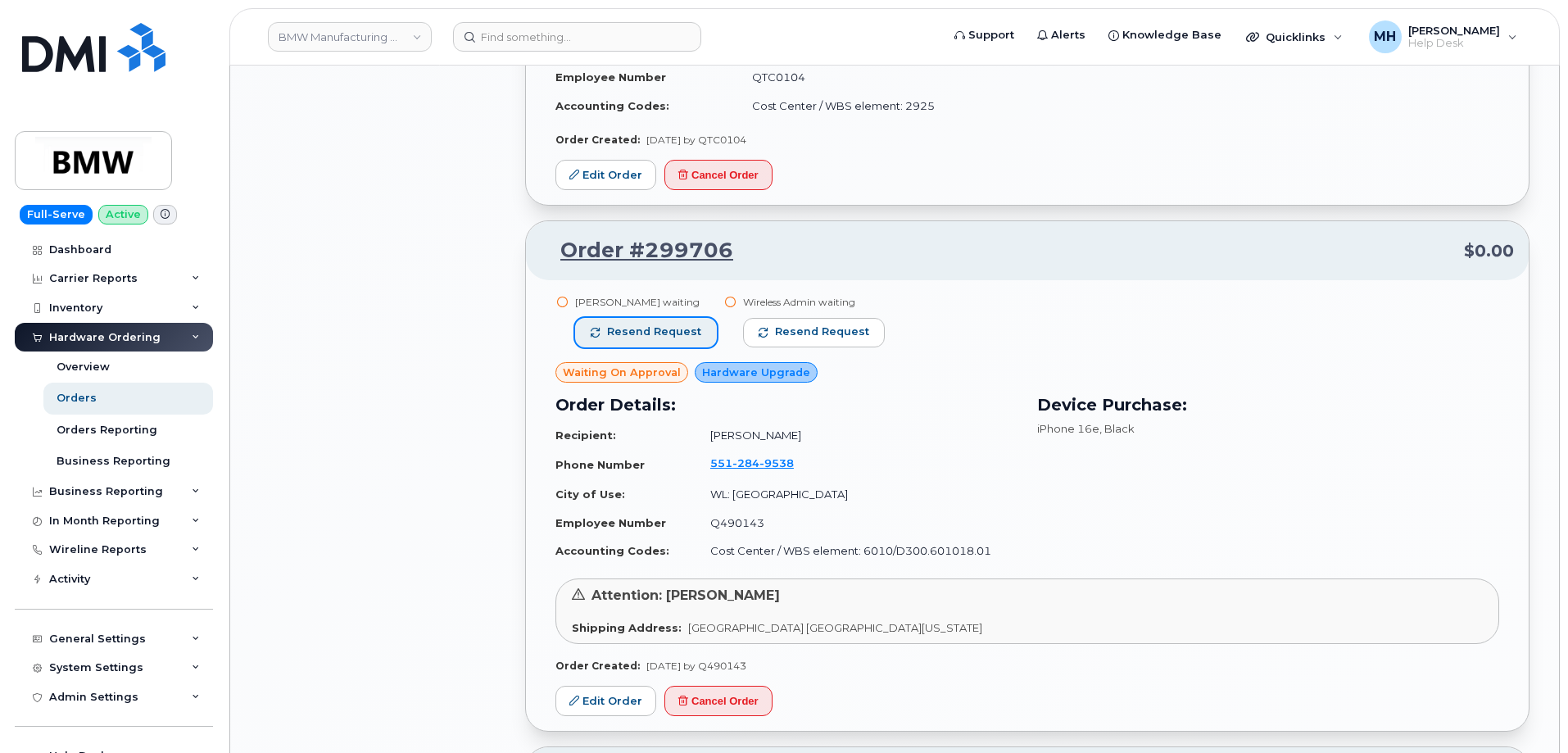
click at [671, 335] on span "Resend request" at bounding box center [653, 332] width 94 height 14
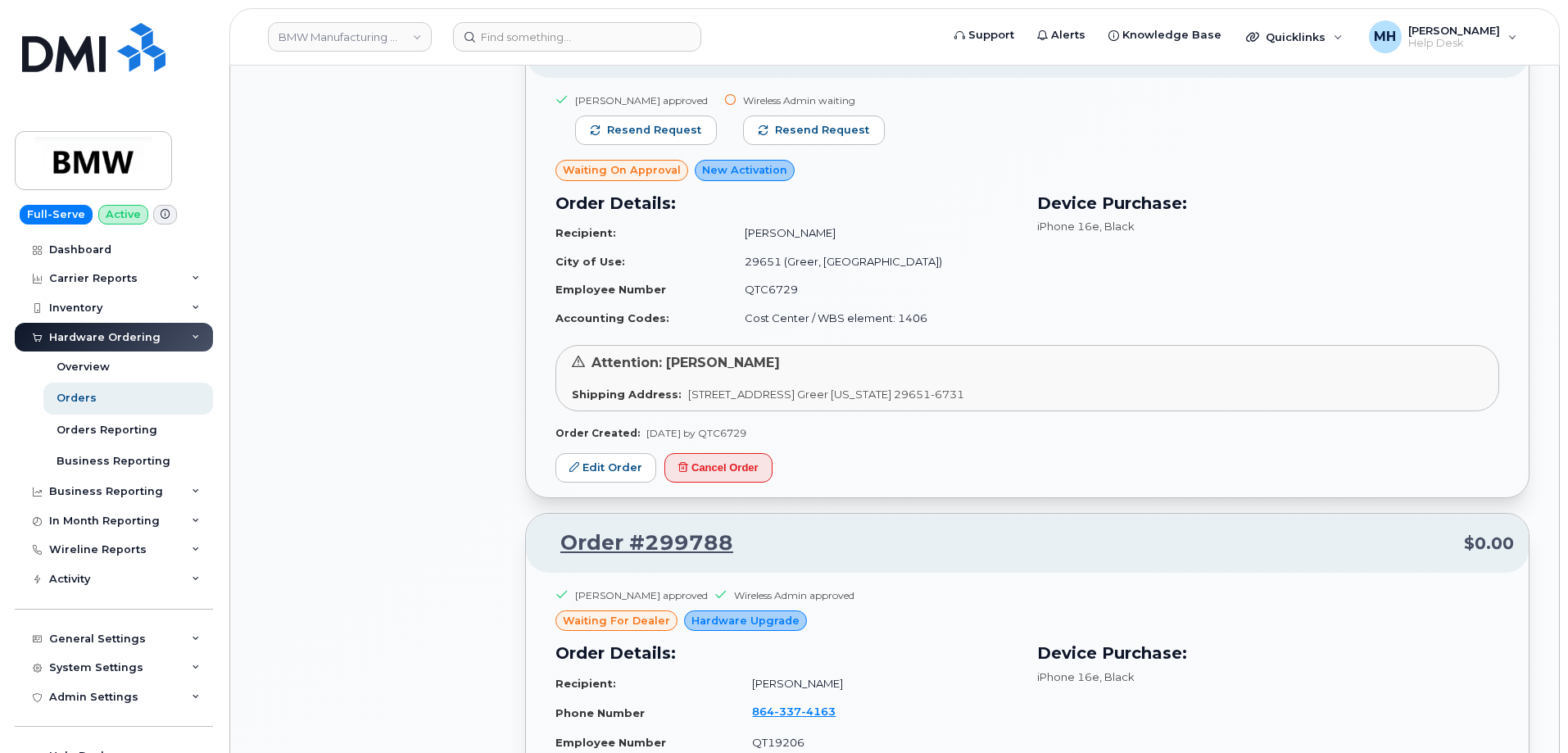
scroll to position [2276, 0]
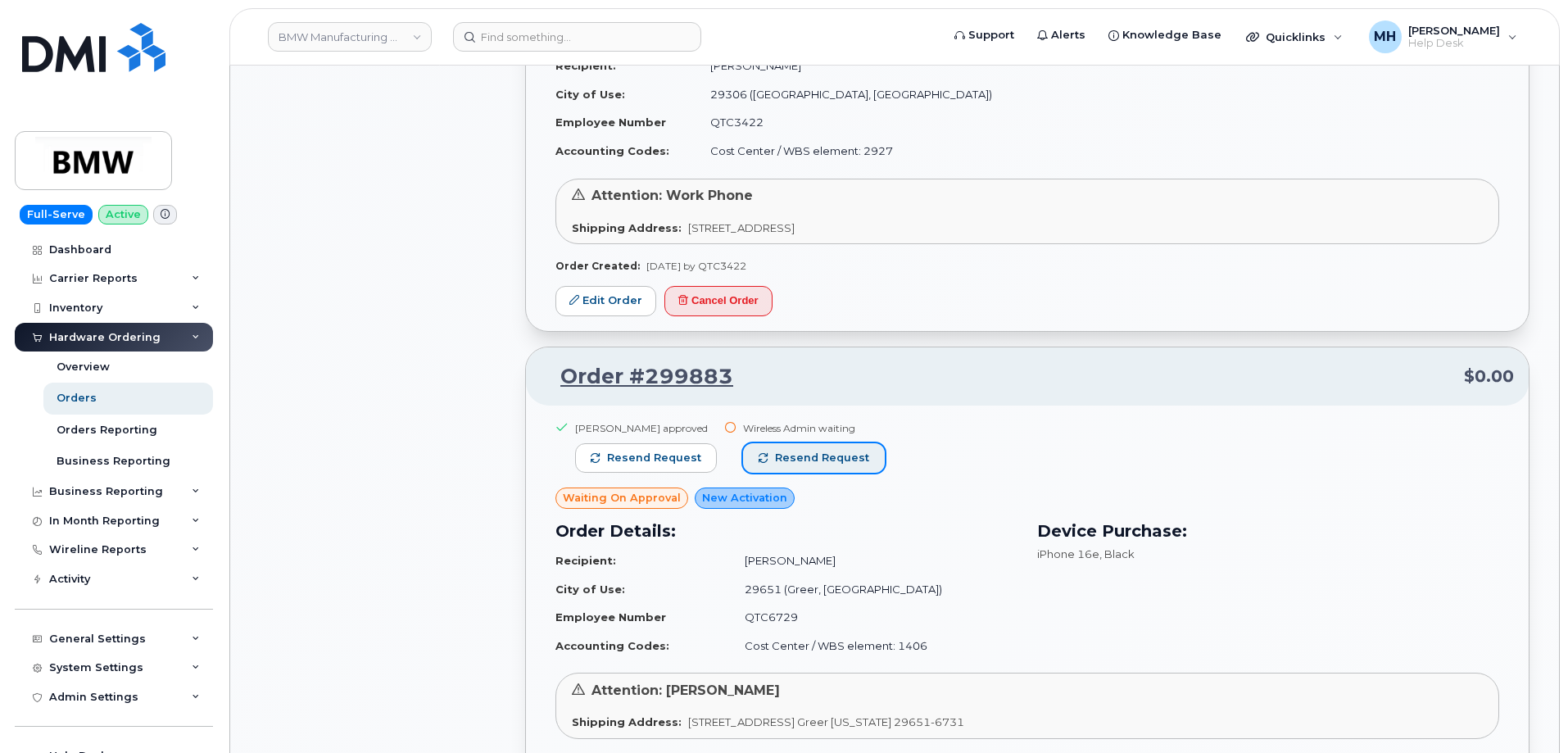
click at [777, 452] on span "Resend request" at bounding box center [822, 458] width 94 height 14
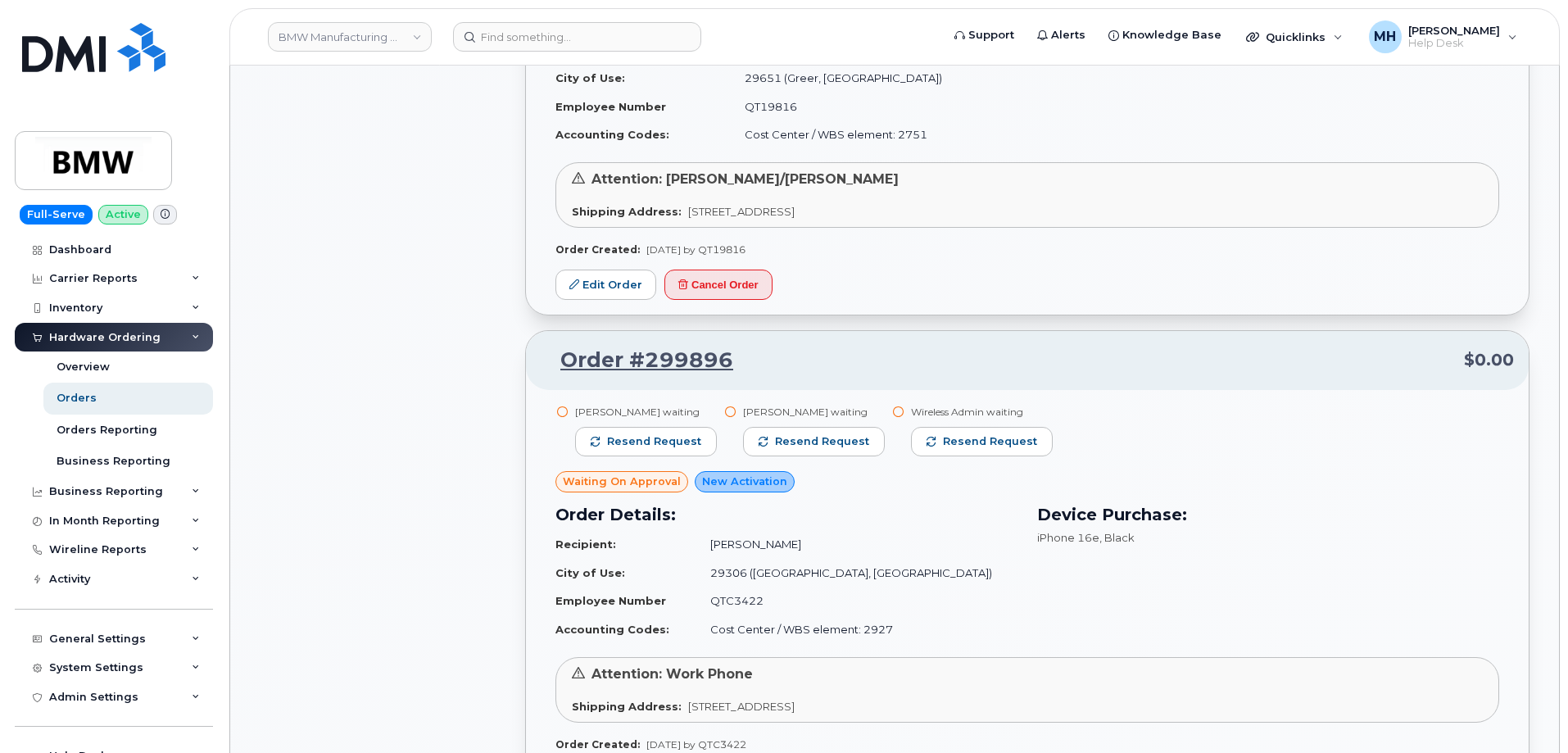
scroll to position [1784, 0]
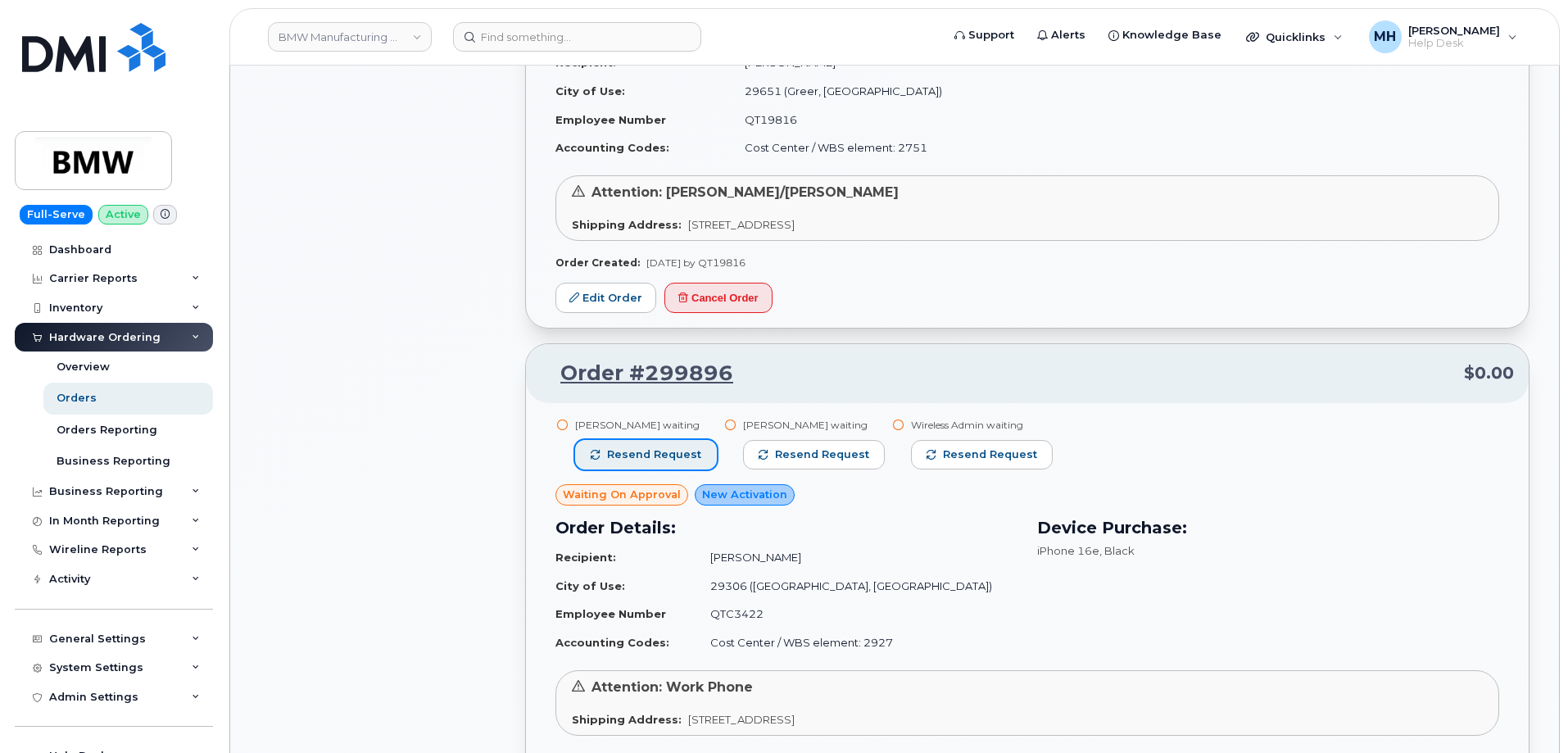
click at [689, 458] on span "Resend request" at bounding box center [653, 455] width 94 height 14
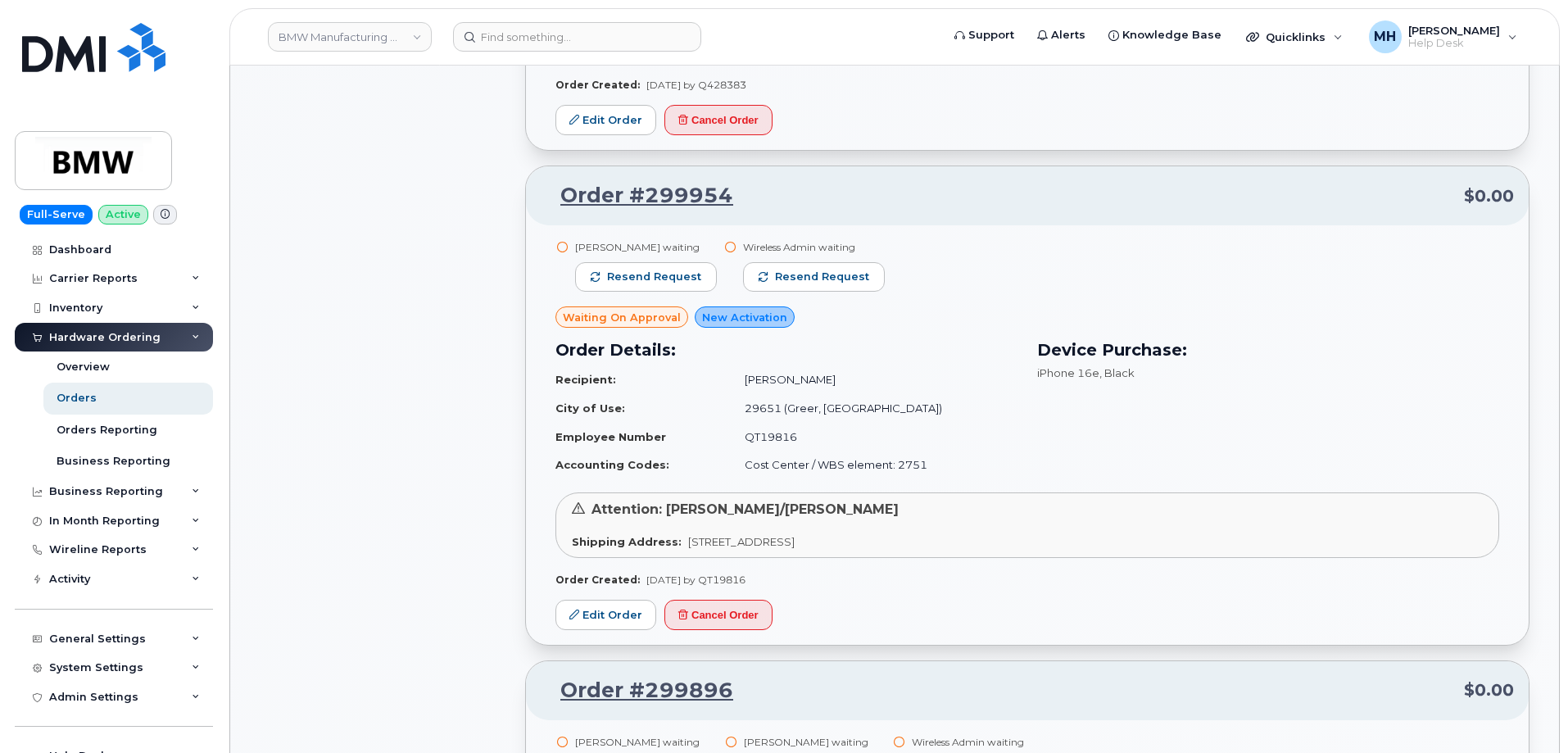
scroll to position [1456, 0]
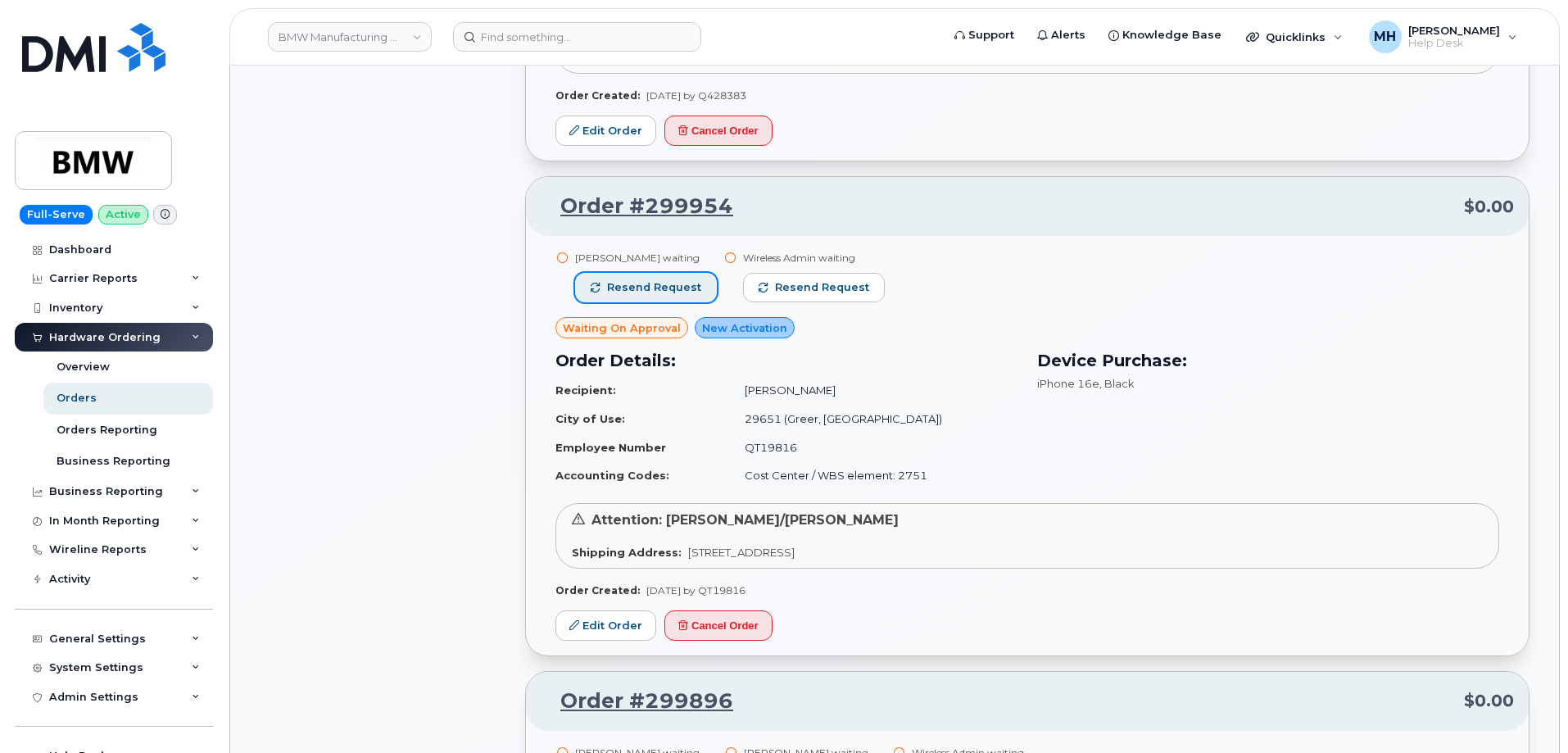
click at [664, 294] on span "Resend request" at bounding box center [653, 287] width 94 height 14
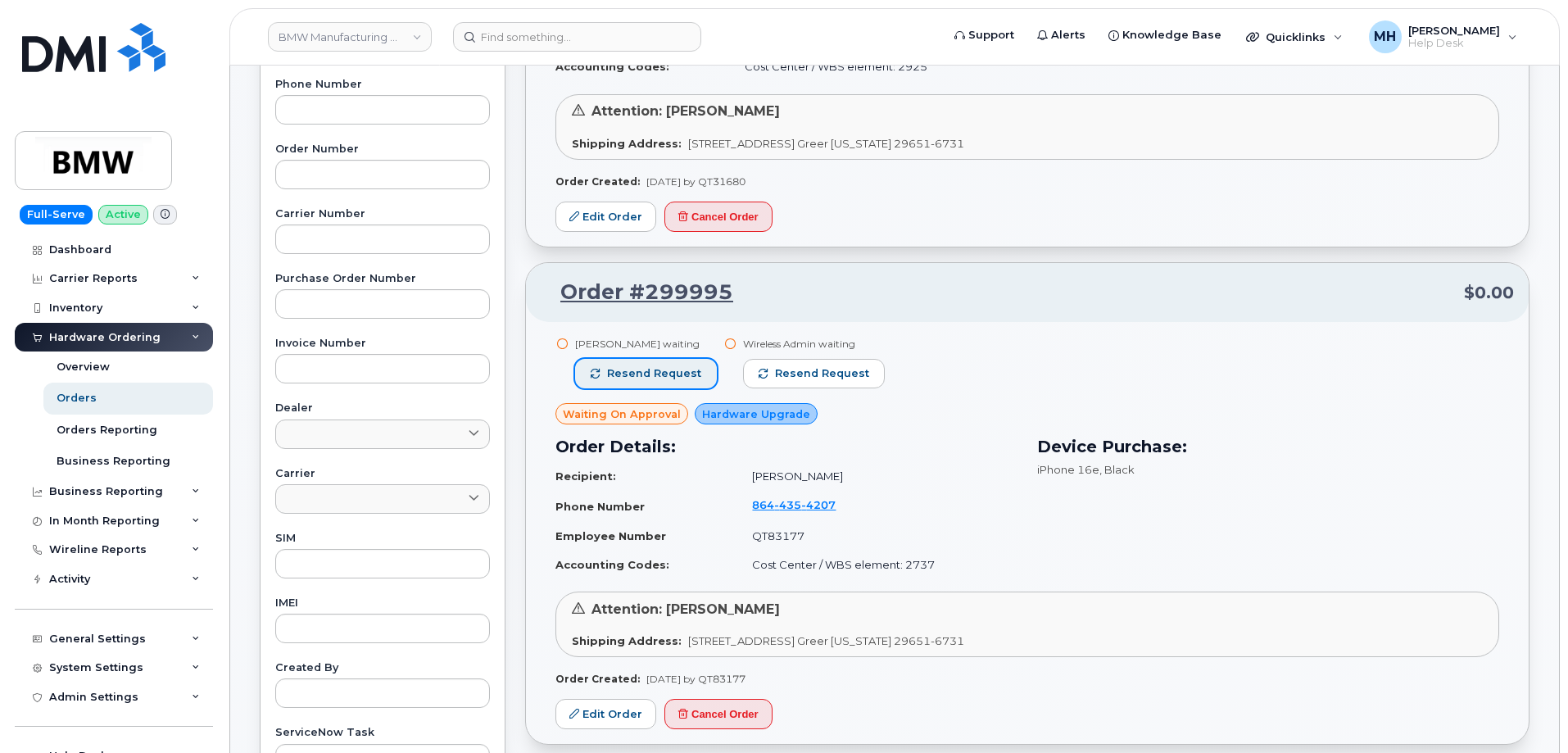
click at [671, 366] on button "Resend request" at bounding box center [646, 374] width 142 height 30
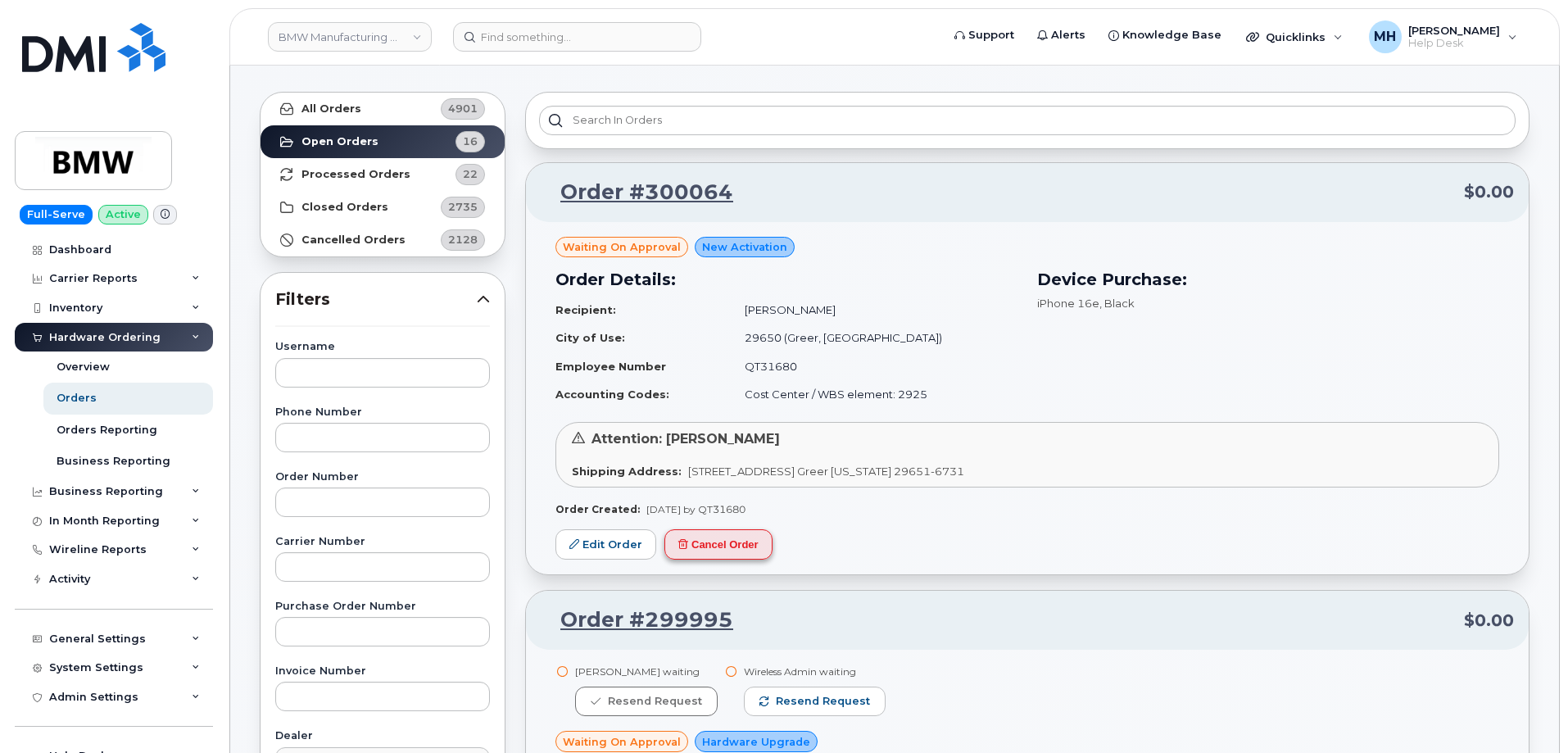
scroll to position [0, 0]
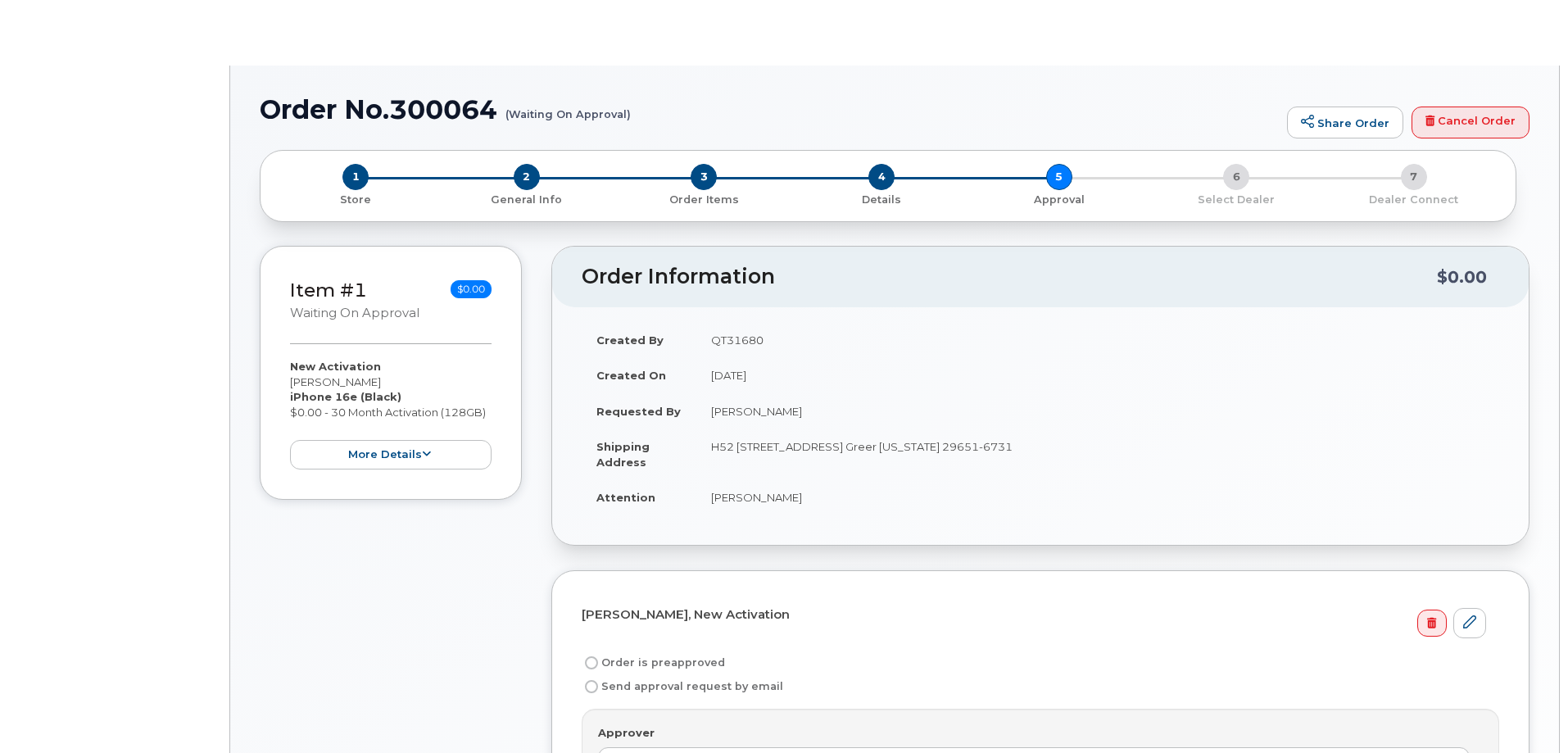
radio input "true"
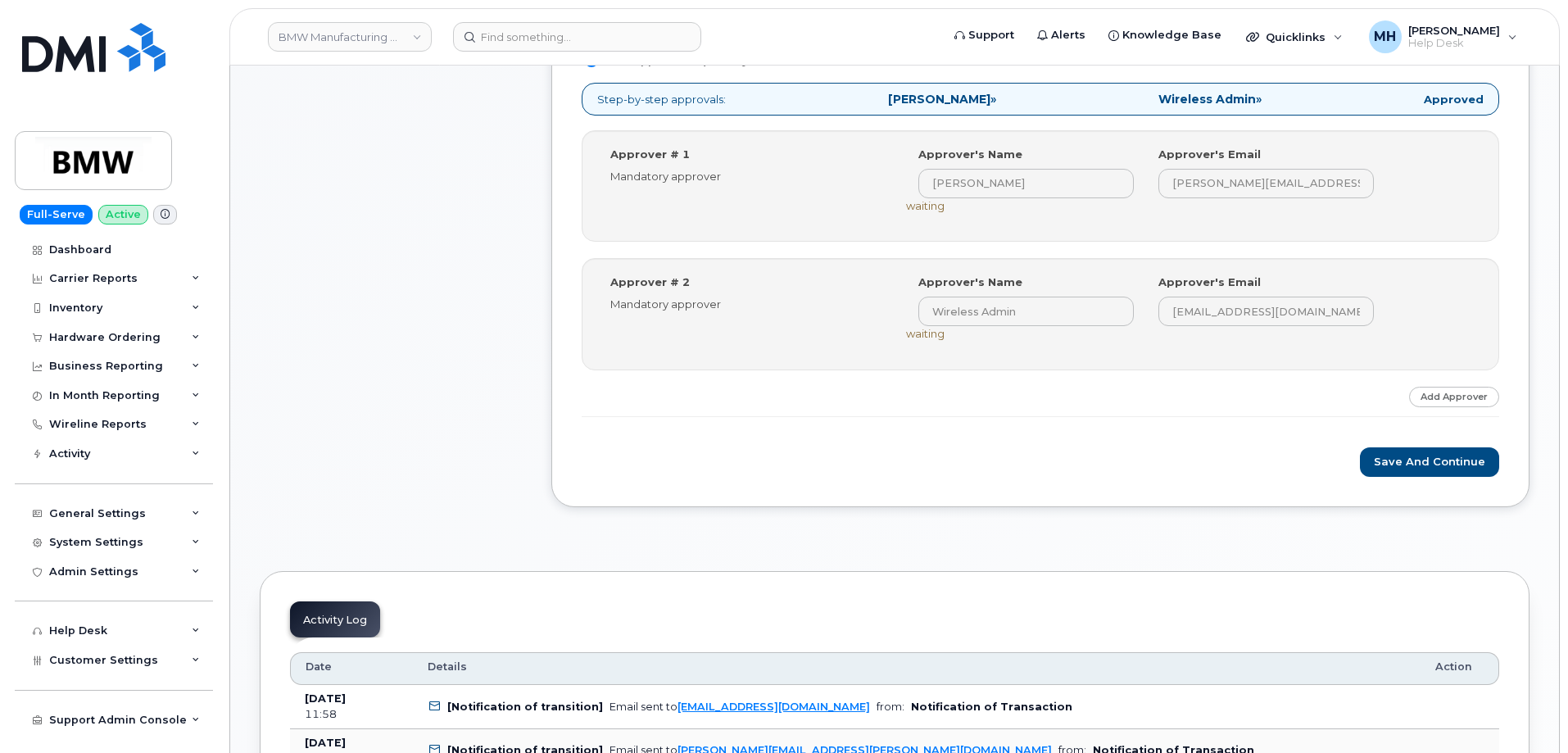
scroll to position [904, 0]
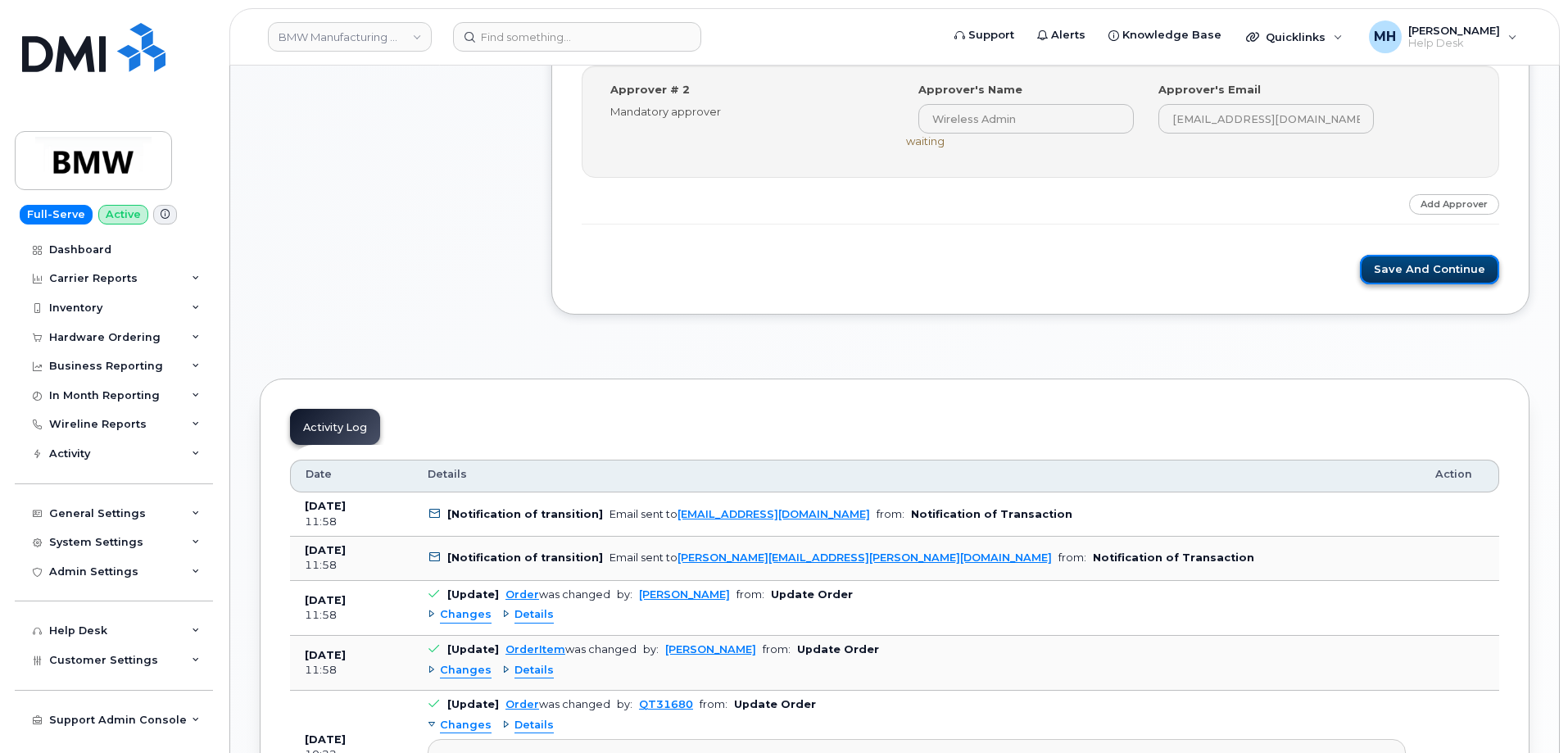
click at [1396, 277] on button "Save and Continue" at bounding box center [1430, 270] width 139 height 31
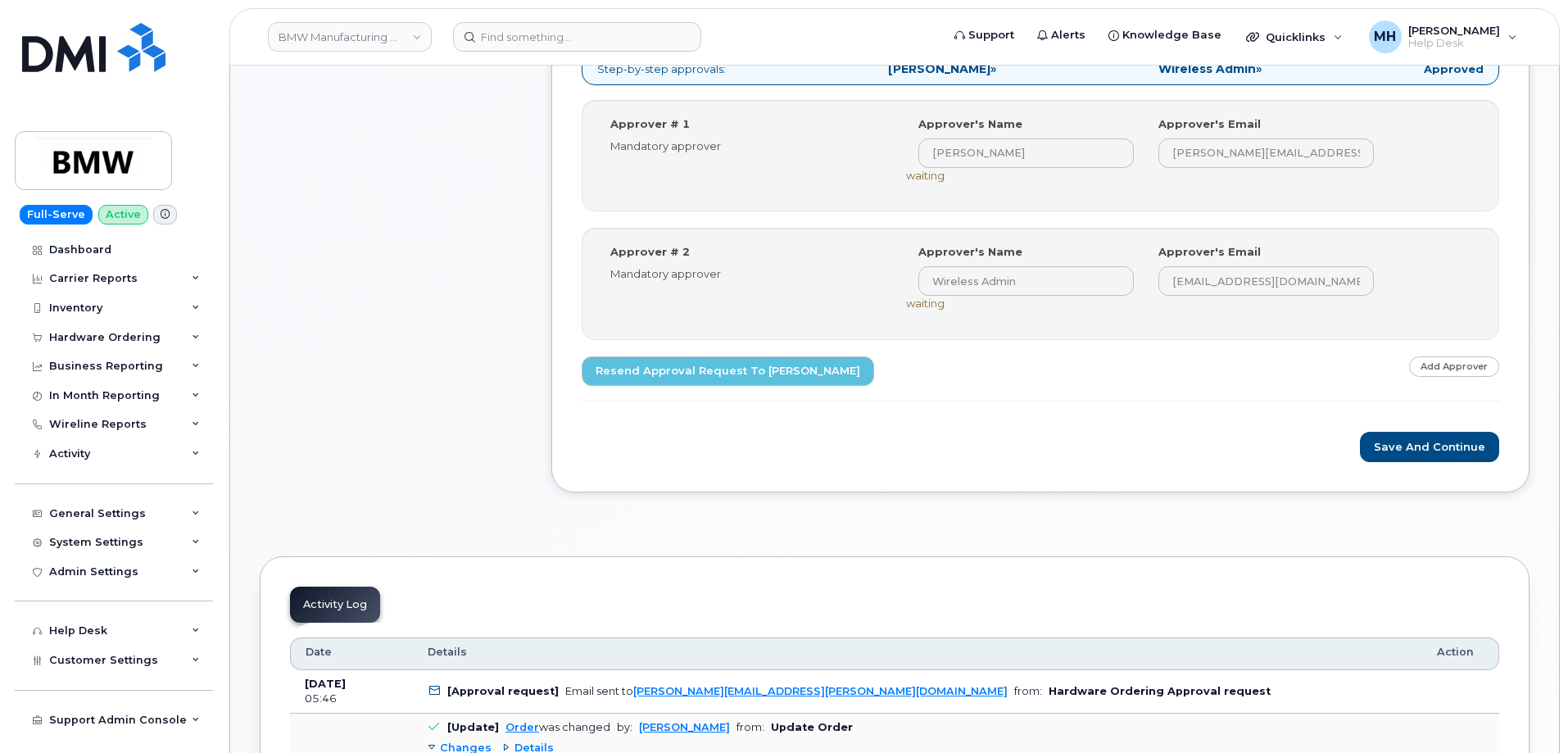
scroll to position [738, 0]
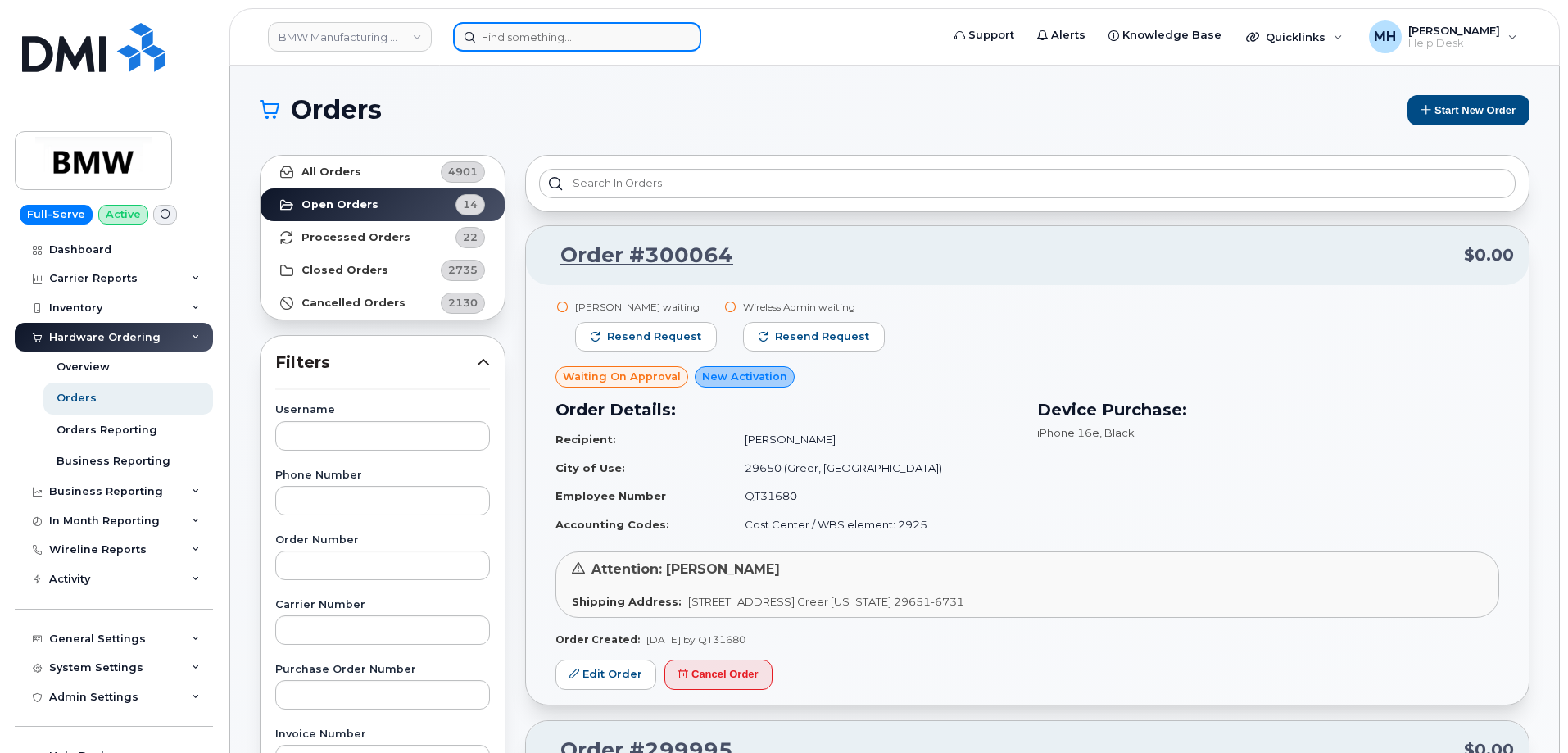
click at [504, 43] on input at bounding box center [577, 36] width 249 height 30
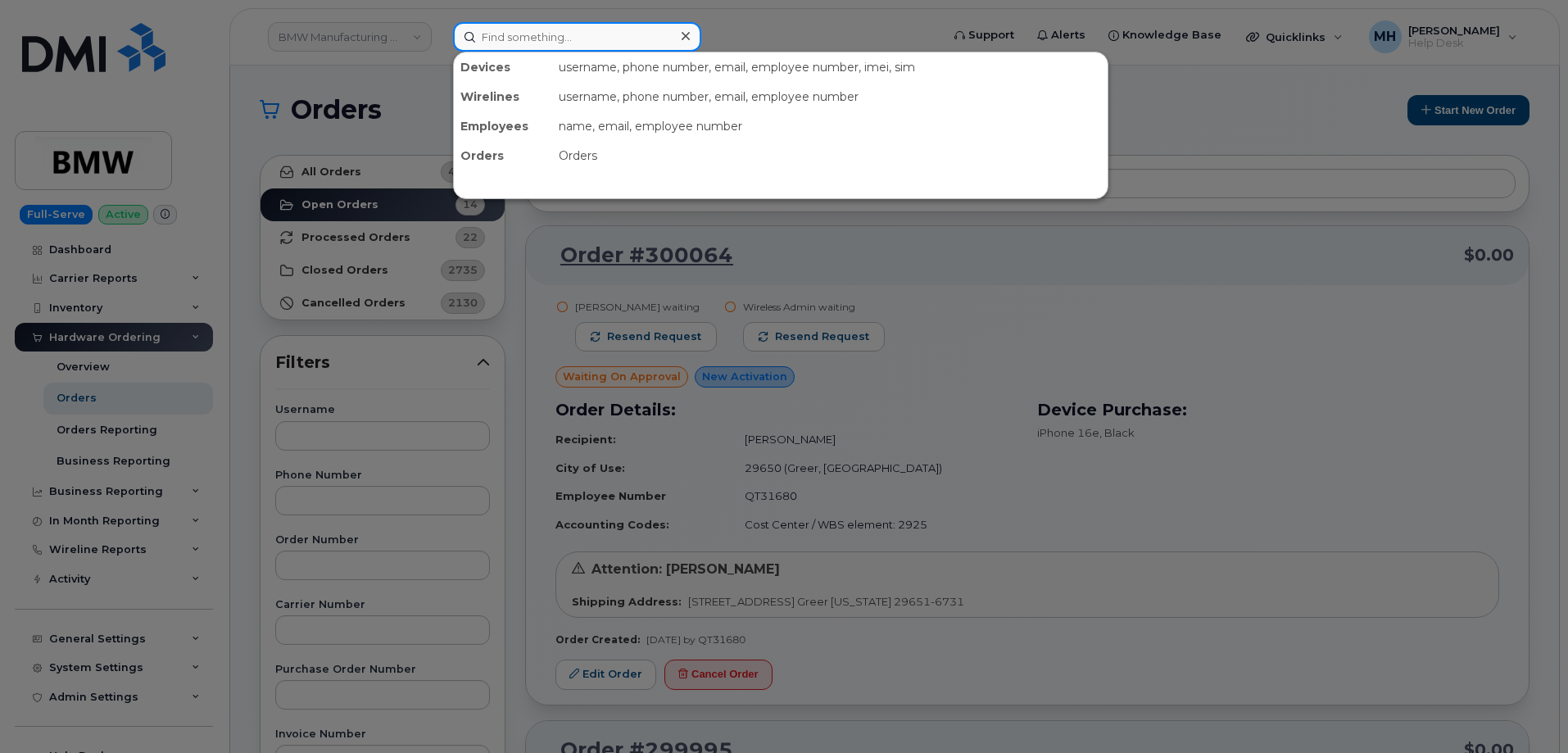
paste input "[PERSON_NAME]"
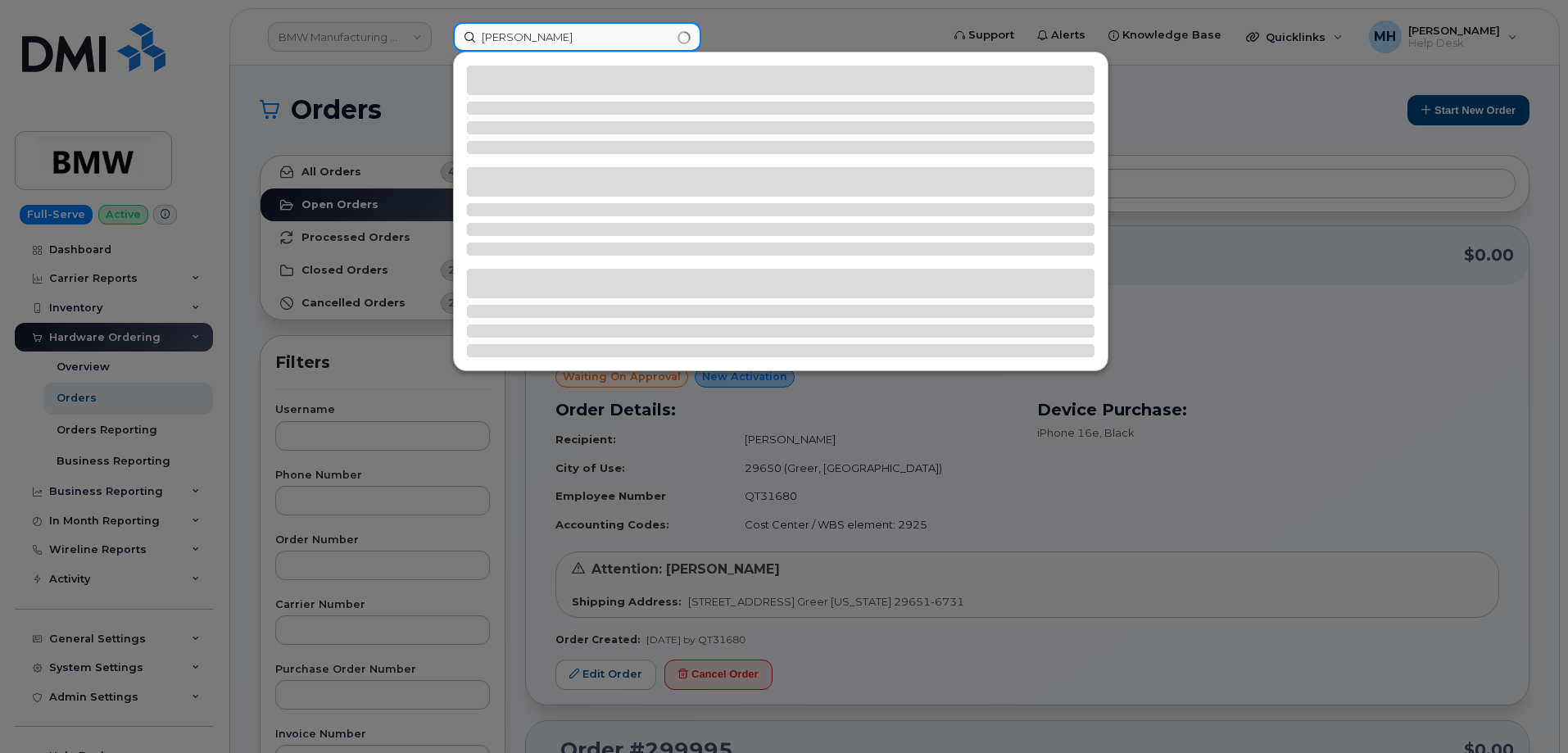
drag, startPoint x: 607, startPoint y: 35, endPoint x: 392, endPoint y: 43, distance: 215.1
click at [440, 43] on div "Alphonse F Royer III" at bounding box center [692, 36] width 503 height 30
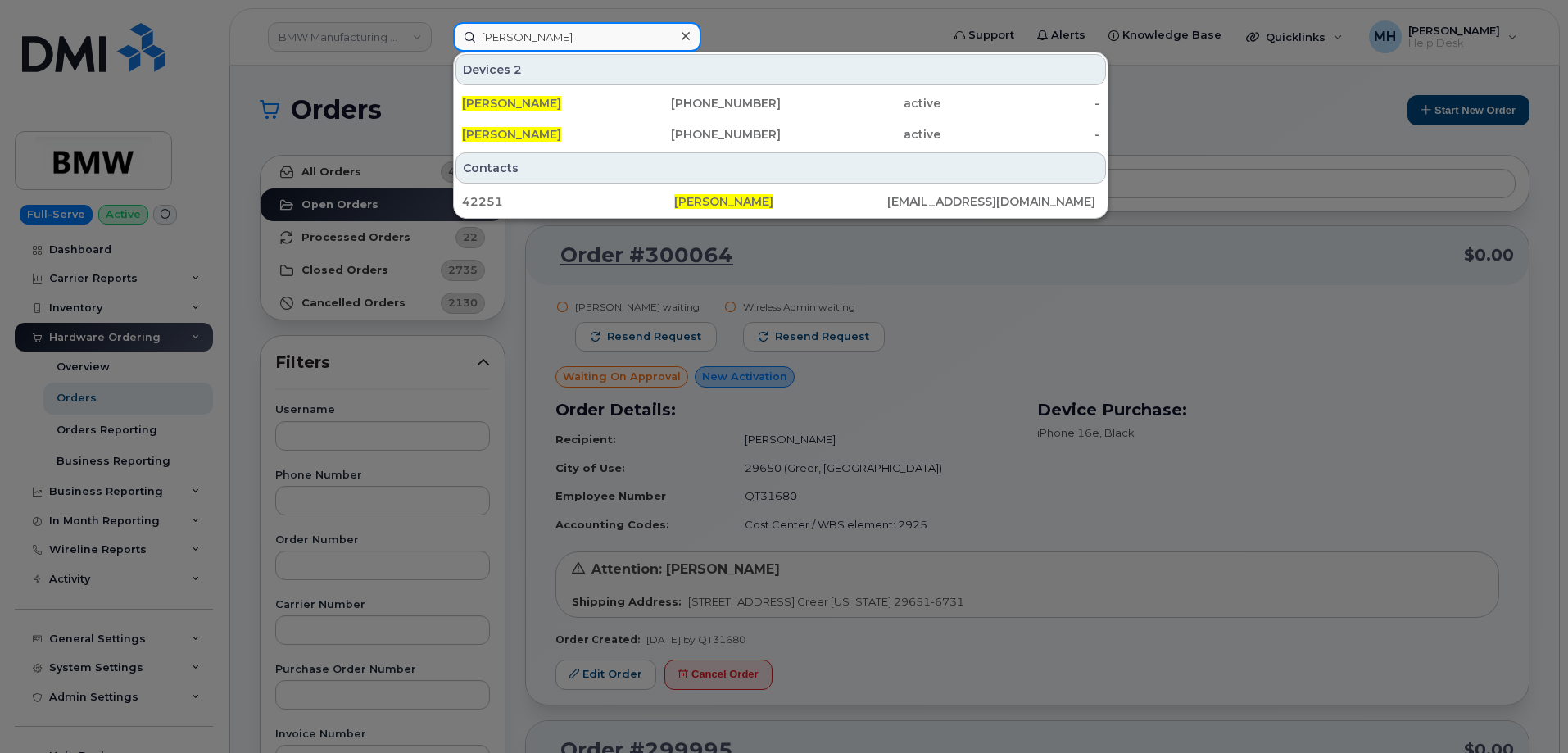
click at [597, 38] on input "Alphonse F Royer III" at bounding box center [577, 36] width 249 height 30
drag, startPoint x: 596, startPoint y: 38, endPoint x: 464, endPoint y: 42, distance: 132.1
click at [465, 42] on input "Alphonse F Royer III" at bounding box center [577, 36] width 249 height 30
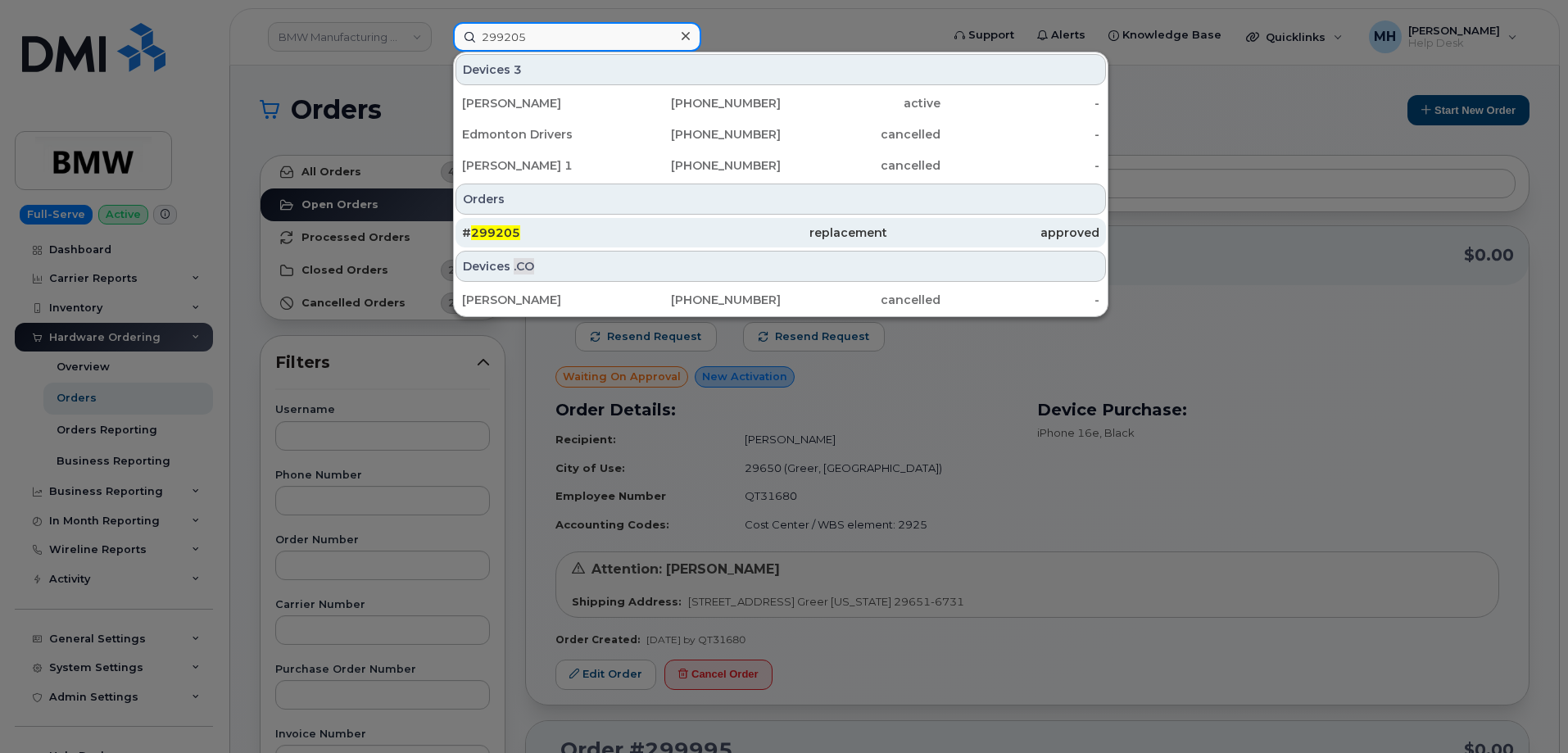
type input "299205"
click at [569, 234] on div "# 299205" at bounding box center [568, 233] width 212 height 16
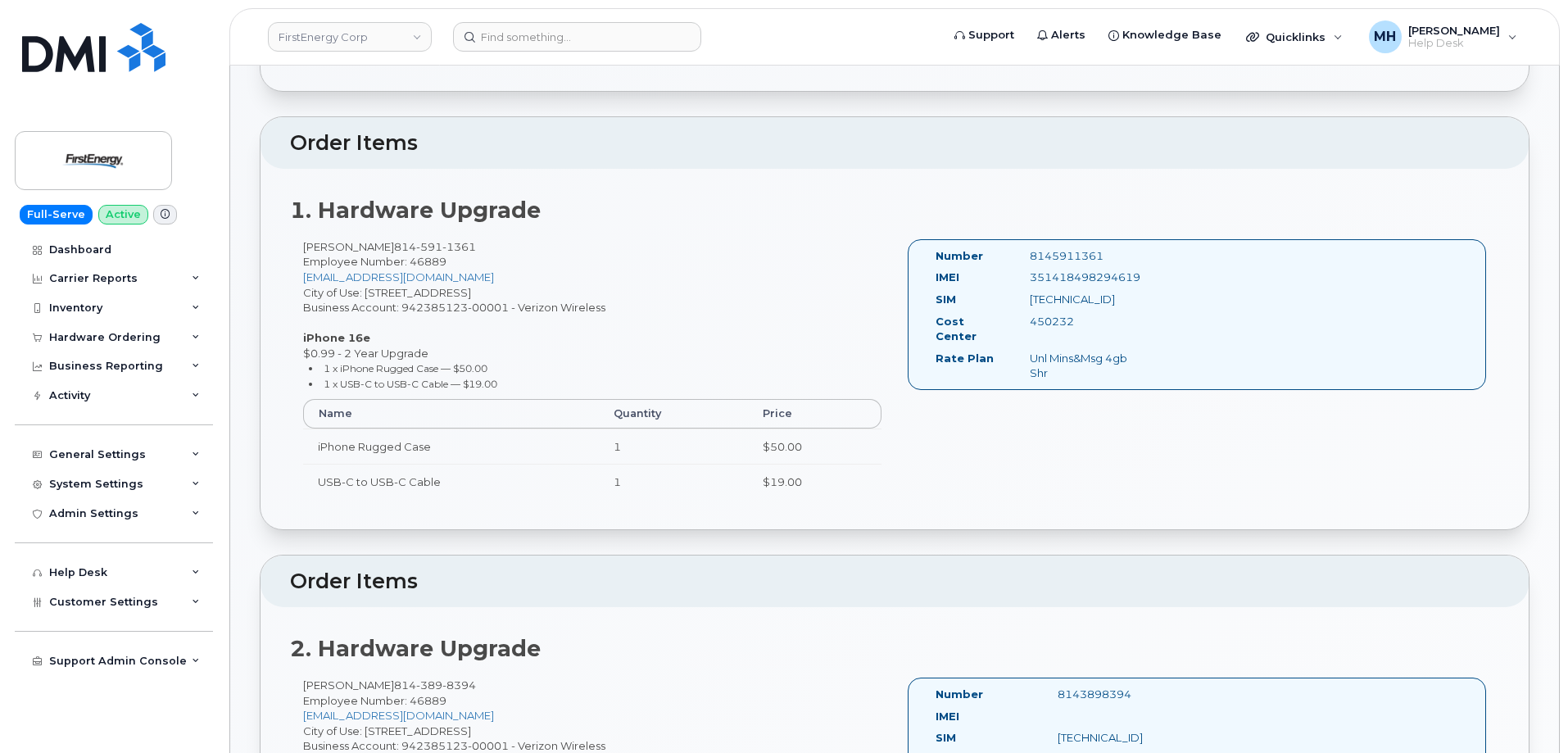
scroll to position [492, 0]
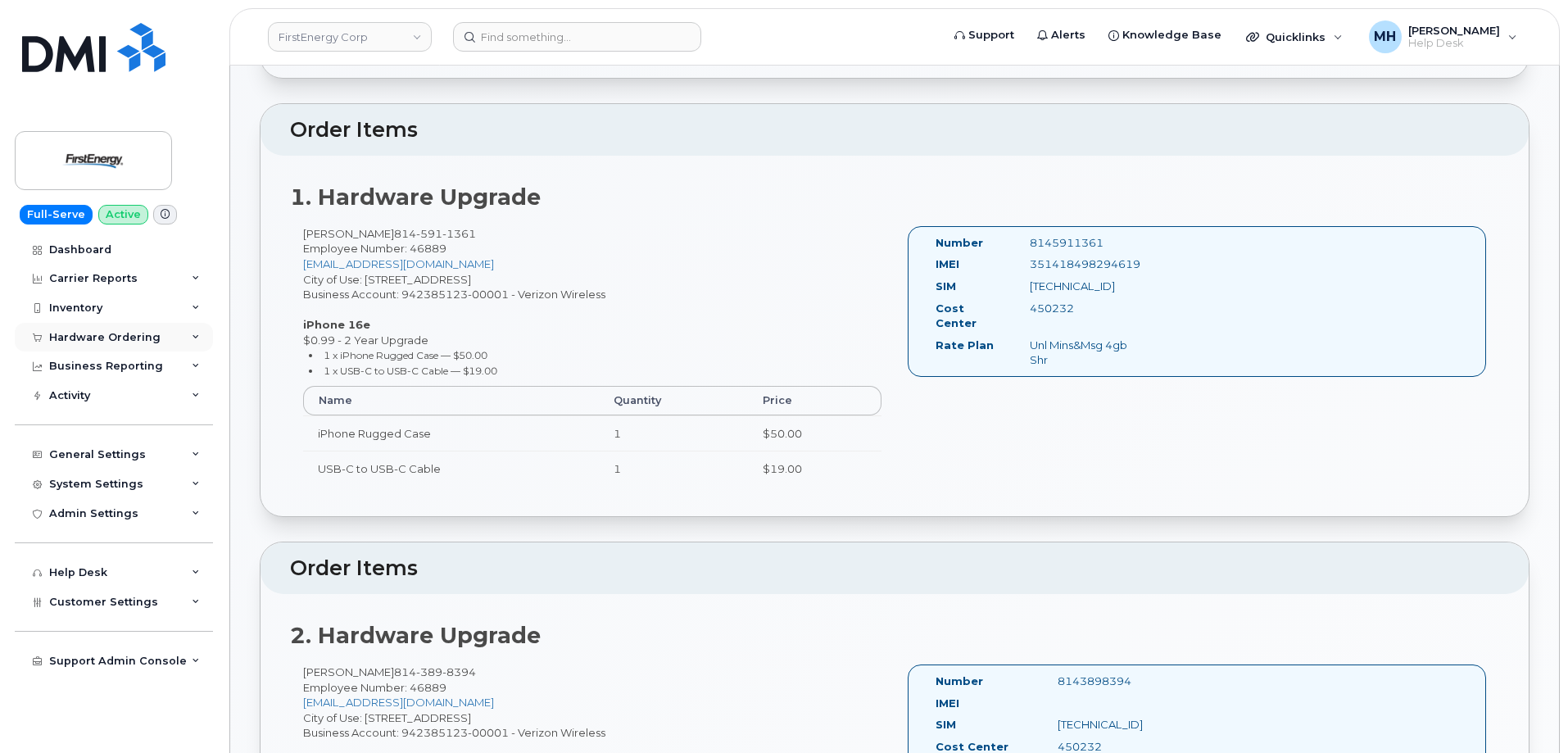
click at [90, 333] on div "Hardware Ordering" at bounding box center [105, 337] width 111 height 13
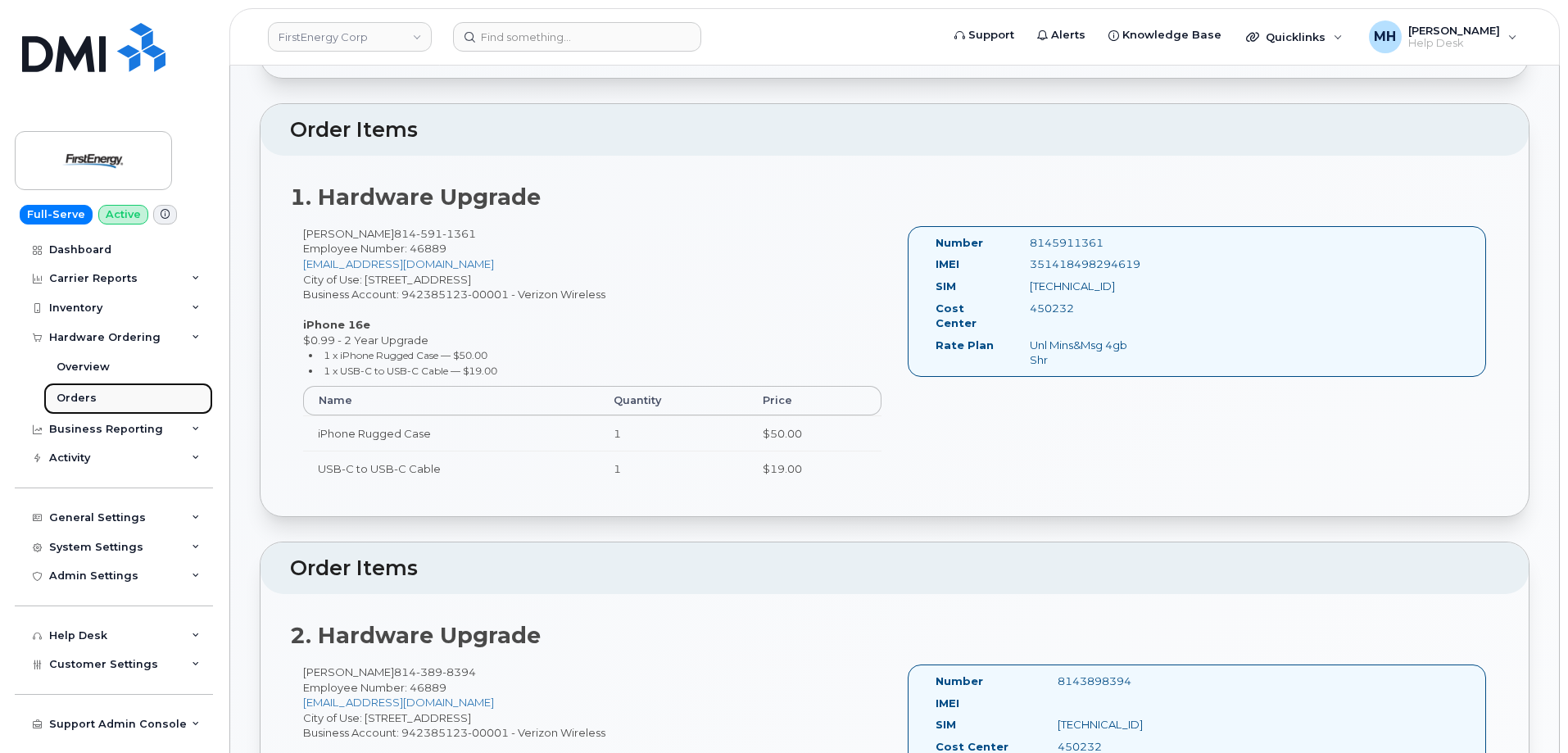
click at [116, 392] on link "Orders" at bounding box center [129, 398] width 170 height 31
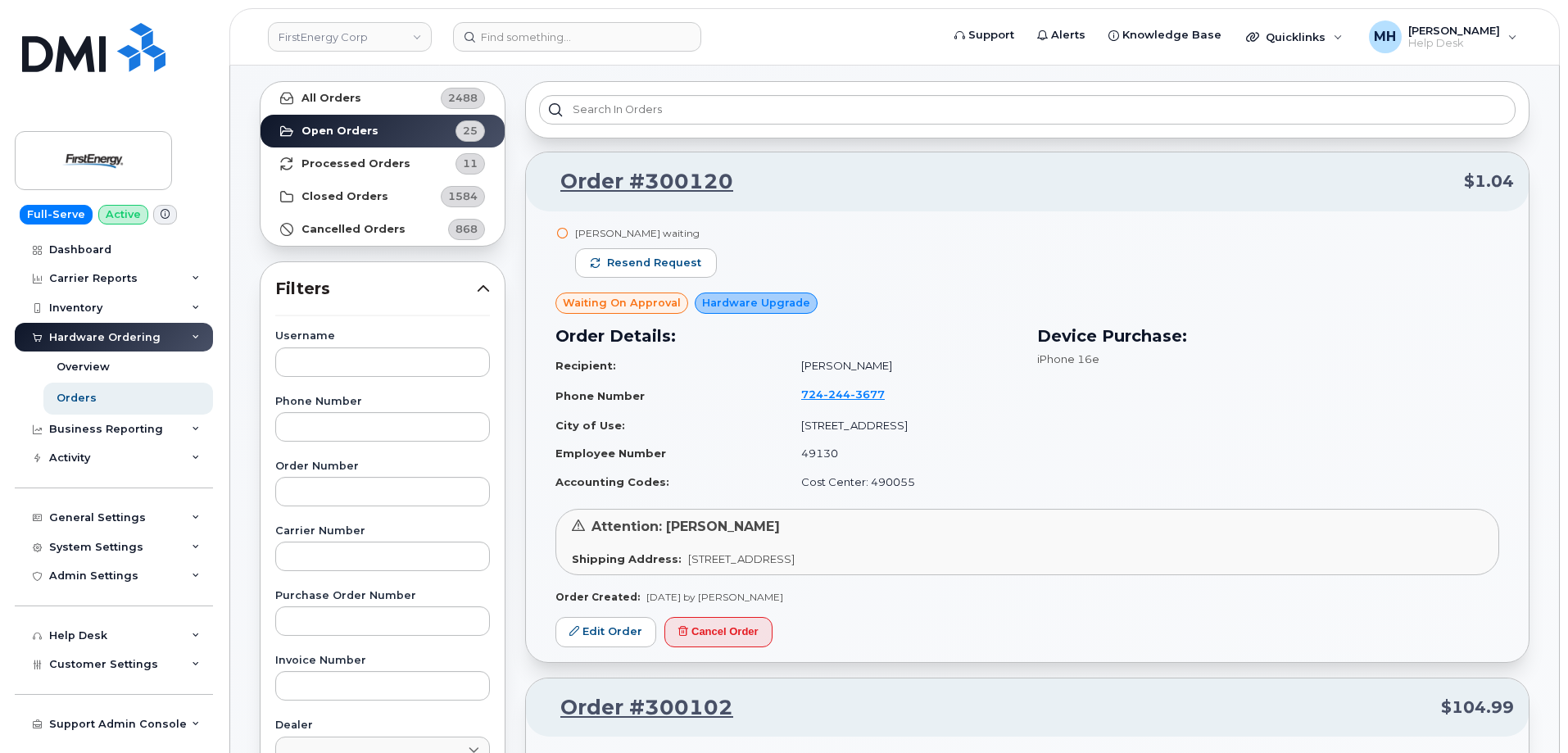
scroll to position [164, 0]
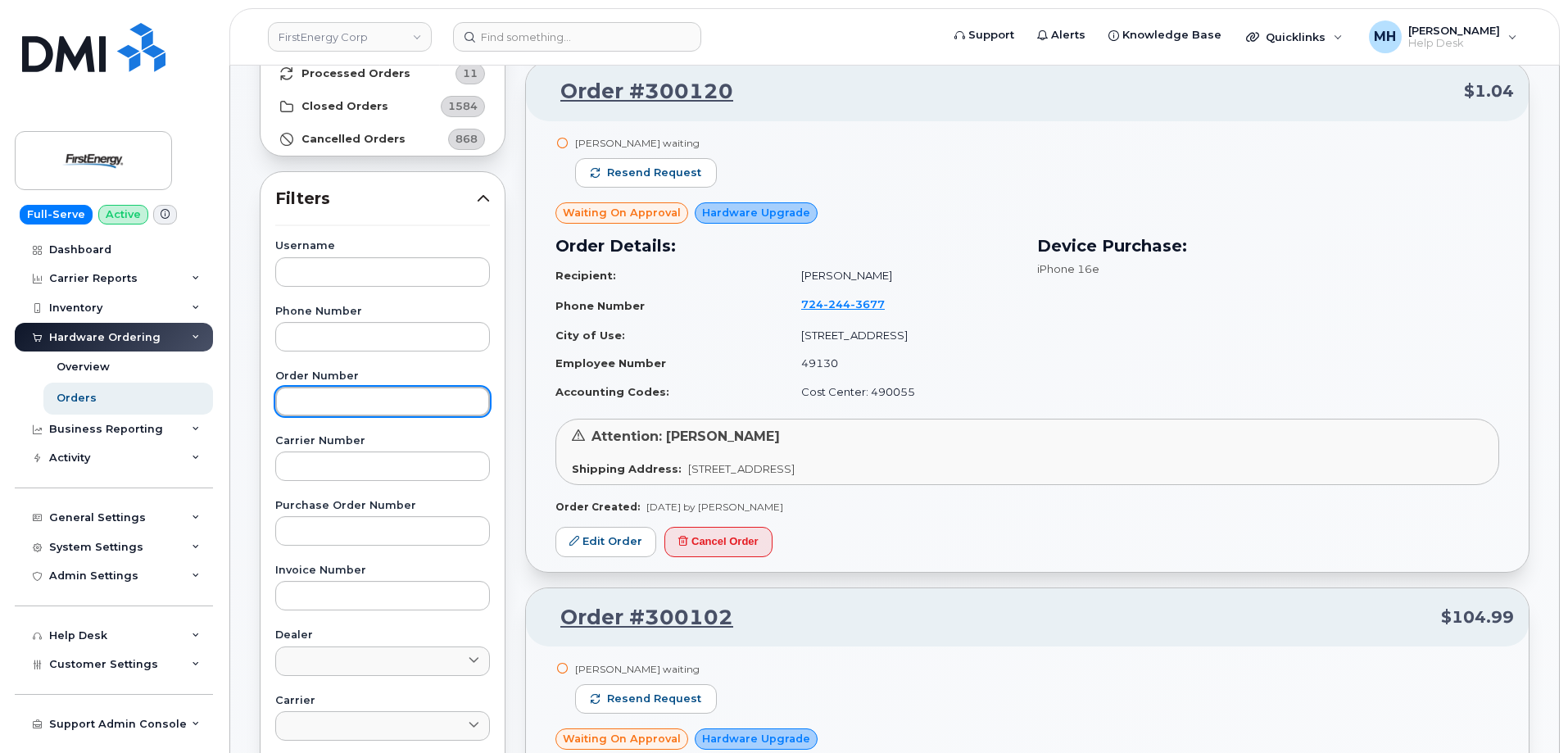
click at [398, 406] on input "text" at bounding box center [382, 401] width 214 height 30
click at [349, 403] on input "text" at bounding box center [382, 401] width 214 height 30
paste input "299205"
type input "299205"
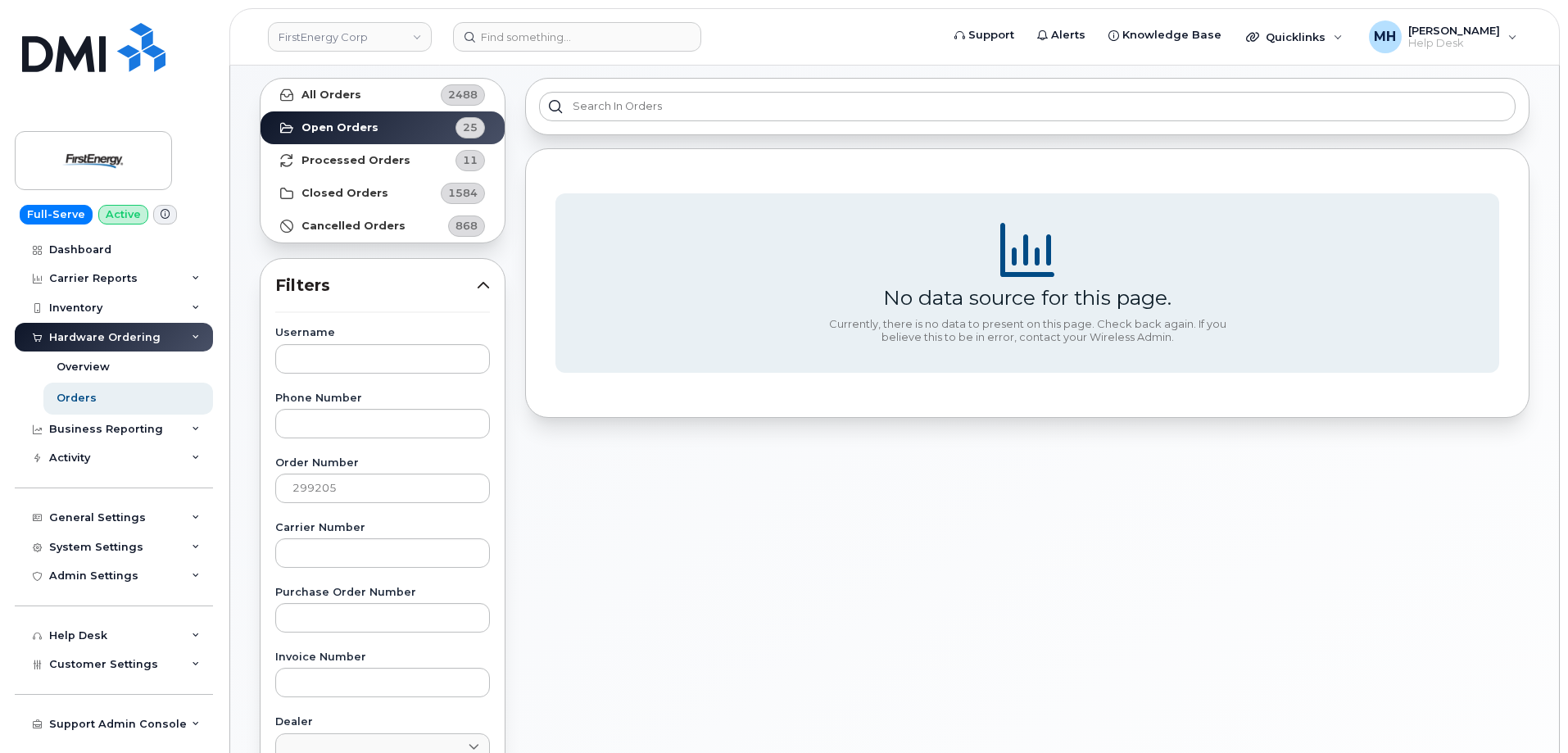
scroll to position [0, 0]
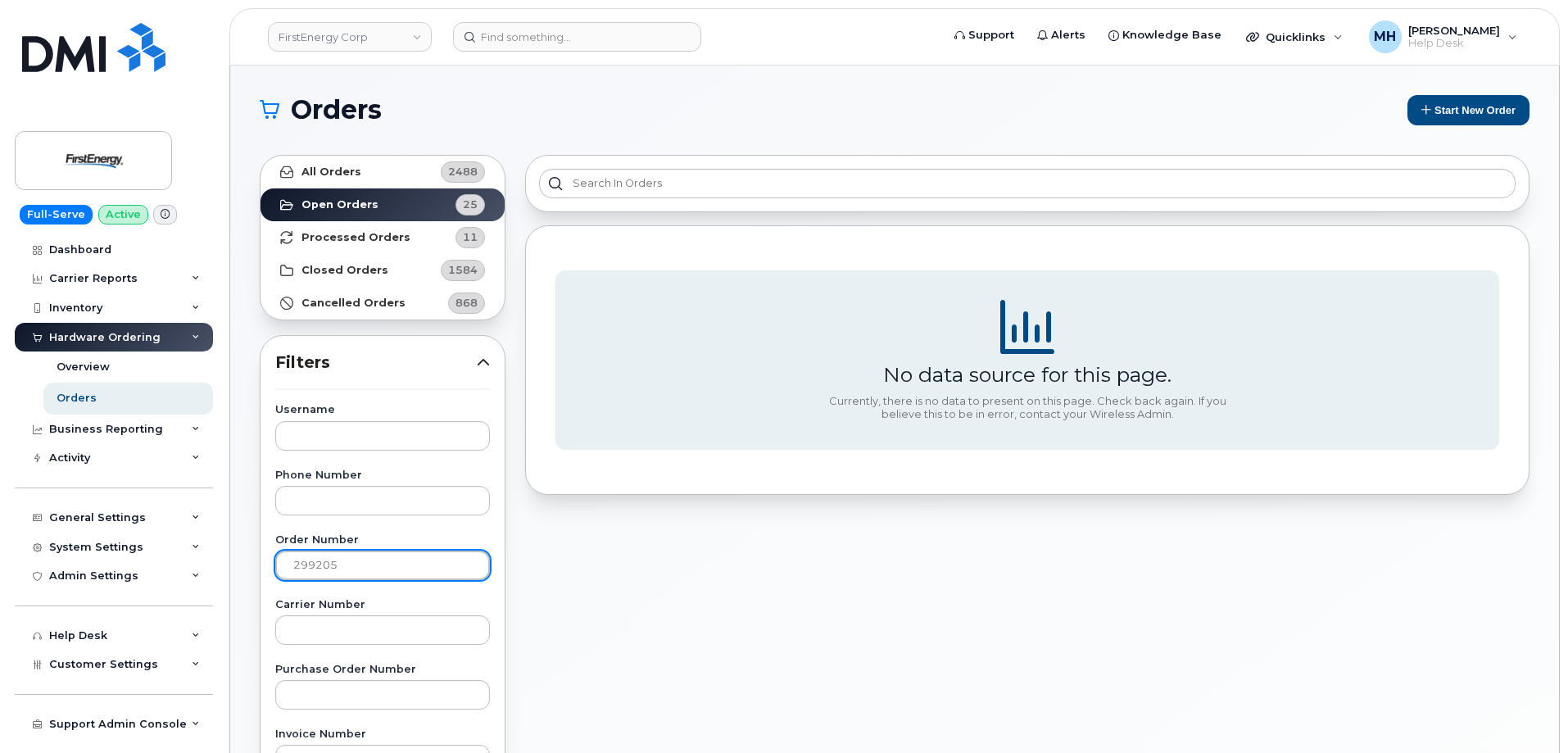
click at [381, 579] on input "299205" at bounding box center [382, 565] width 214 height 30
click at [370, 264] on strong "Closed Orders" at bounding box center [344, 271] width 87 height 13
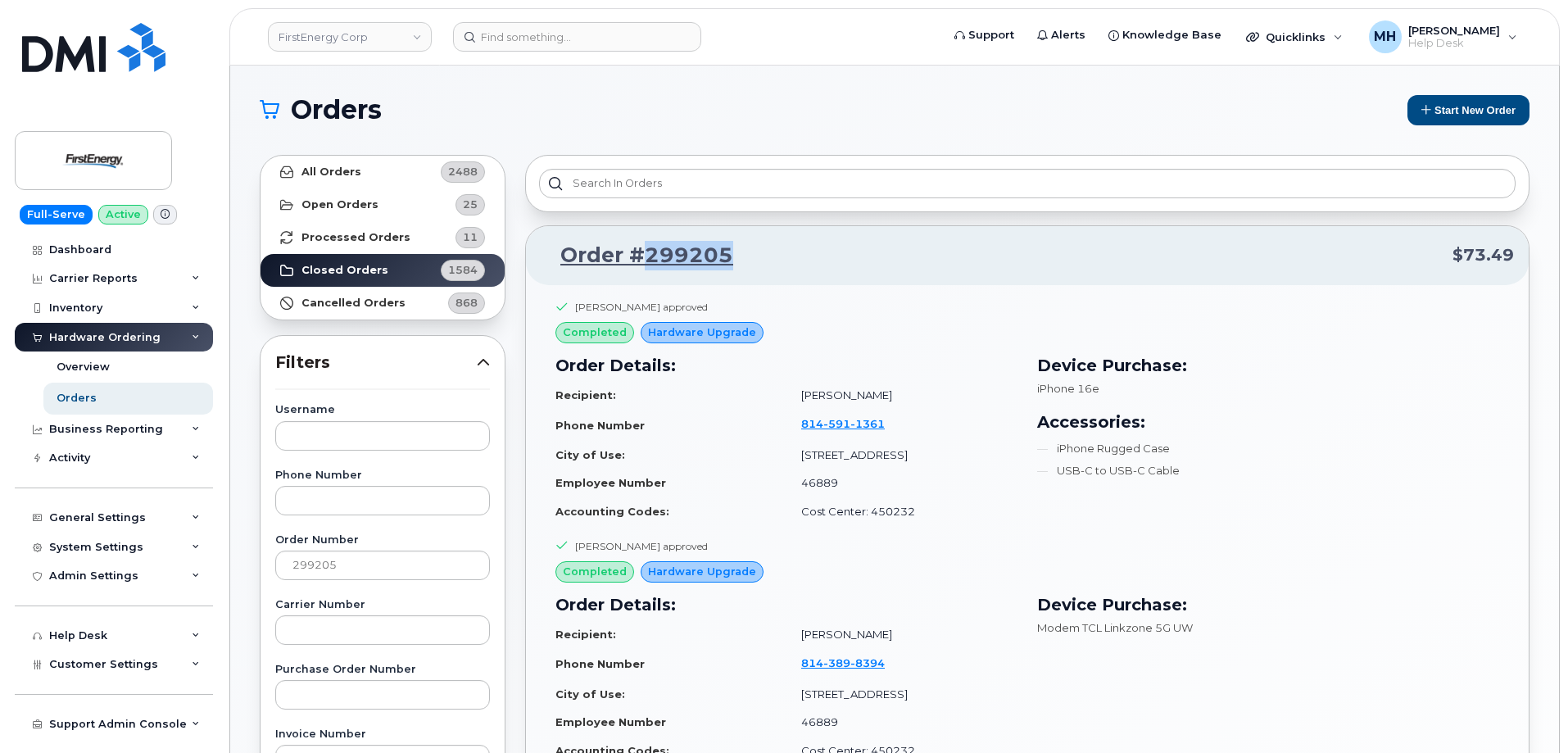
drag, startPoint x: 740, startPoint y: 257, endPoint x: 424, endPoint y: 287, distance: 317.4
click at [637, 254] on p "Order #299205 $73.49" at bounding box center [1028, 255] width 974 height 30
copy link "299205"
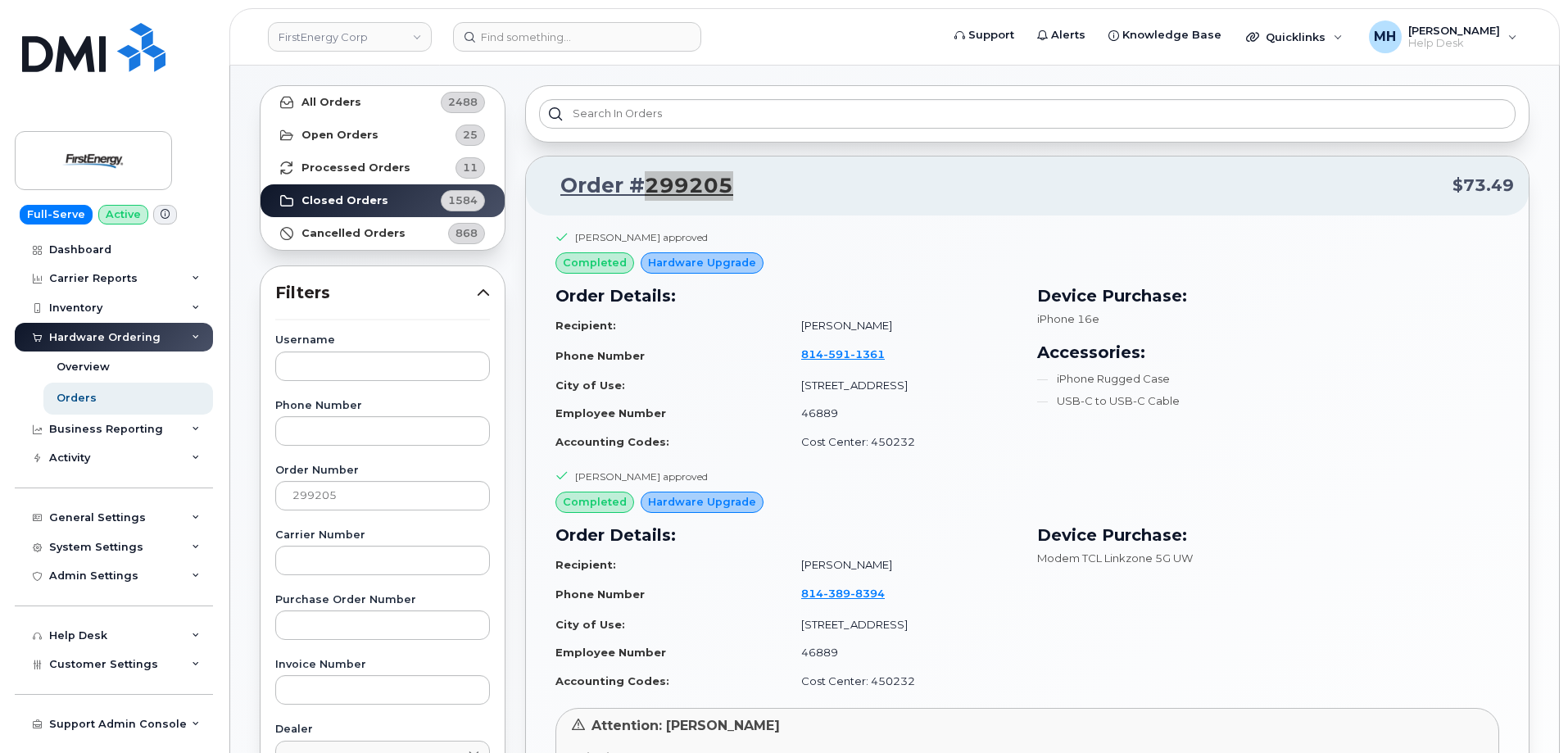
scroll to position [164, 0]
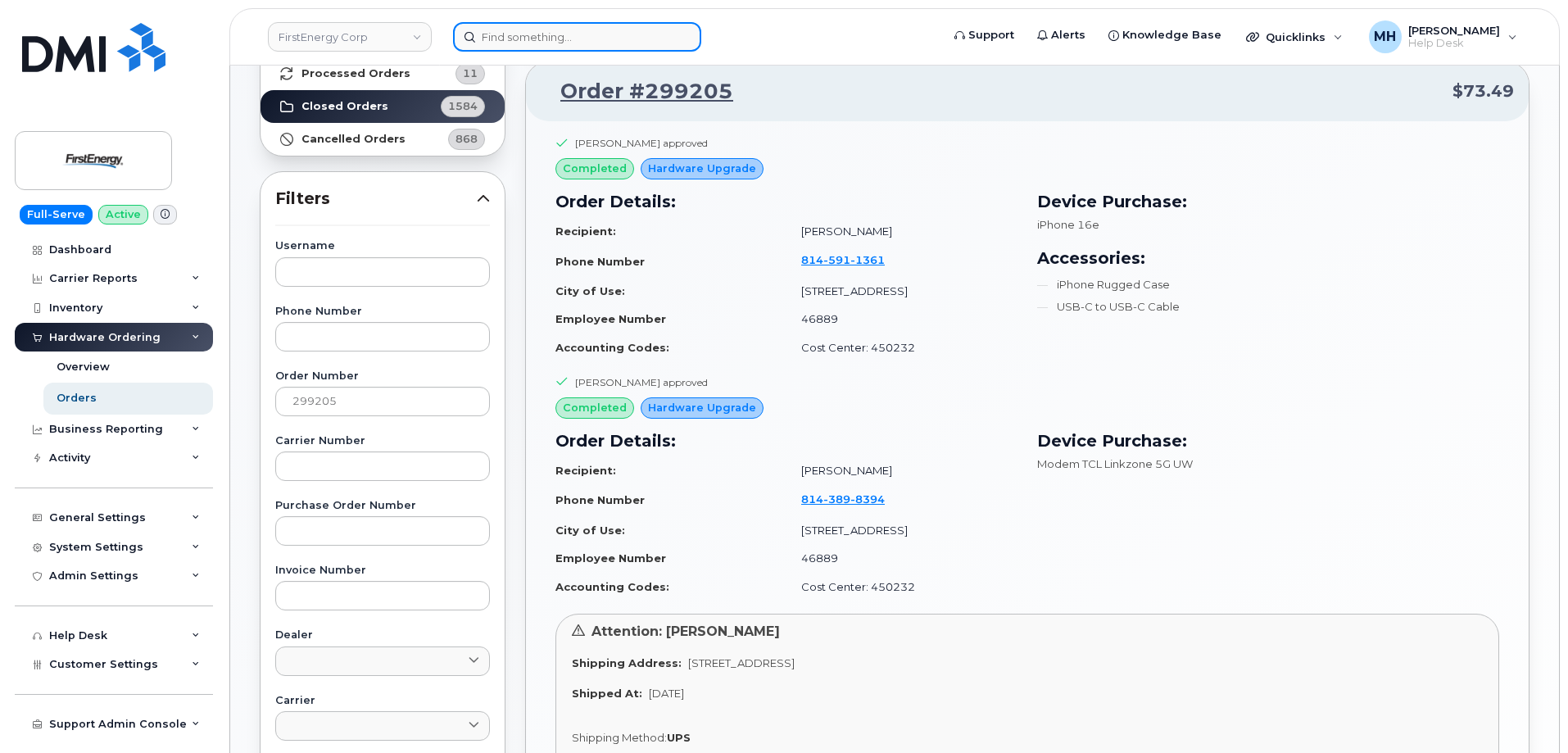
click at [537, 38] on input at bounding box center [577, 36] width 249 height 30
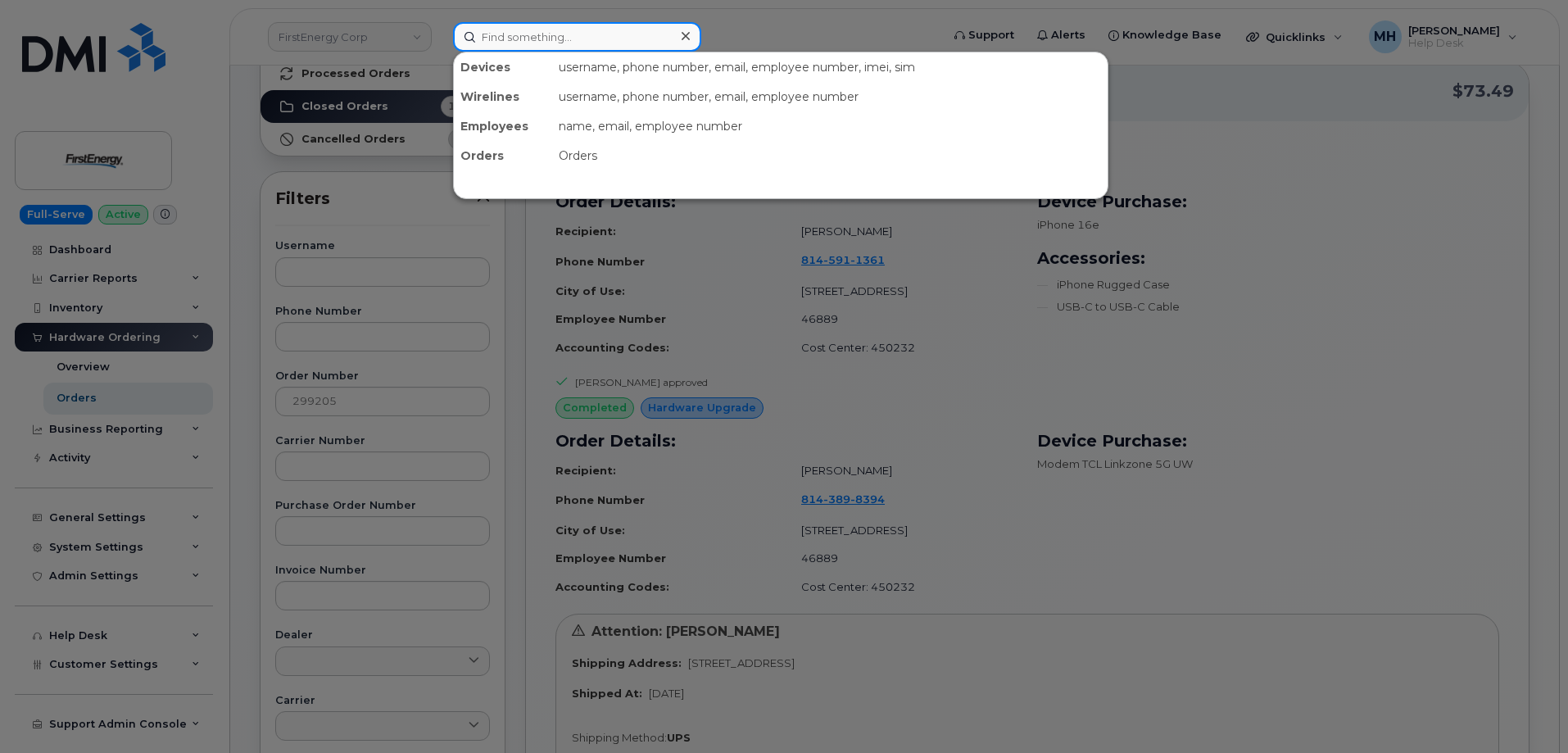
paste input "[PERSON_NAME]"
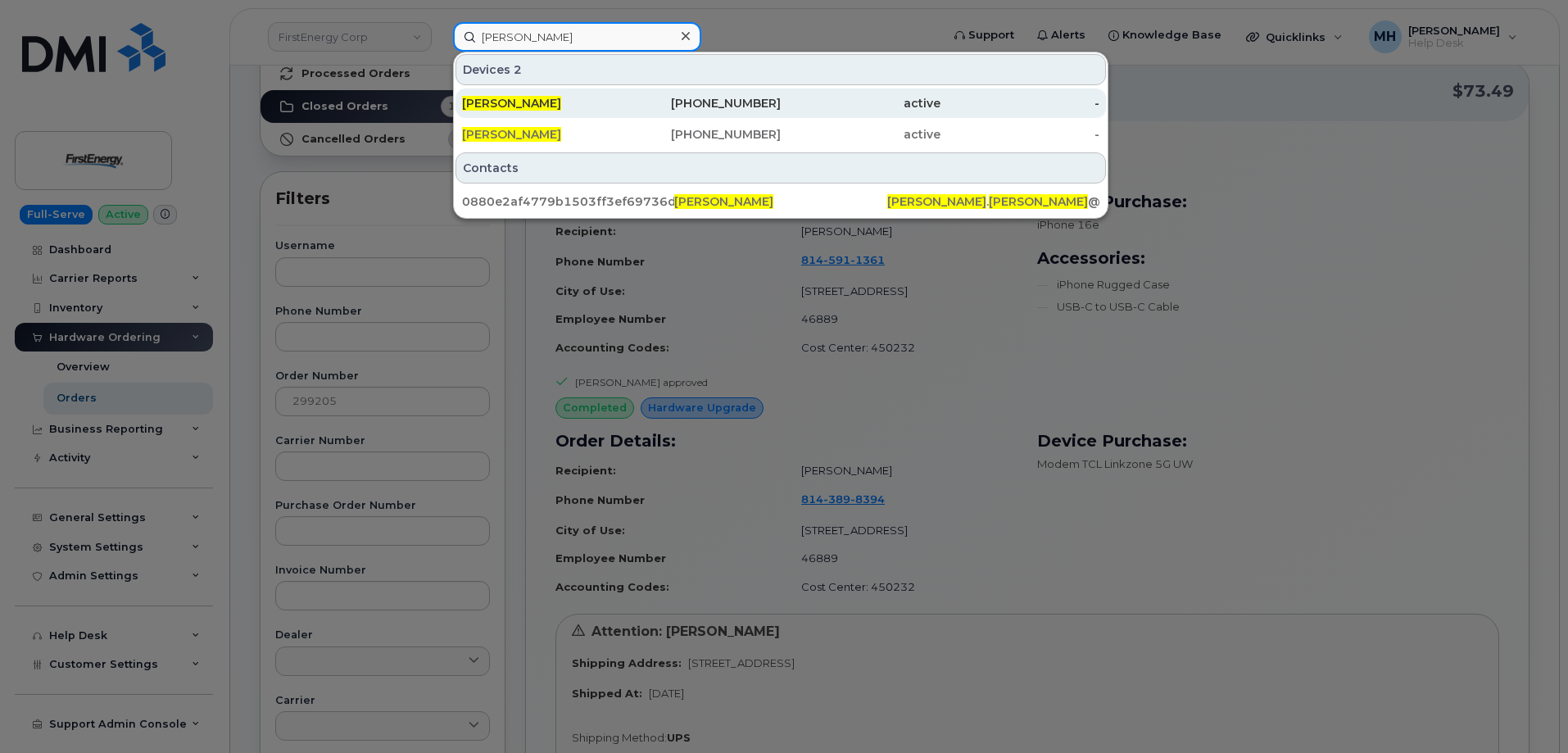
type input "[PERSON_NAME]"
click at [571, 98] on div "[PERSON_NAME]" at bounding box center [542, 103] width 160 height 16
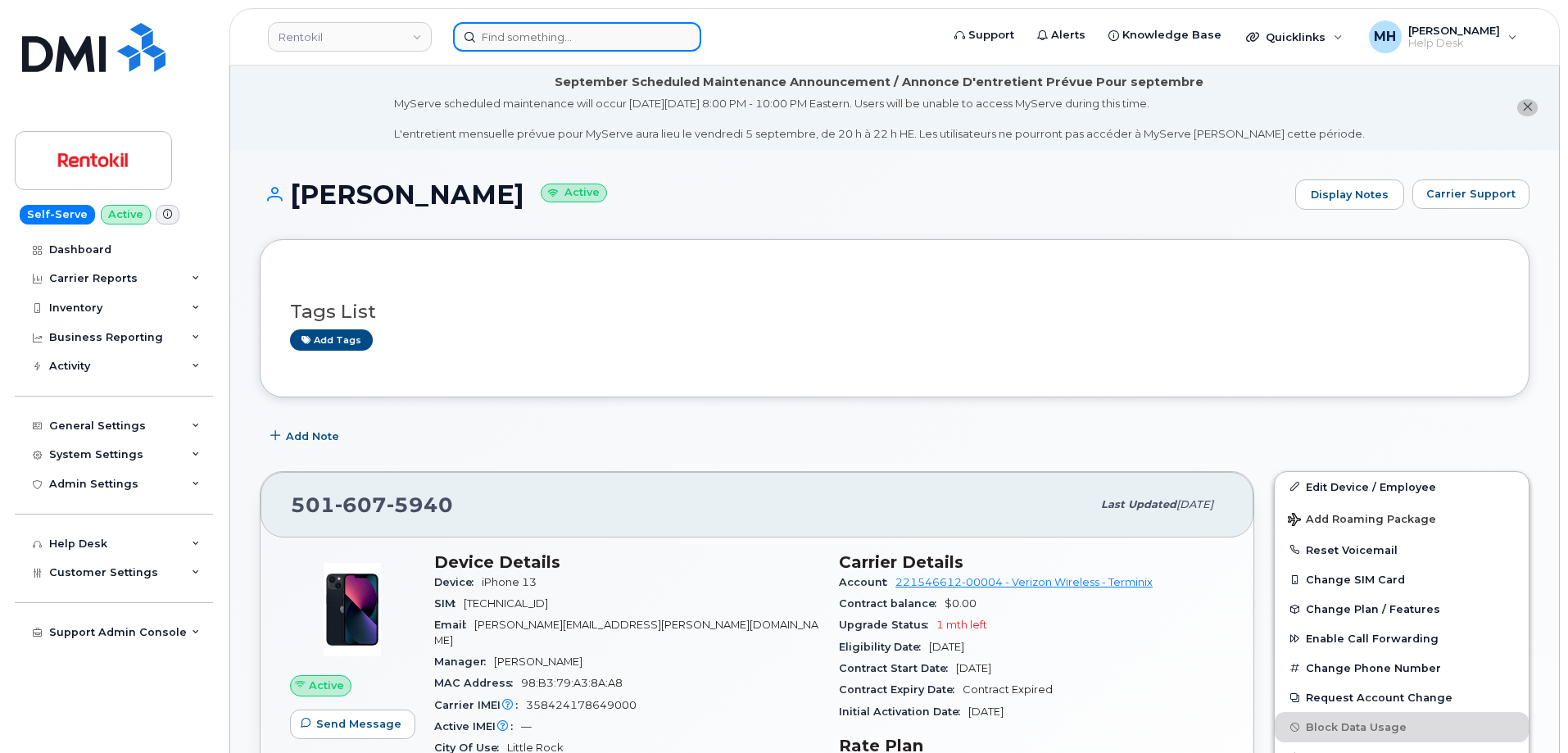
click at [604, 27] on input at bounding box center [577, 36] width 249 height 30
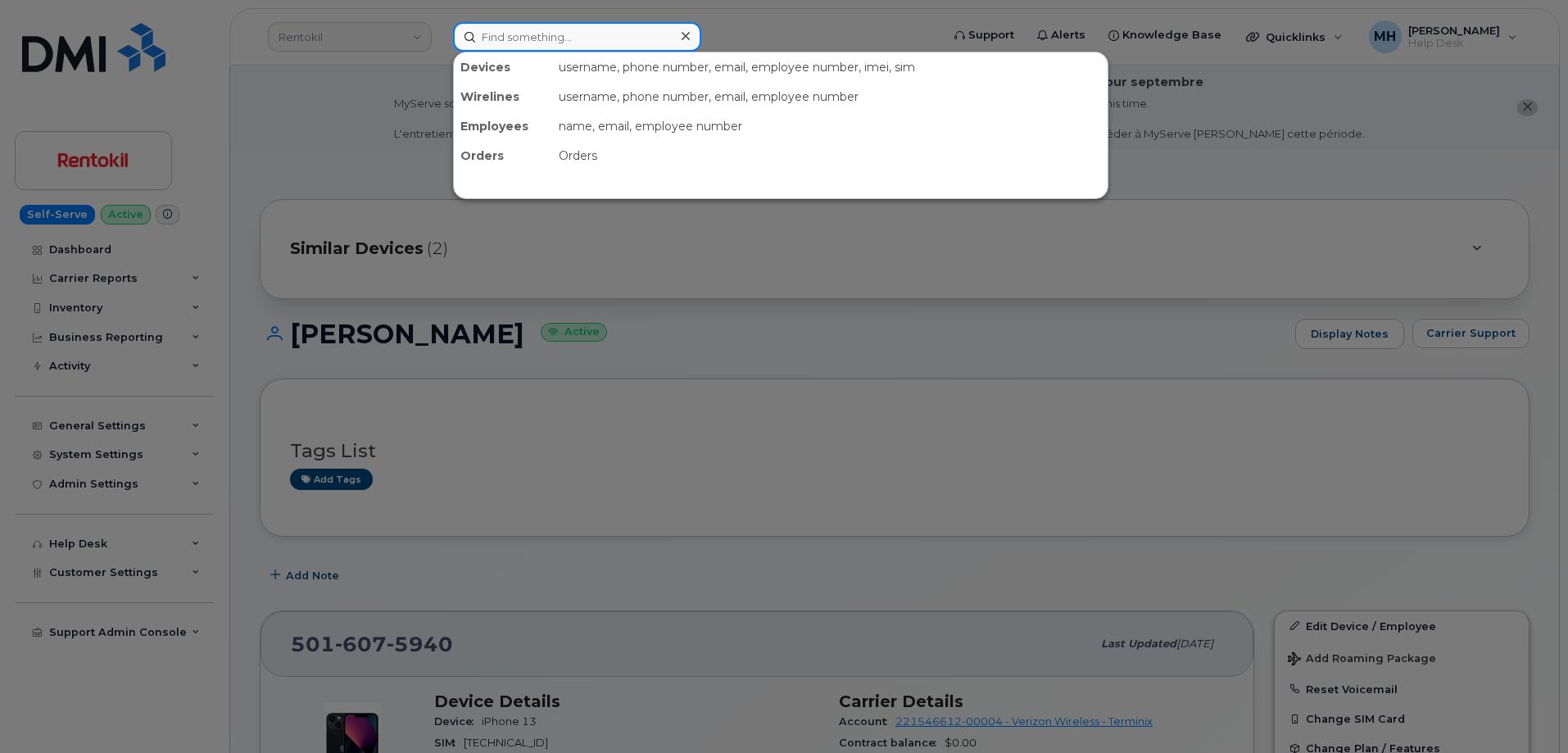
paste input "Vernon Martin"
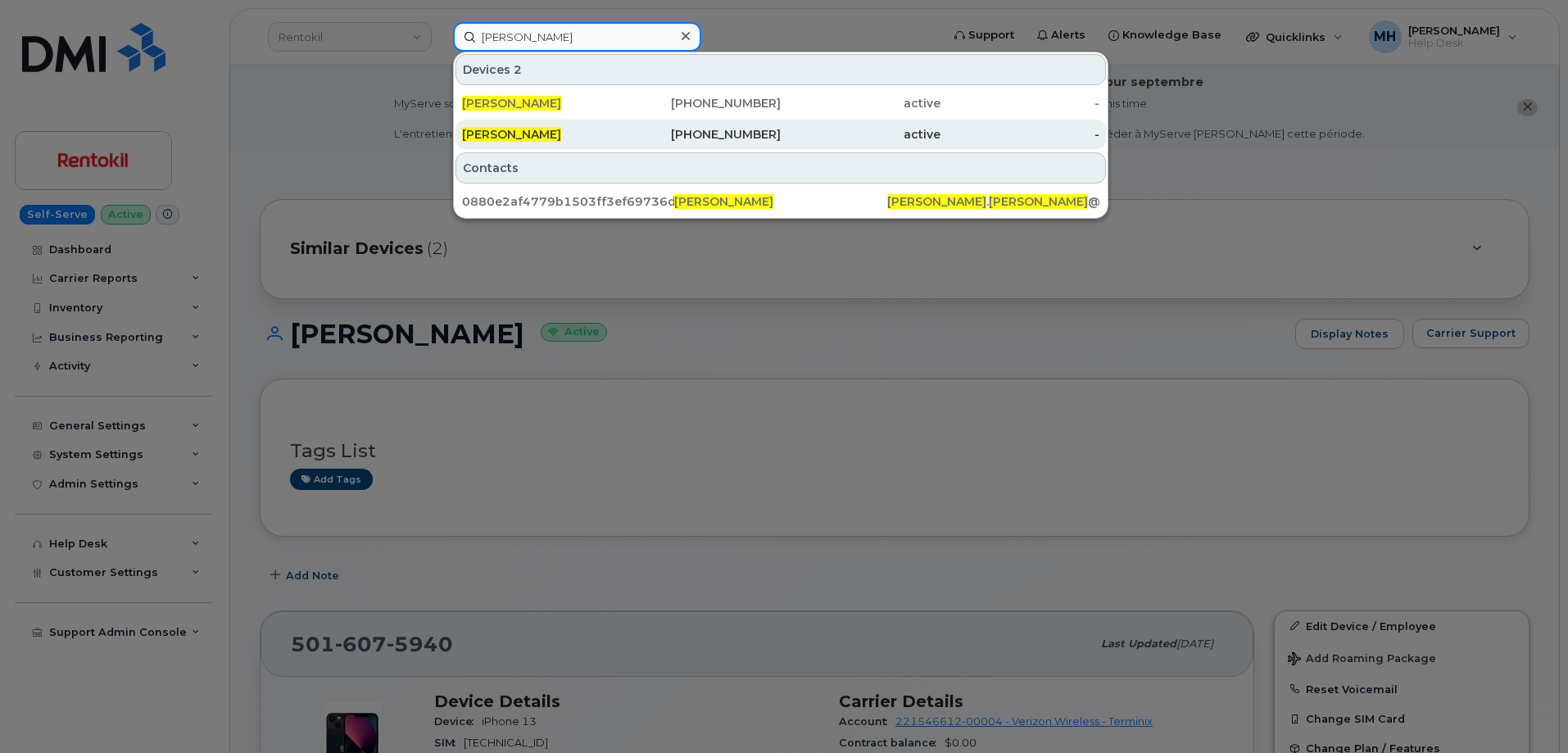
type input "Vernon Martin"
click at [555, 137] on span "VERNON MARTIN" at bounding box center [512, 133] width 99 height 14
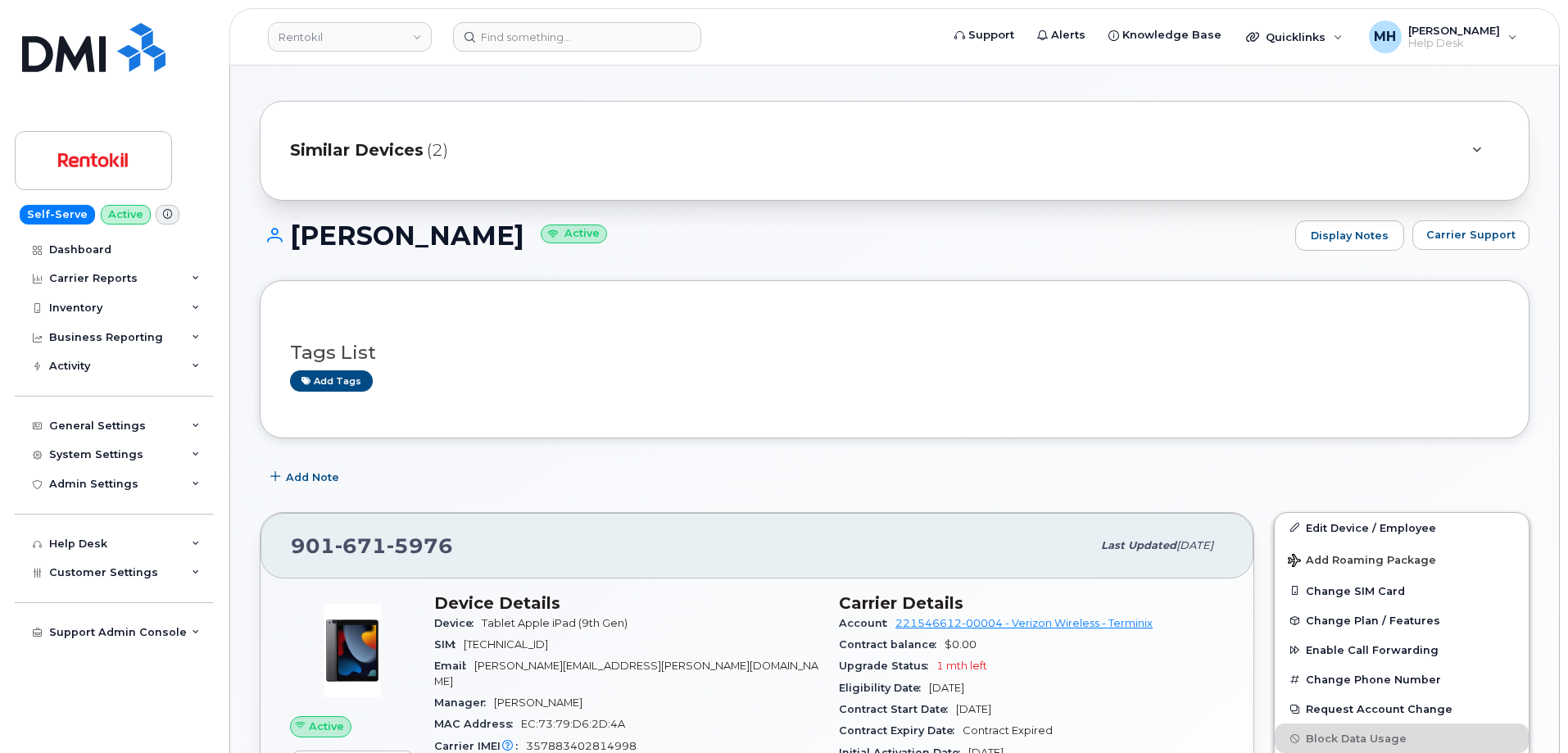
scroll to position [246, 0]
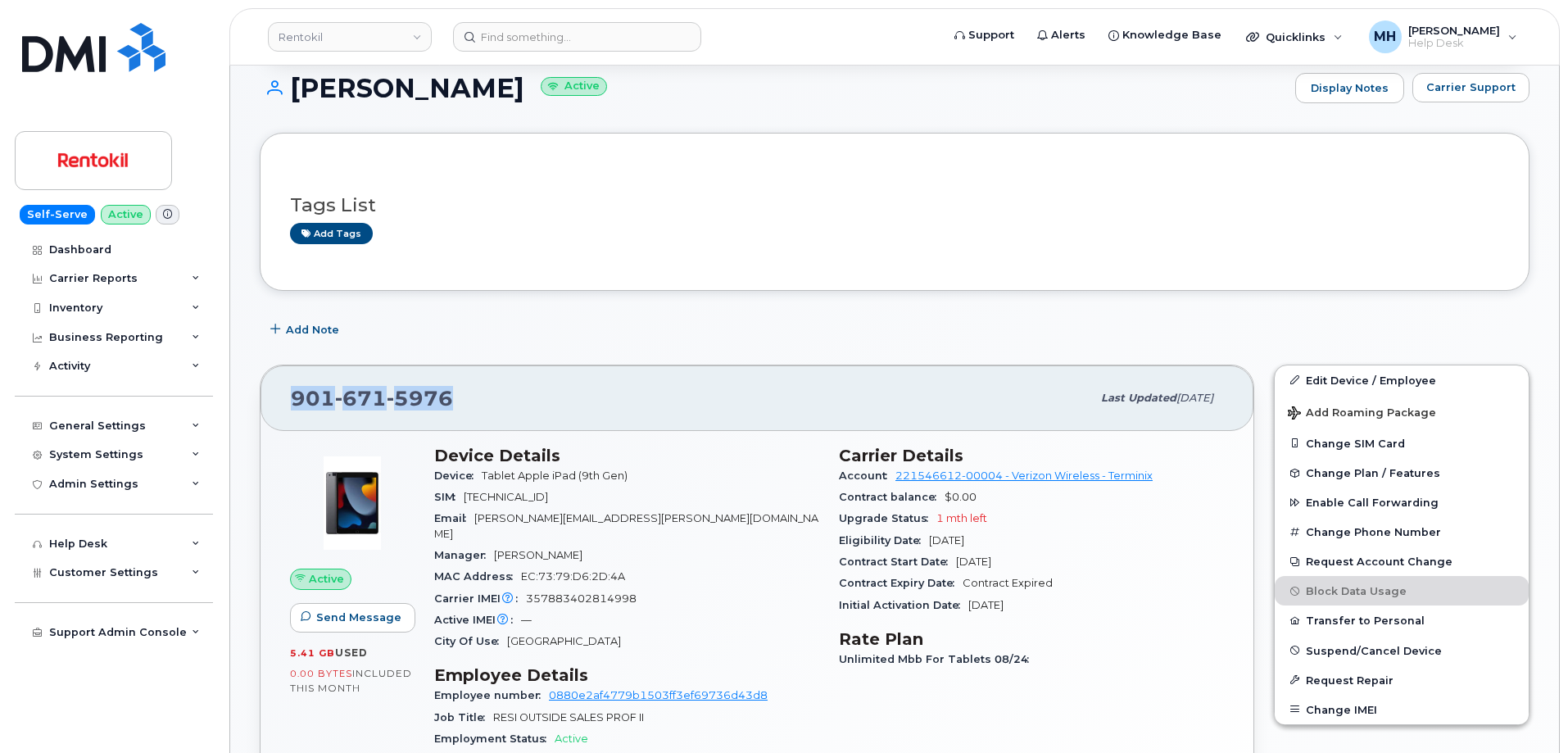
drag, startPoint x: 353, startPoint y: 397, endPoint x: 291, endPoint y: 397, distance: 62.0
click at [291, 397] on div "901 671 5976" at bounding box center [691, 398] width 800 height 34
copy span "901 671 5976"
drag, startPoint x: 528, startPoint y: 84, endPoint x: 285, endPoint y: 84, distance: 243.0
click at [285, 84] on h1 "VERNON MARTIN Active" at bounding box center [774, 88] width 1027 height 29
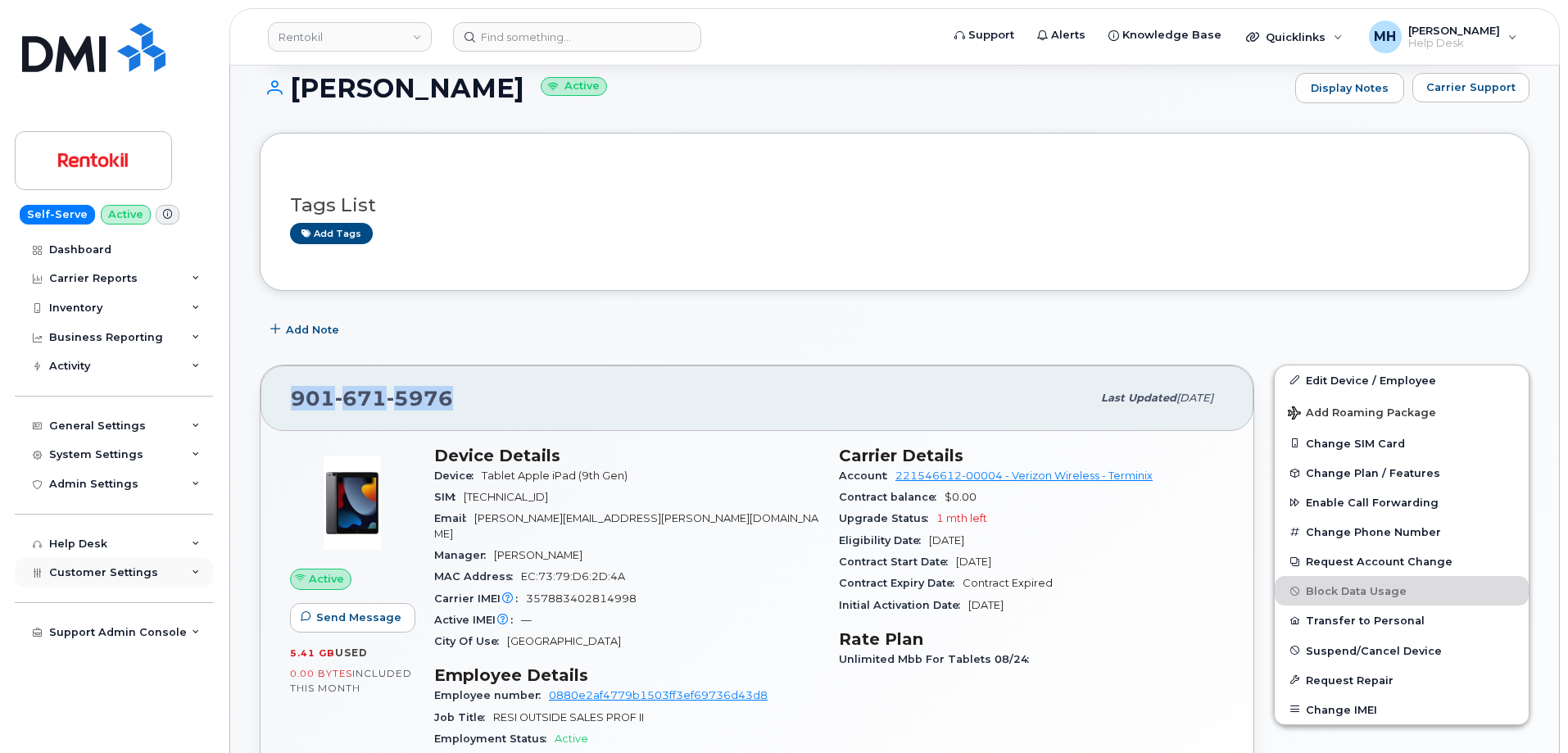
copy h1 "VERNON MARTIN"
click at [360, 35] on link "Rentokil" at bounding box center [350, 36] width 164 height 30
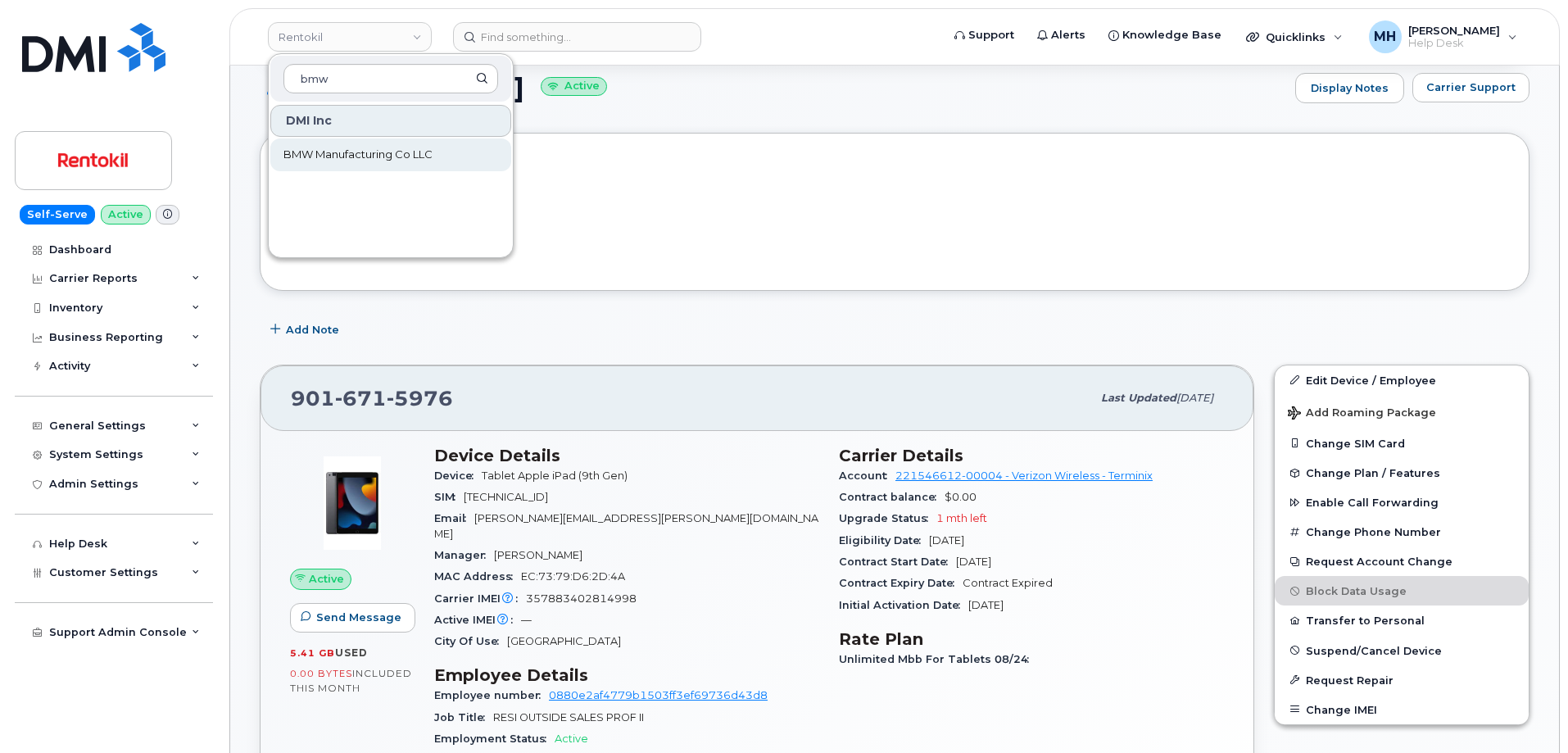
type input "bmw"
click at [414, 140] on link "BMW Manufacturing Co LLC" at bounding box center [391, 154] width 241 height 32
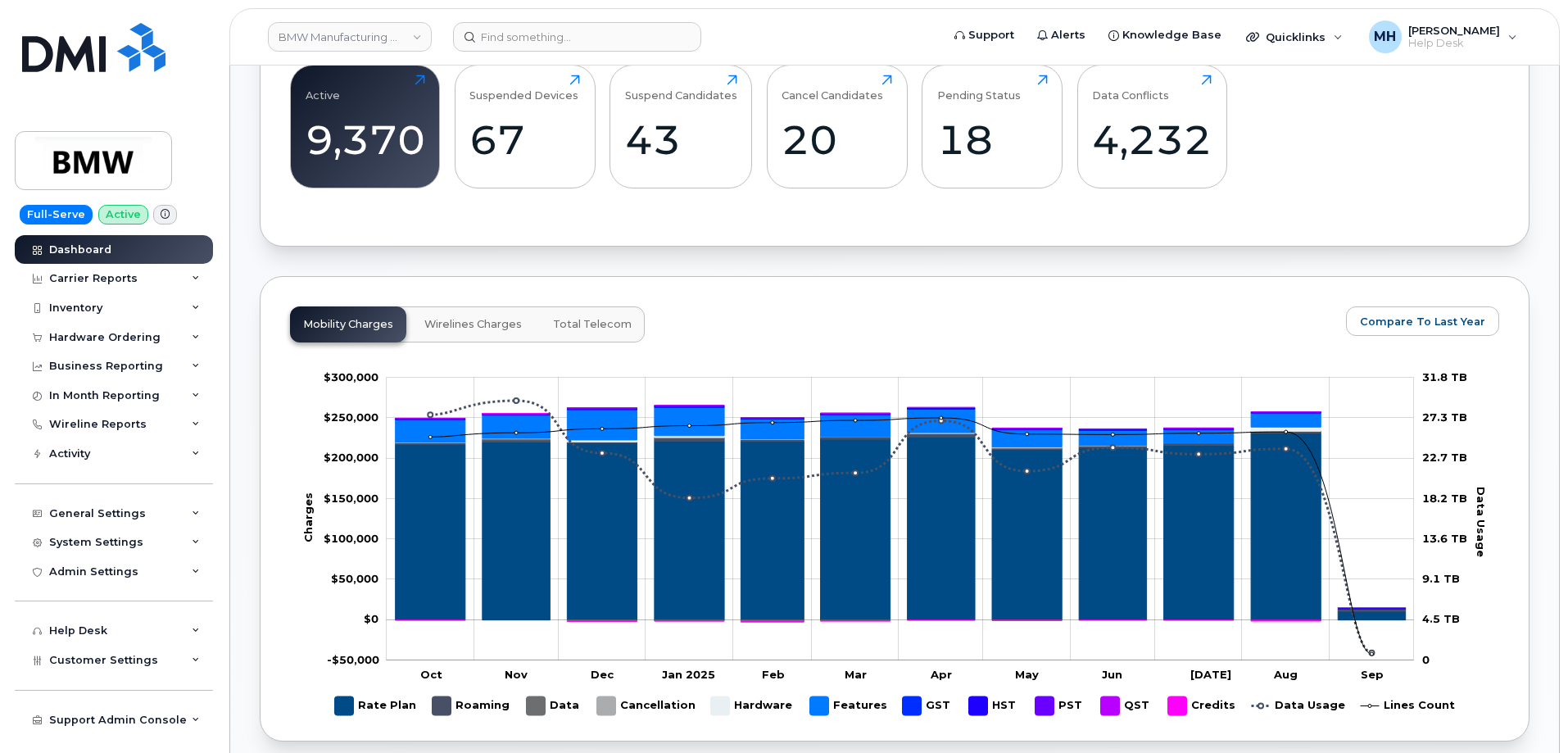
scroll to position [695, 0]
click at [138, 371] on div "Business Reporting" at bounding box center [107, 367] width 114 height 13
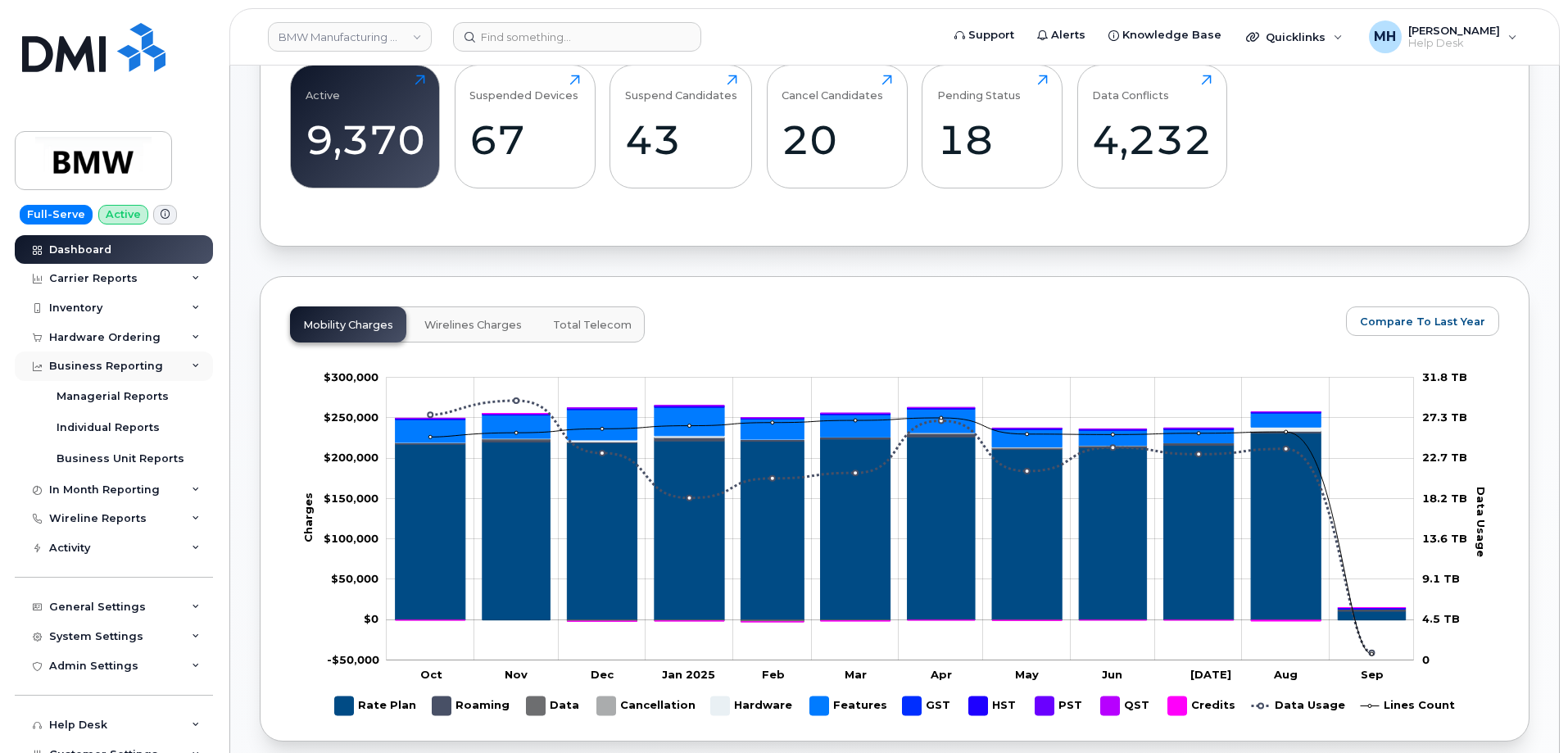
click at [137, 371] on div "Business Reporting" at bounding box center [107, 367] width 114 height 13
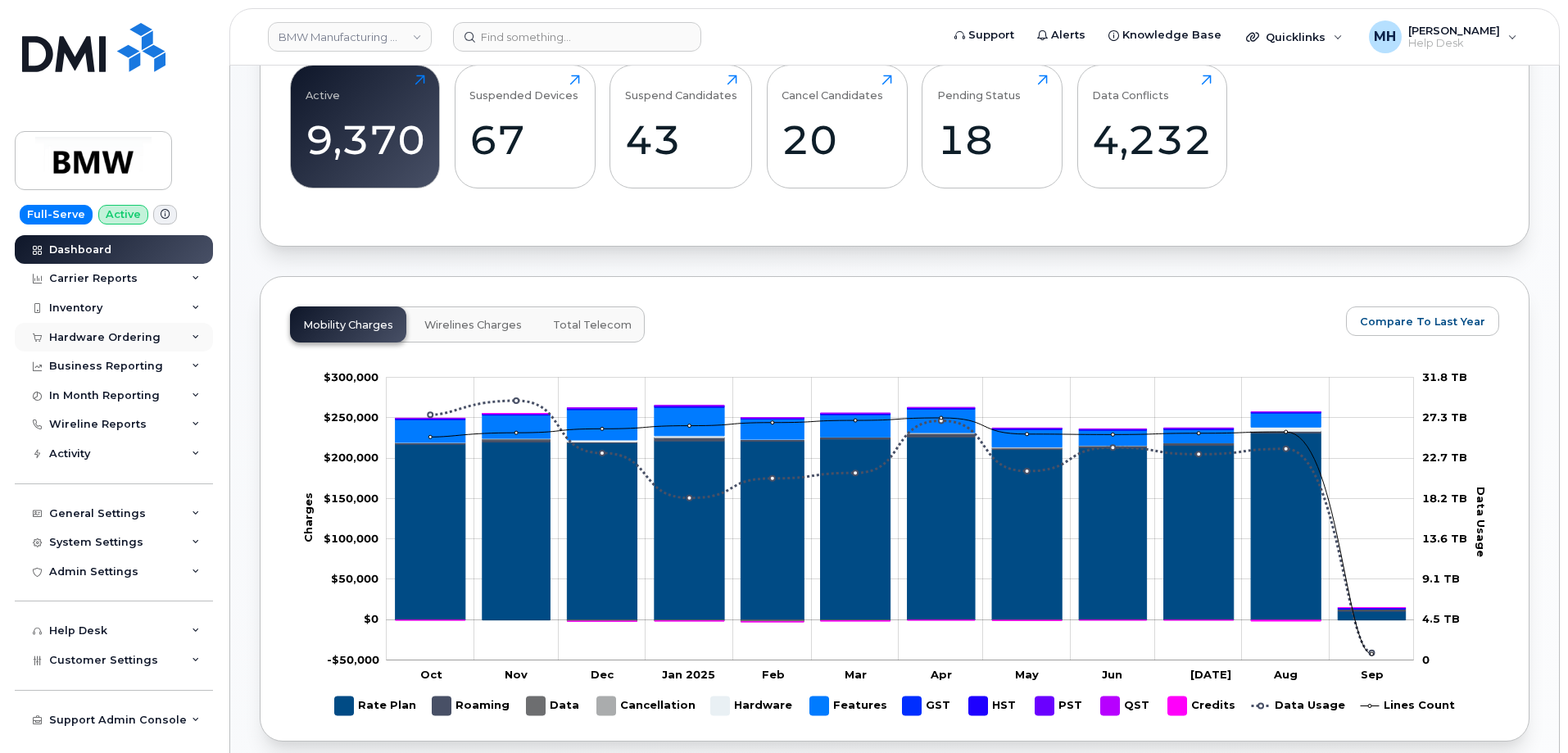
click at [141, 341] on div "Hardware Ordering" at bounding box center [105, 337] width 111 height 13
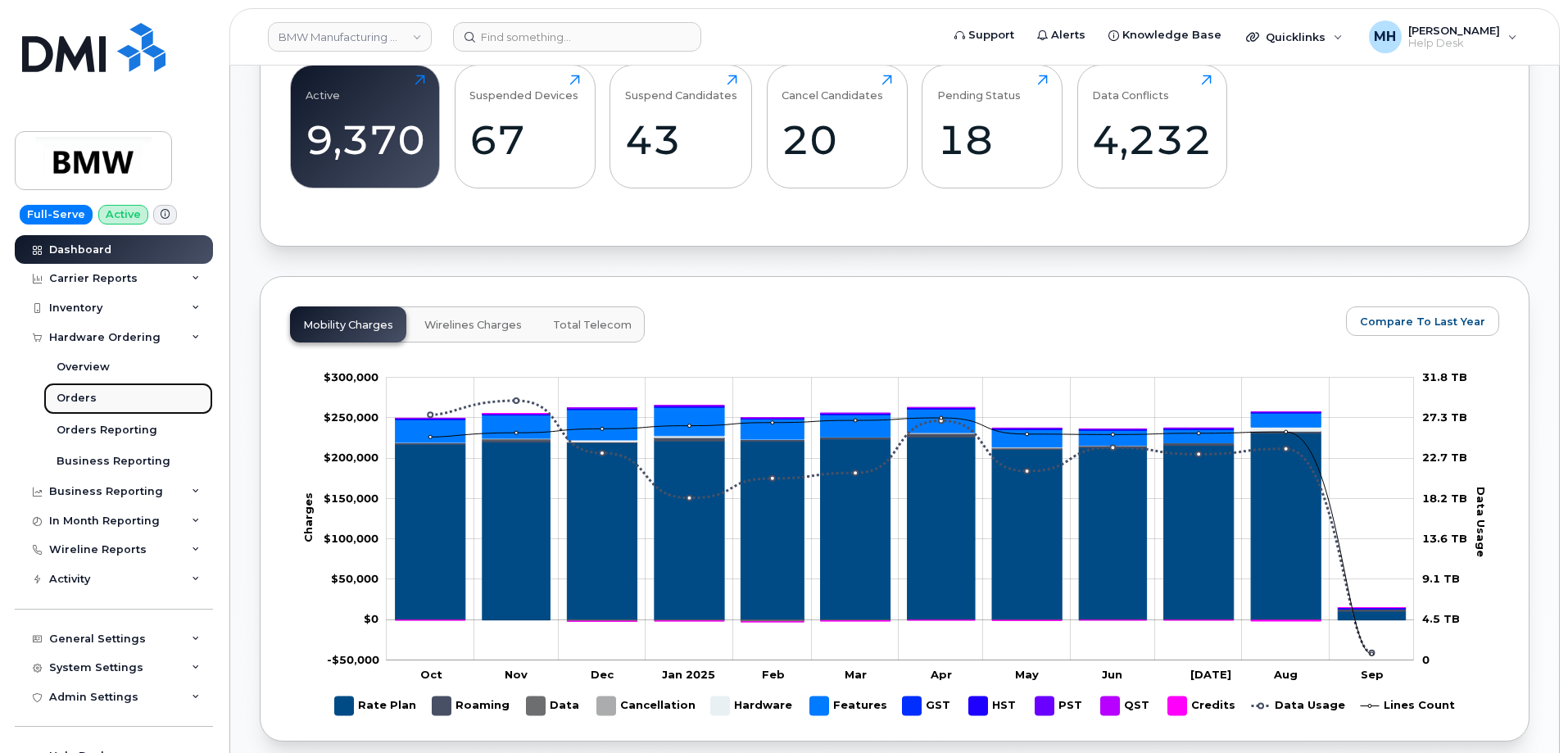
click at [131, 396] on link "Orders" at bounding box center [129, 398] width 170 height 31
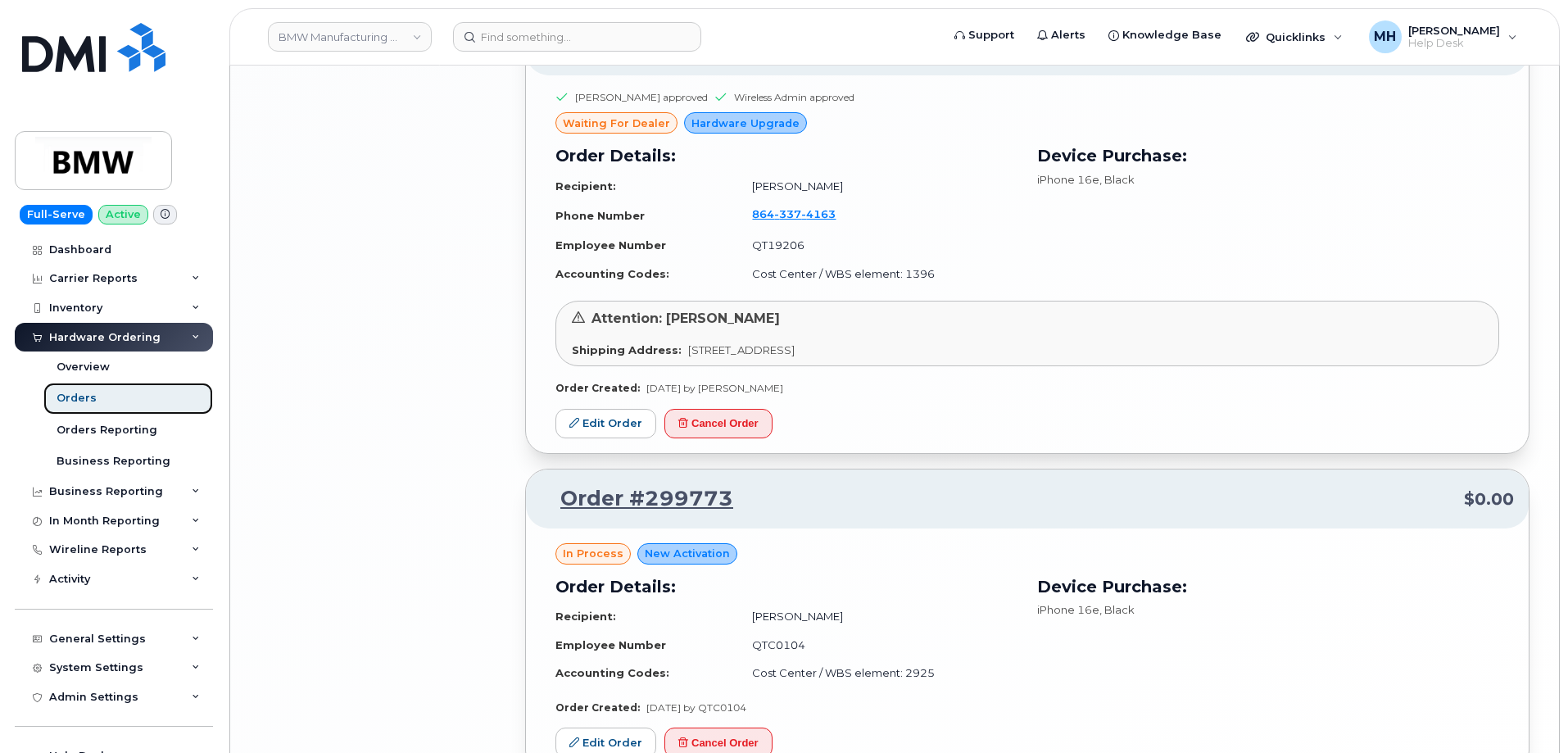
scroll to position [3323, 0]
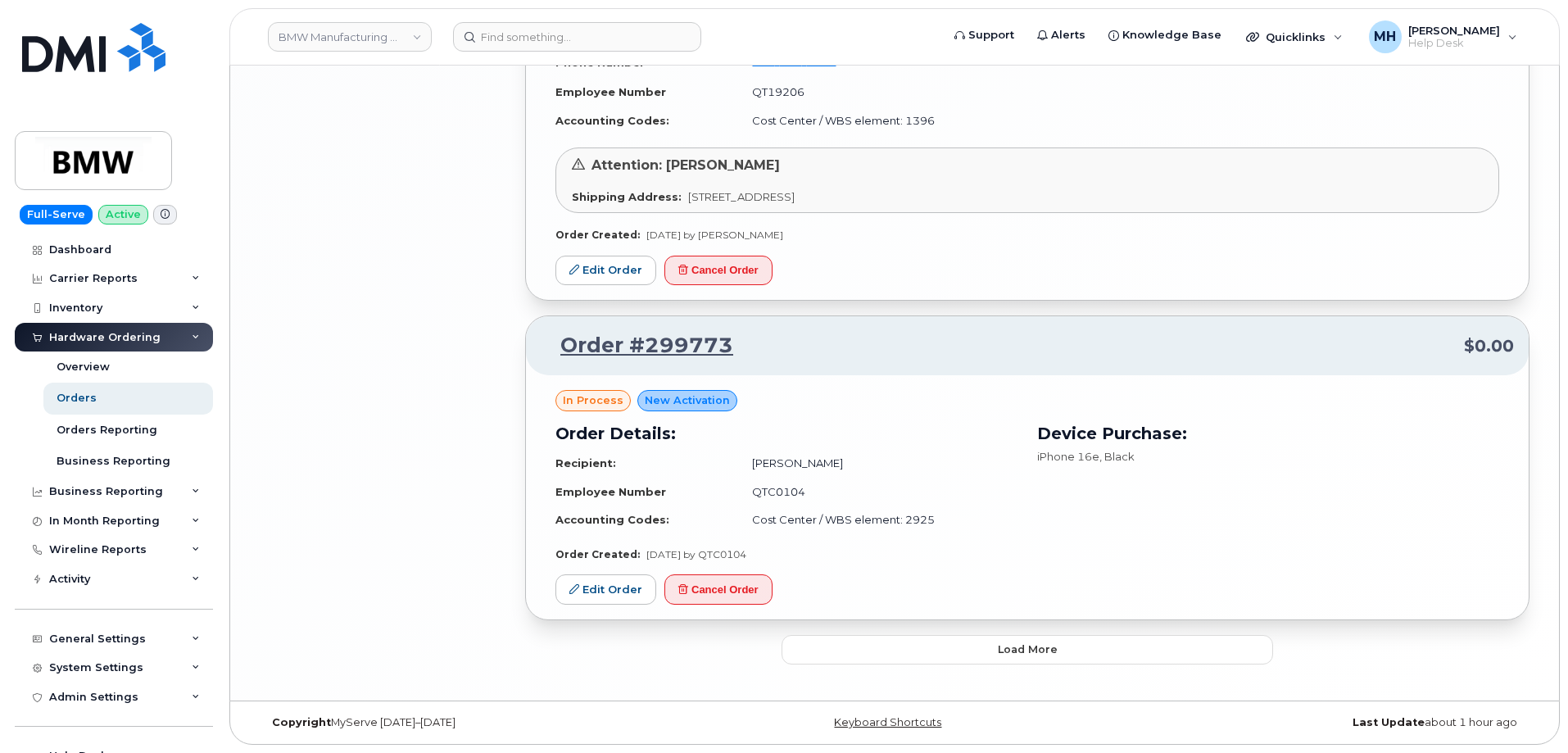
click at [820, 652] on button "Load more" at bounding box center [1027, 650] width 492 height 30
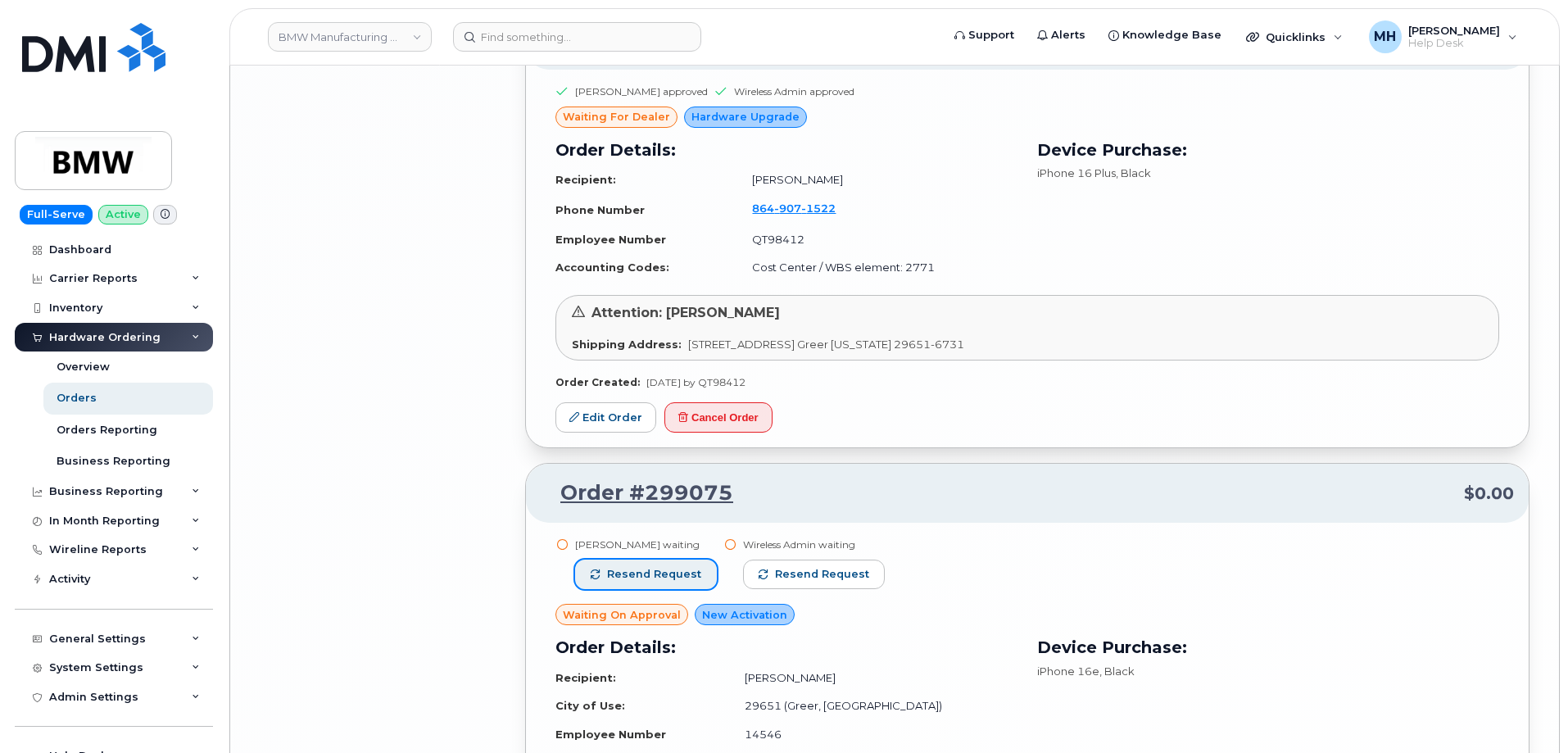
click at [701, 575] on button "Resend request" at bounding box center [646, 574] width 142 height 30
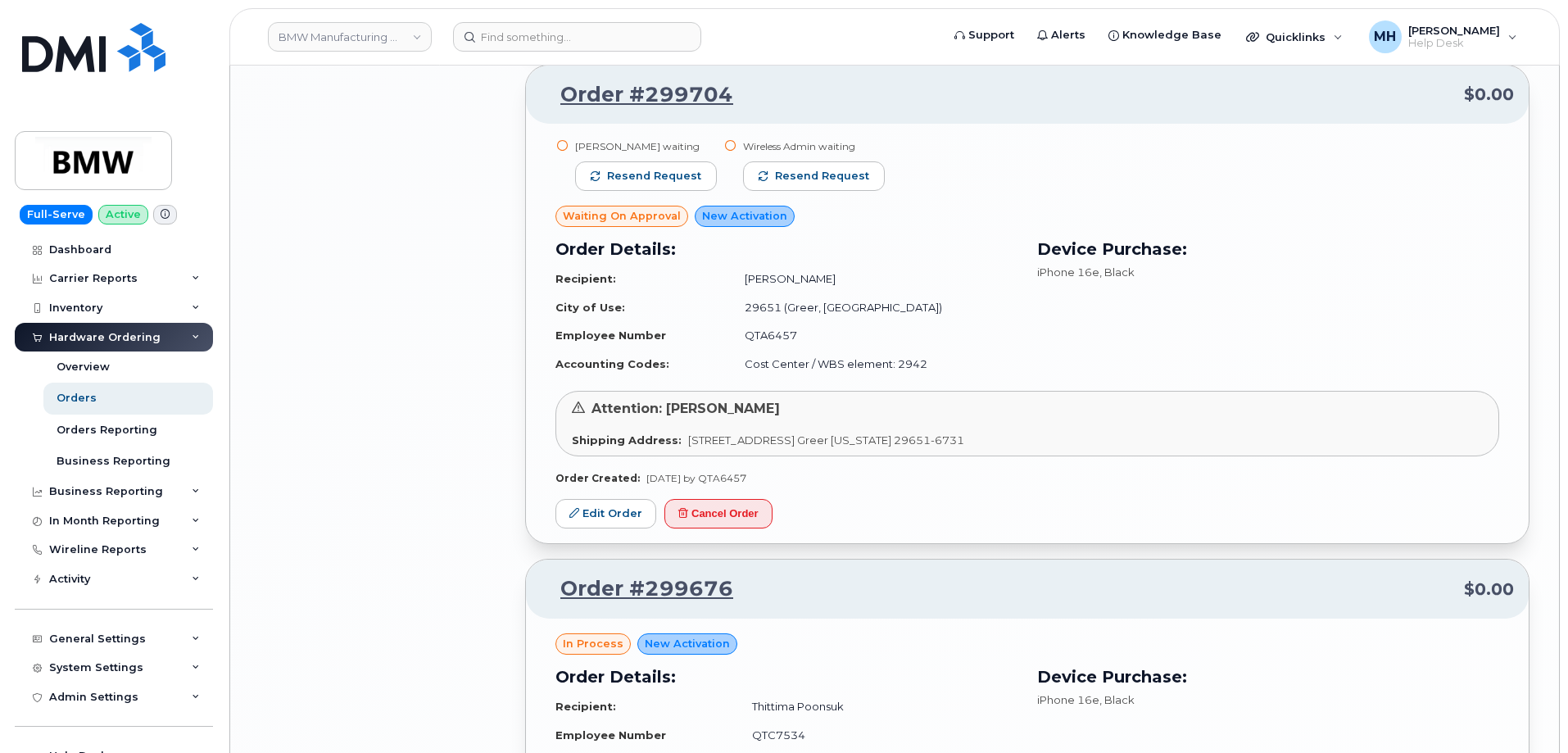
scroll to position [4223, 0]
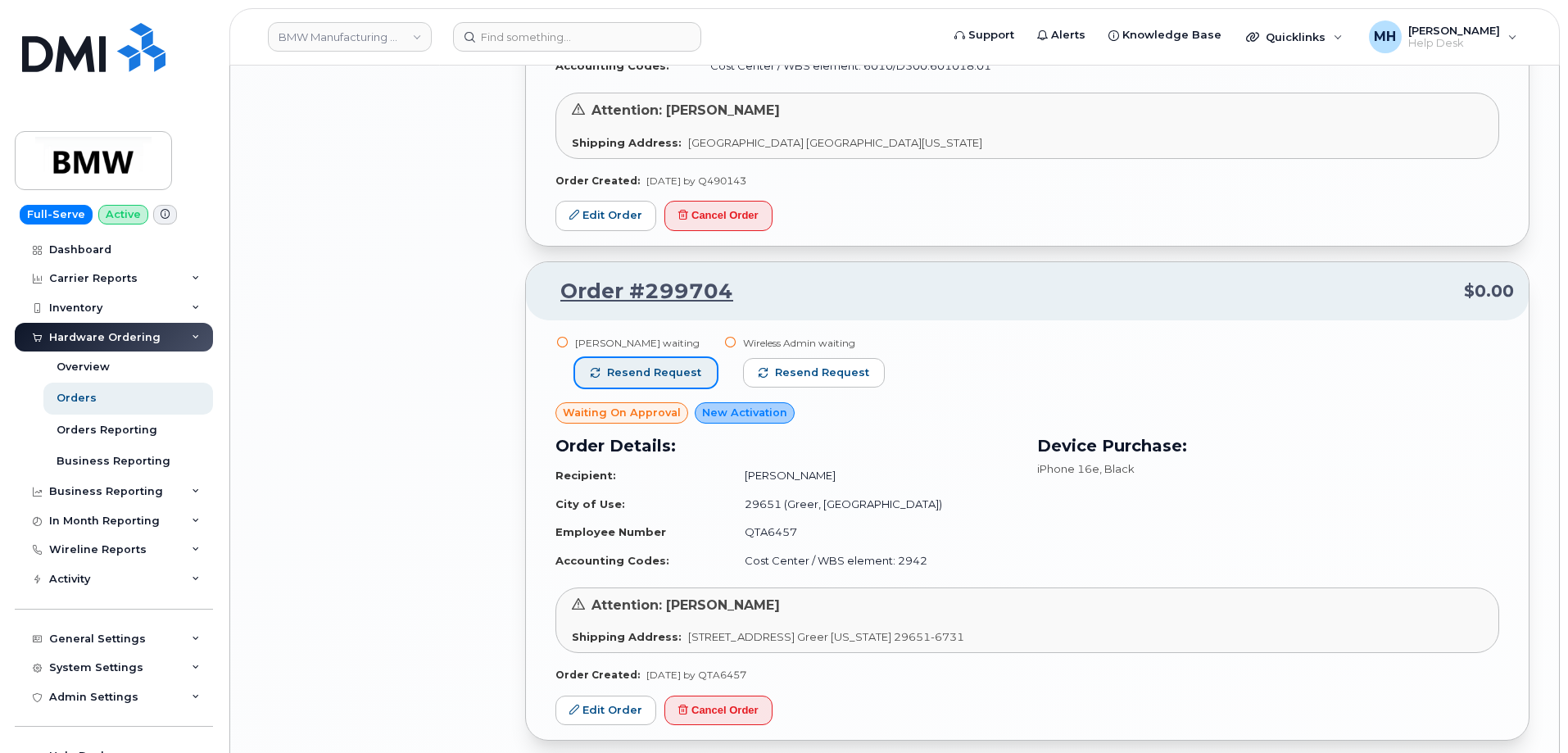
click at [677, 376] on span "Resend request" at bounding box center [653, 373] width 94 height 14
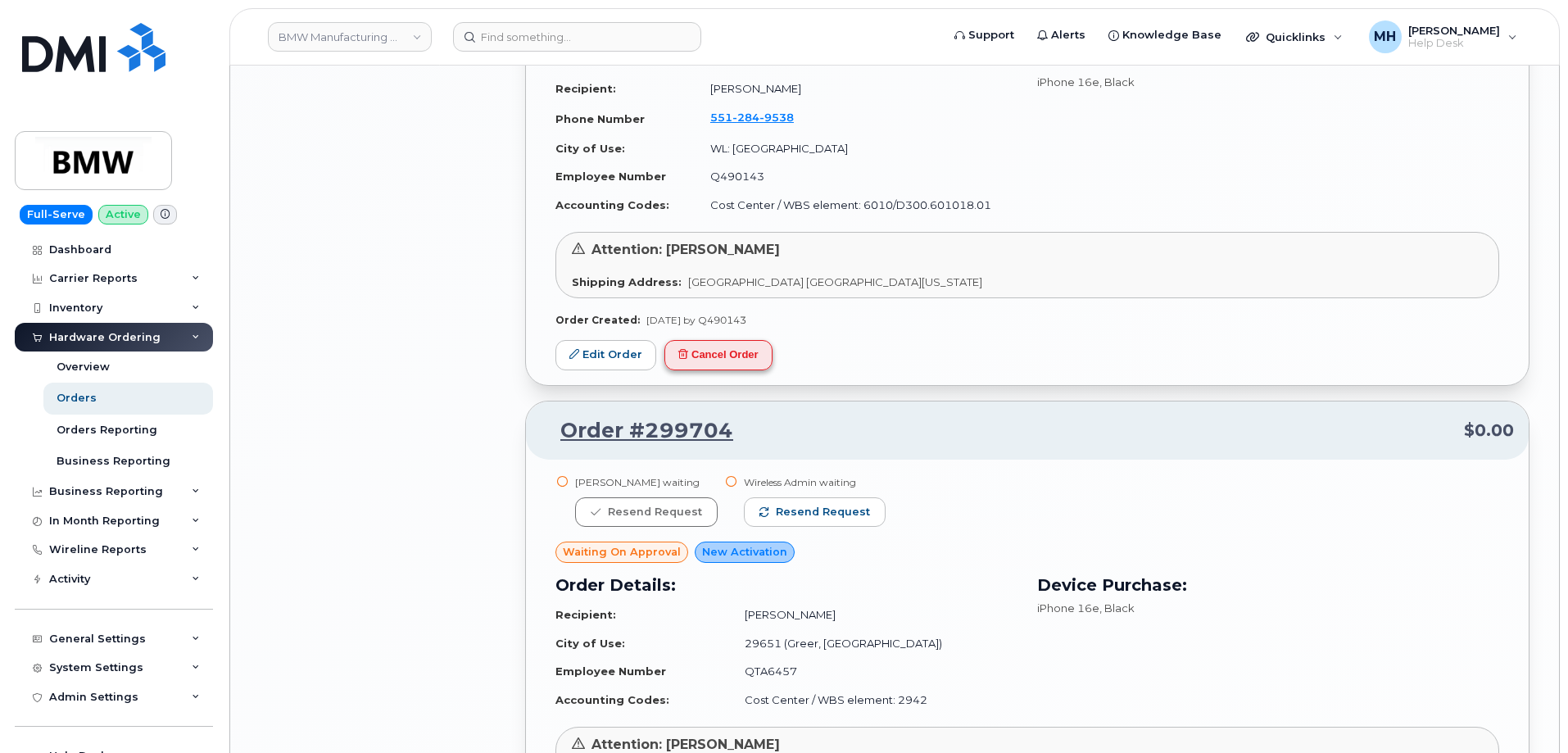
scroll to position [3813, 0]
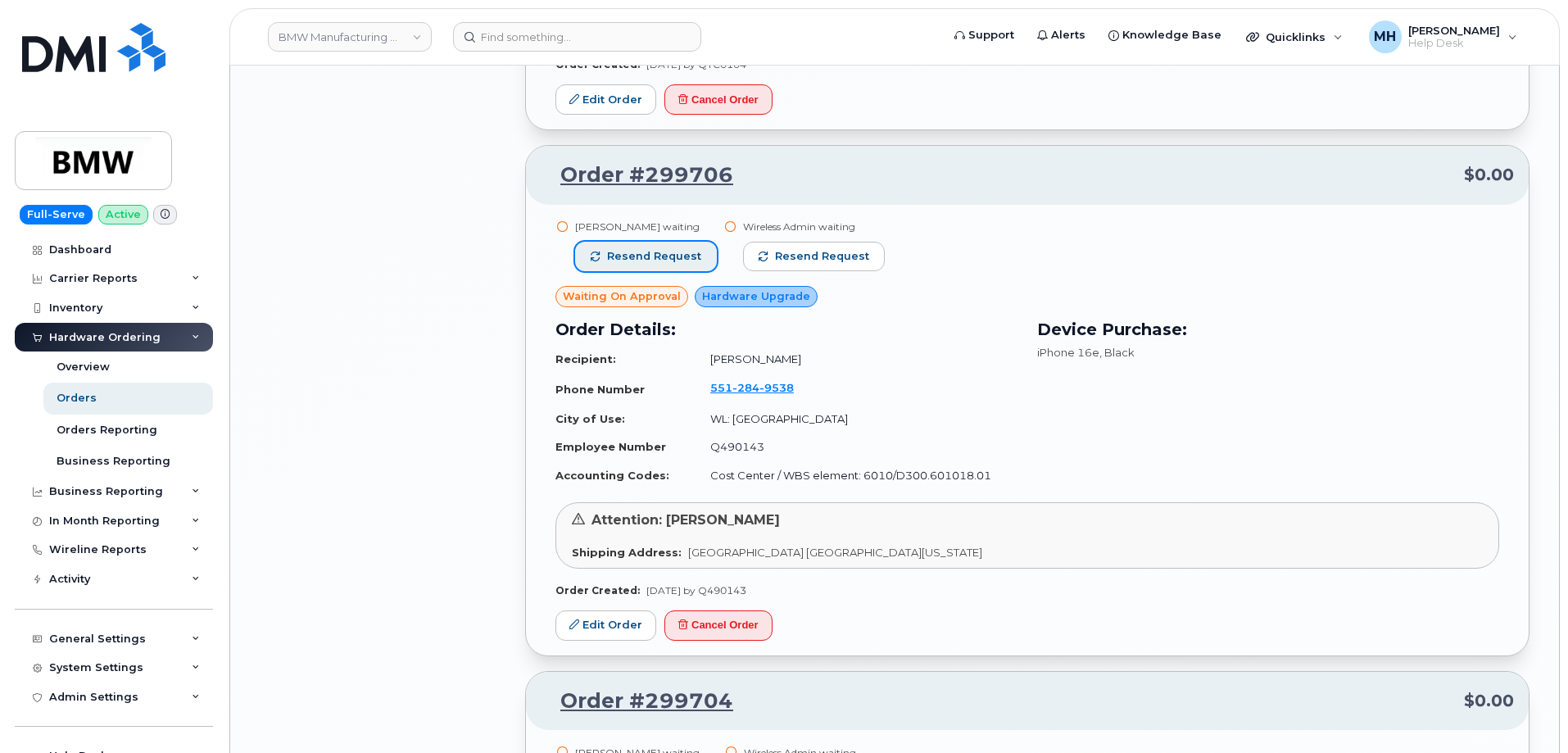
click at [699, 261] on button "Resend request" at bounding box center [646, 256] width 142 height 30
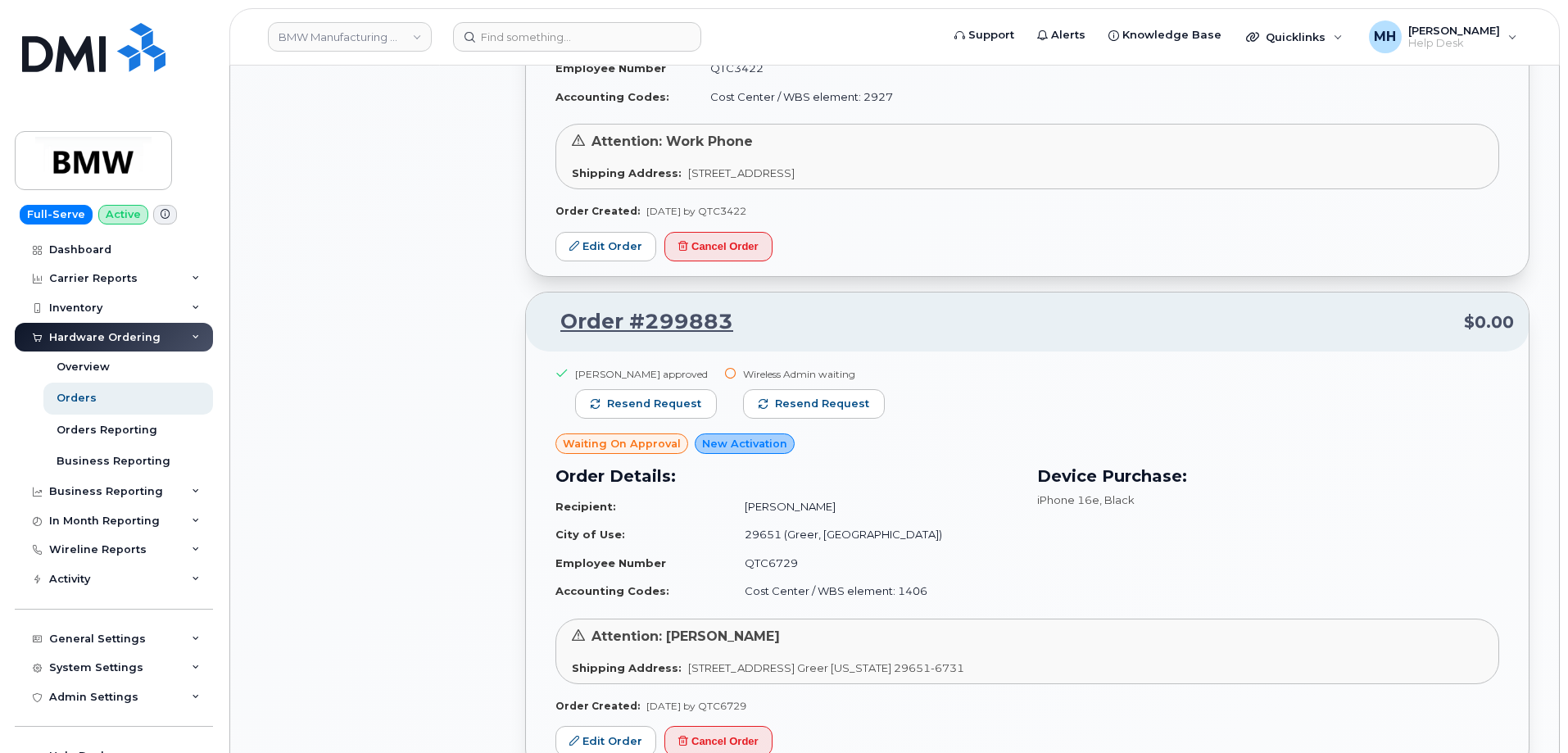
scroll to position [2255, 0]
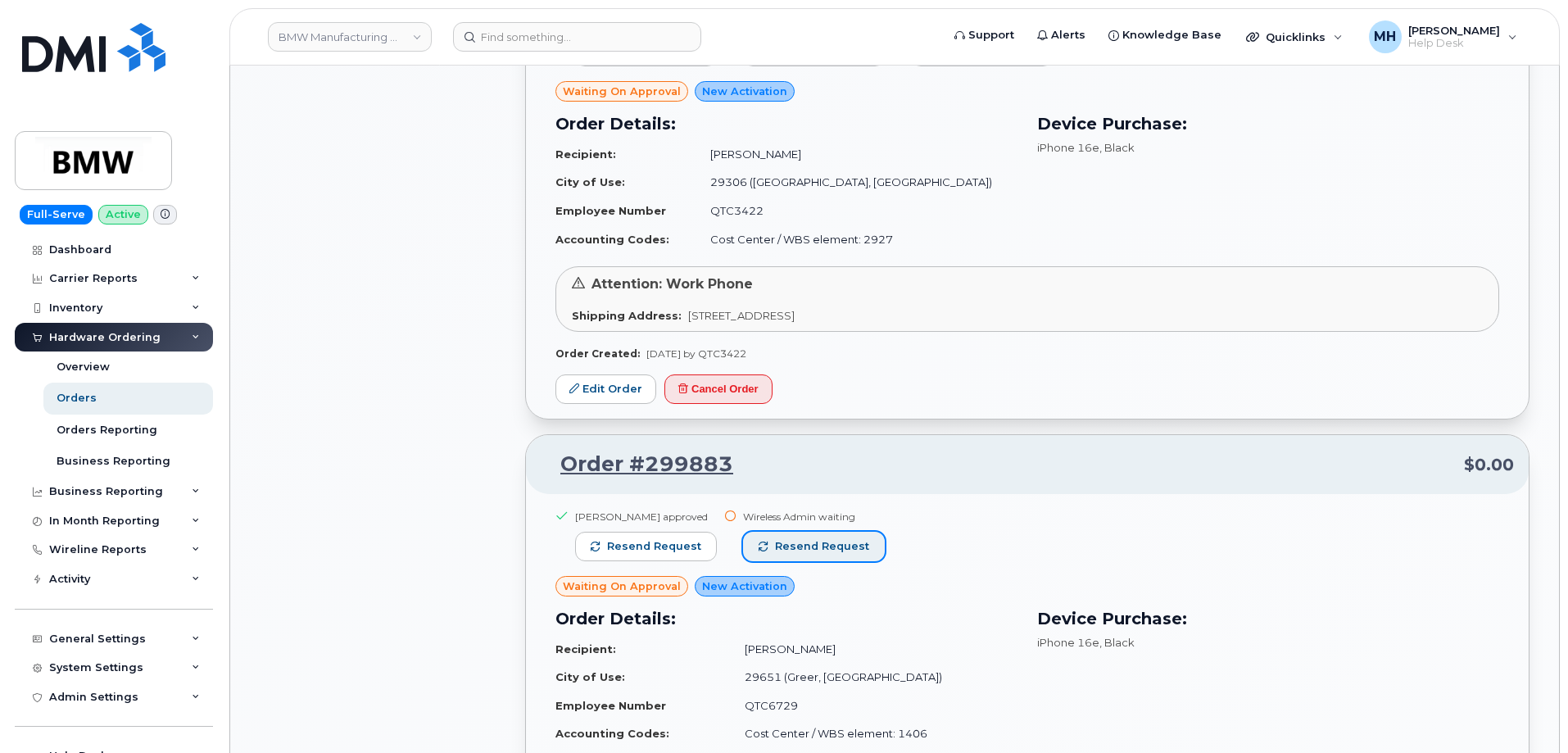
click at [802, 546] on span "Resend request" at bounding box center [822, 546] width 94 height 14
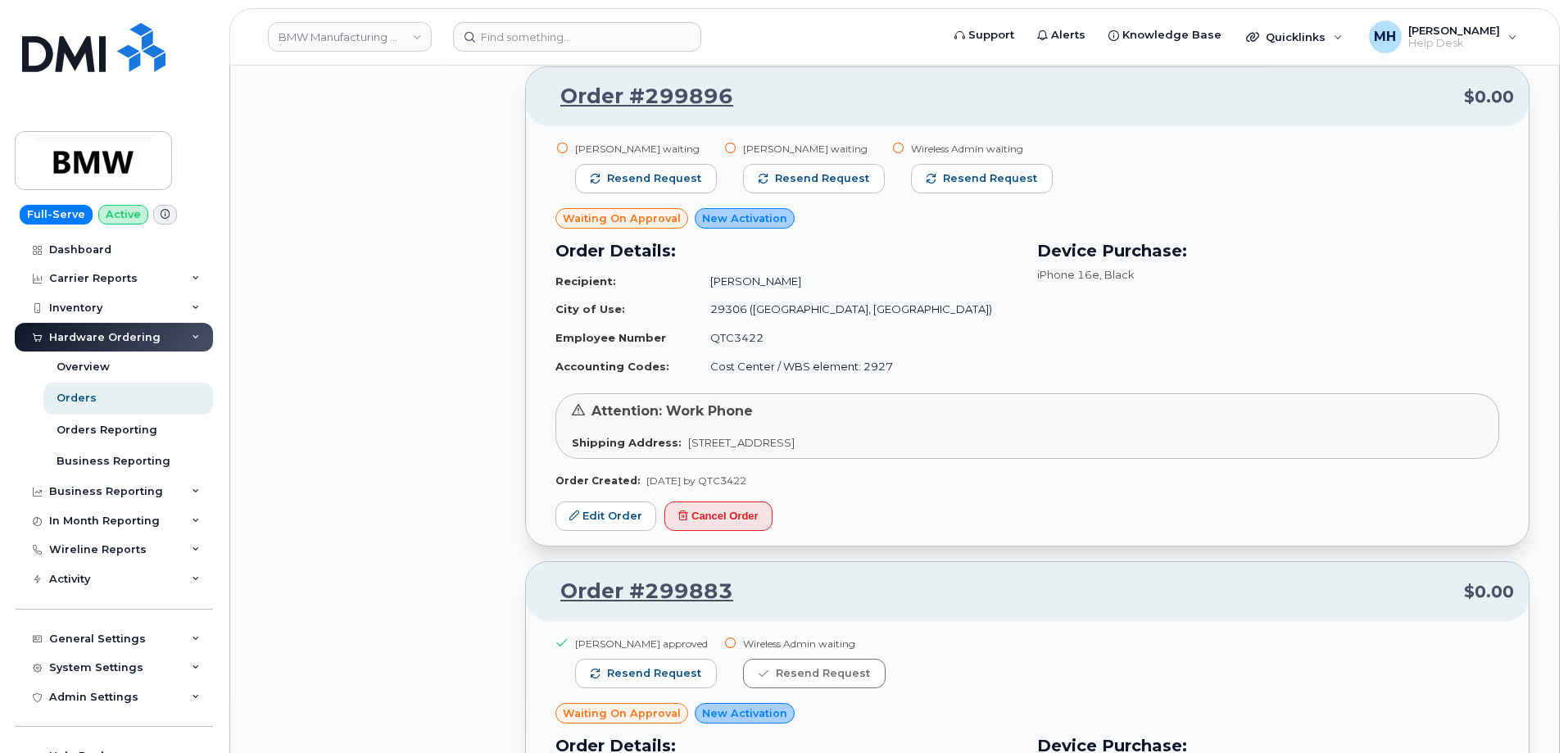
scroll to position [1927, 0]
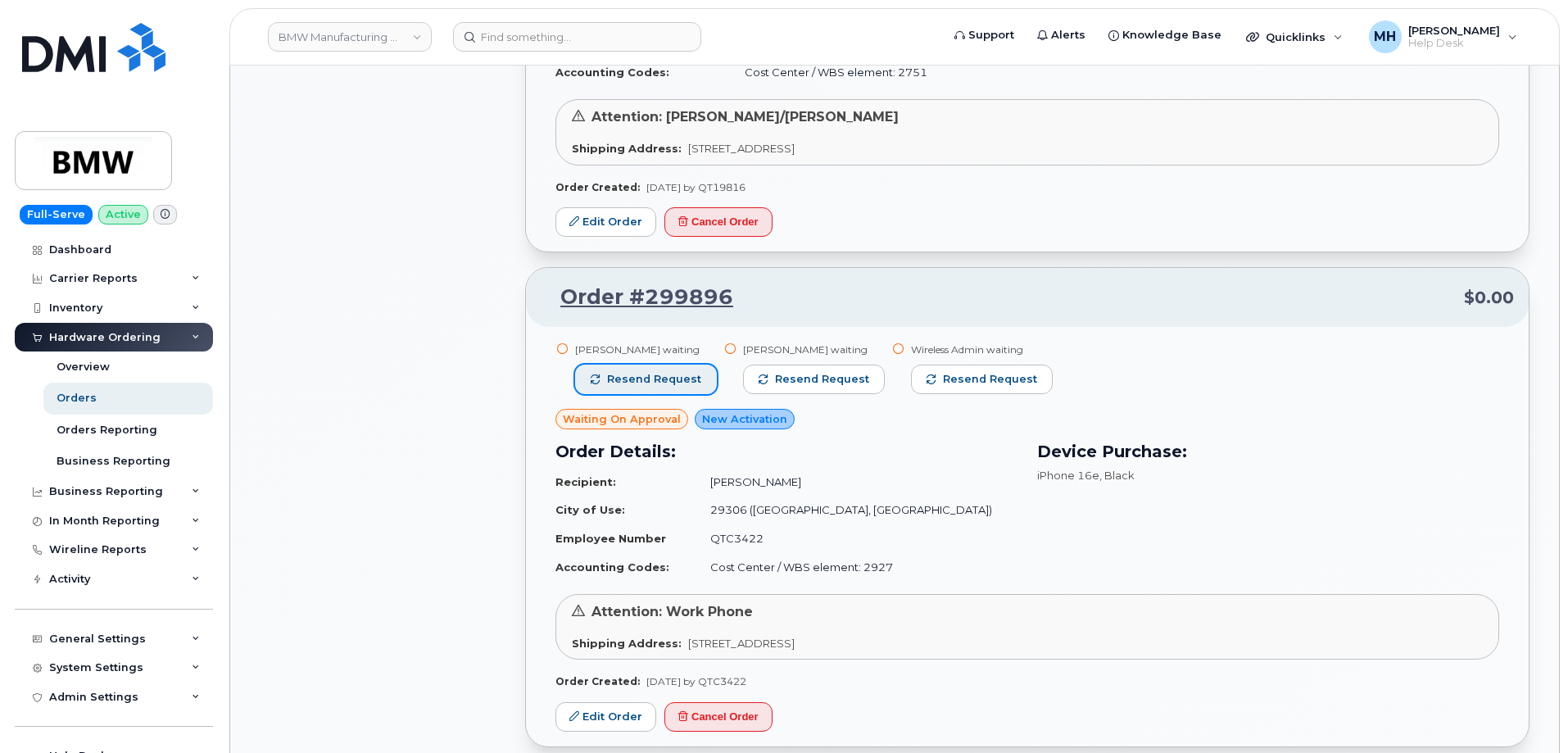
click at [702, 377] on button "Resend request" at bounding box center [646, 379] width 142 height 30
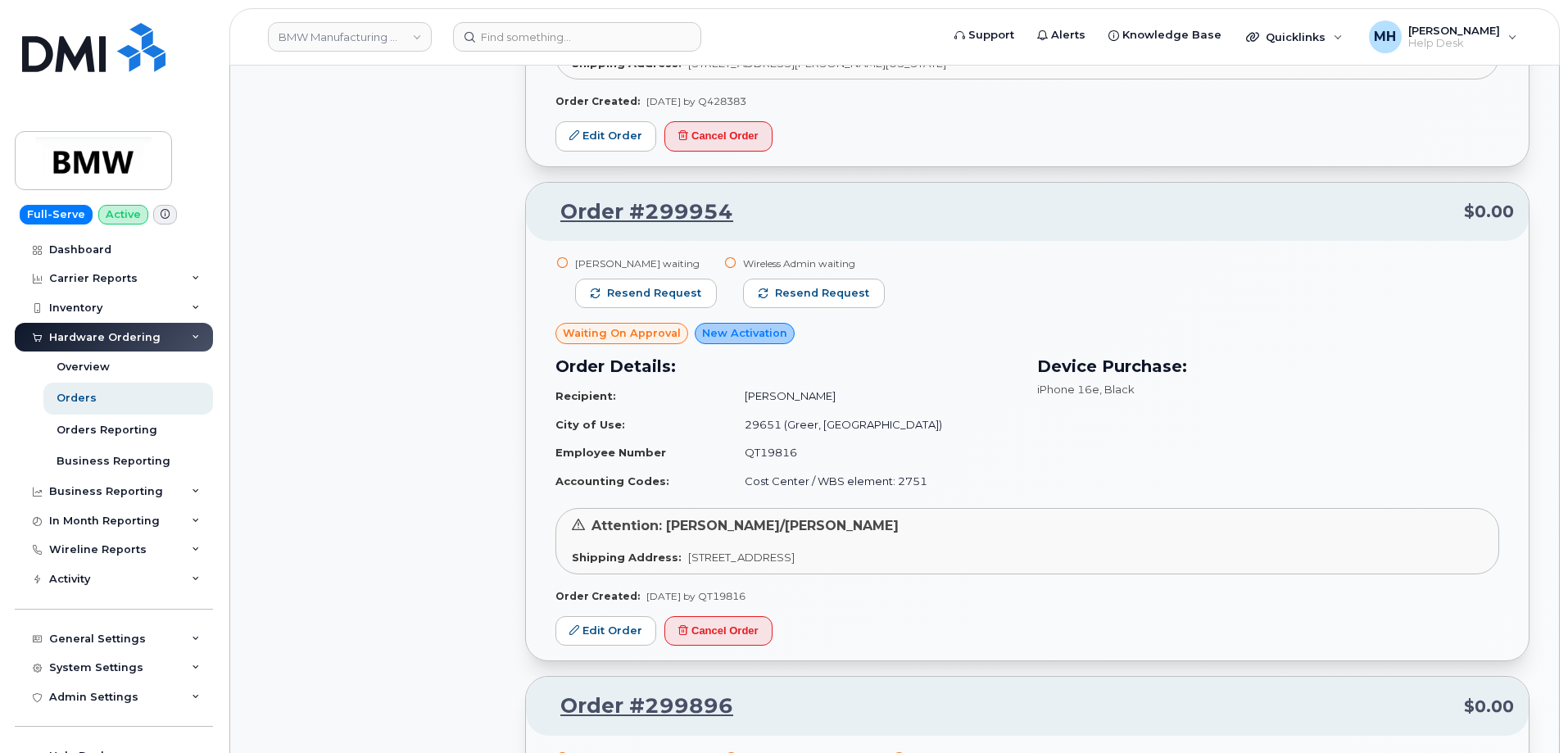
scroll to position [1517, 0]
click at [688, 293] on span "Resend request" at bounding box center [653, 294] width 94 height 14
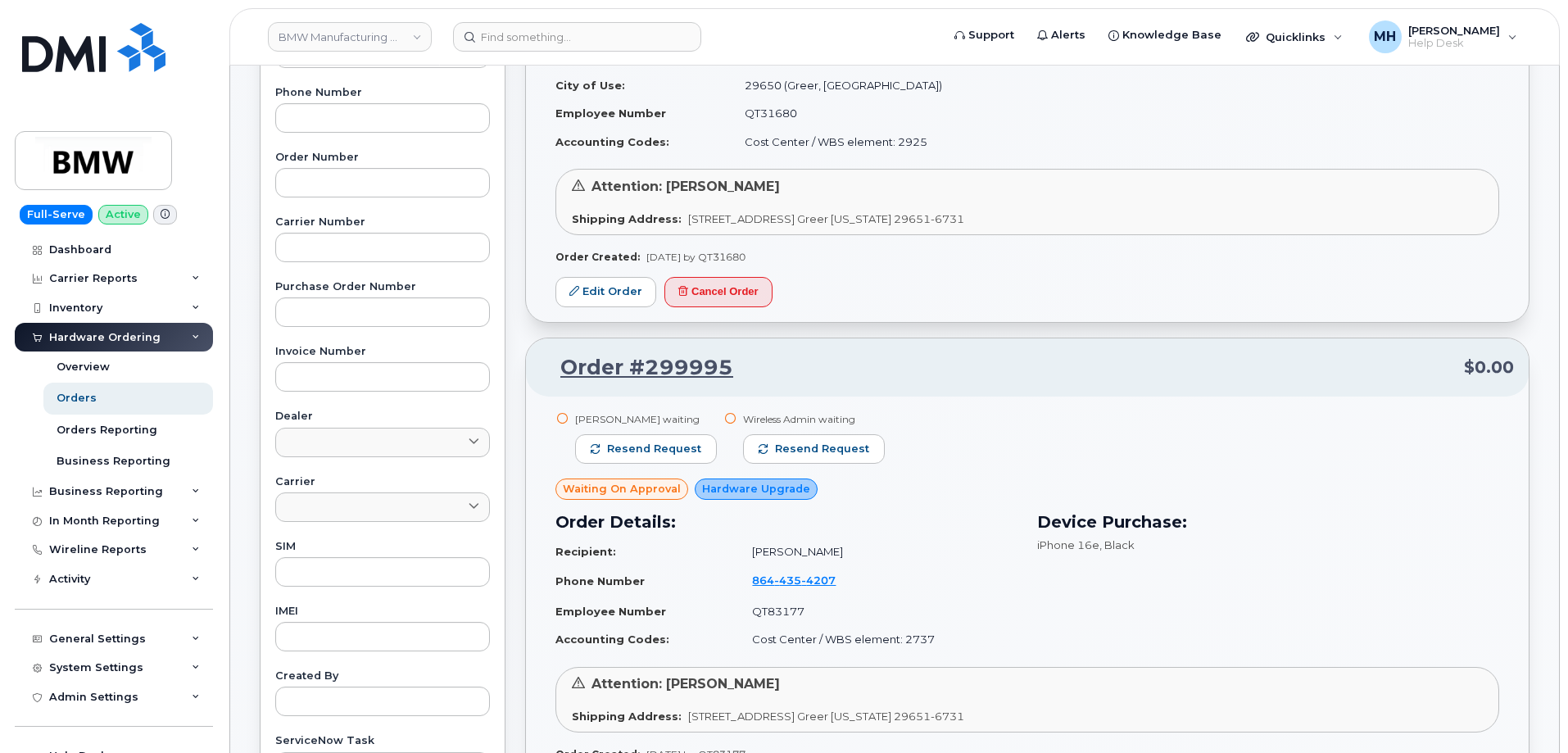
scroll to position [370, 0]
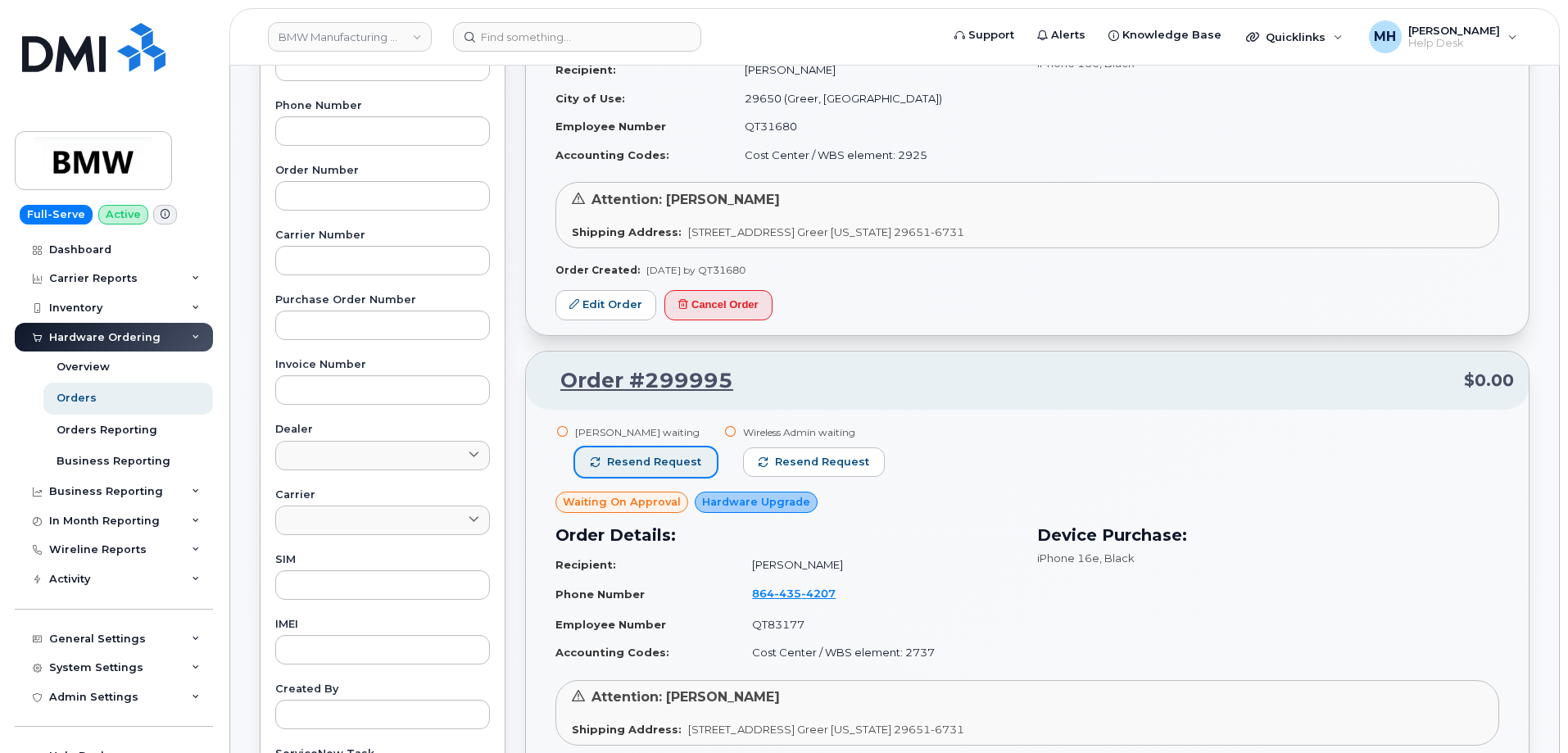
click at [653, 467] on span "Resend request" at bounding box center [653, 461] width 94 height 14
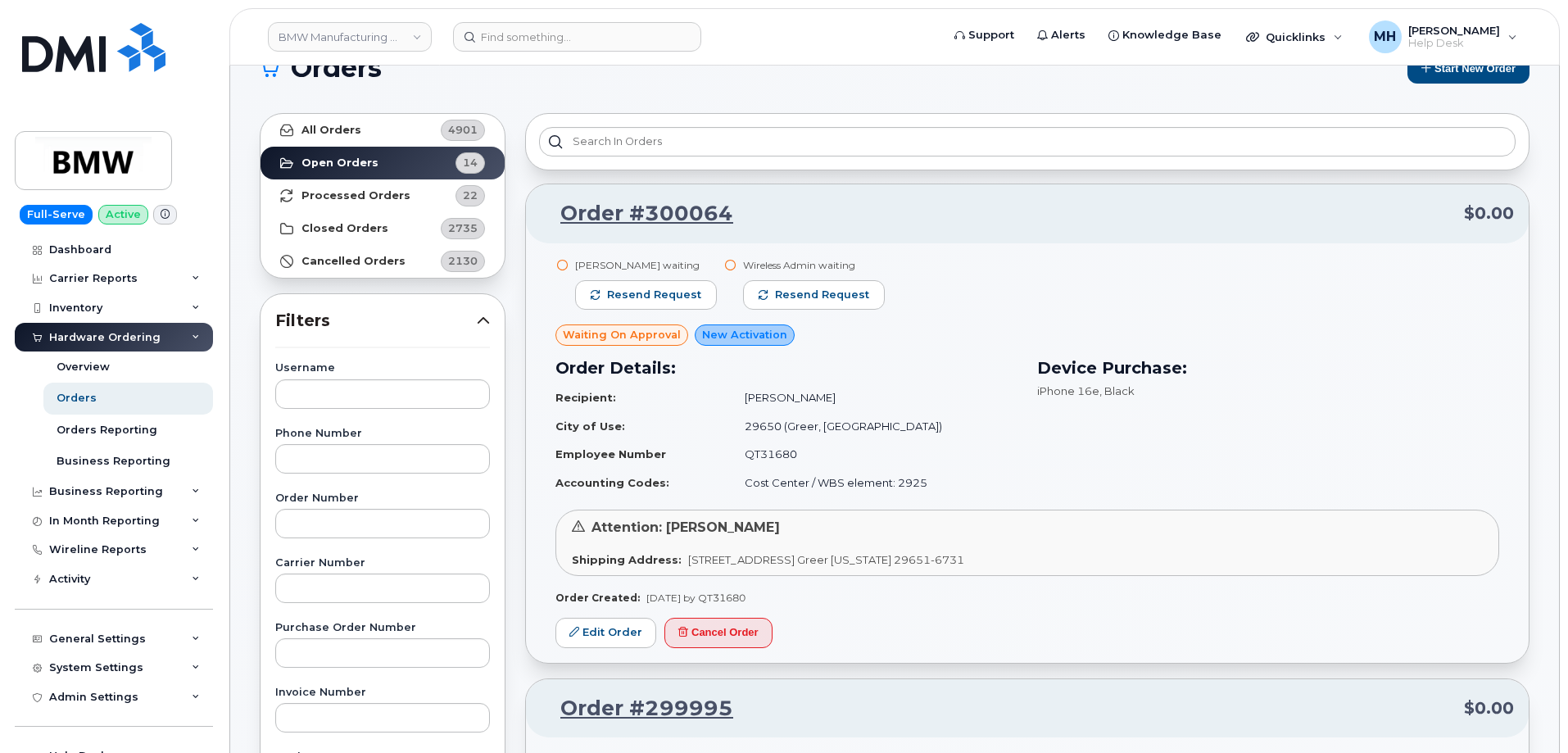
scroll to position [0, 0]
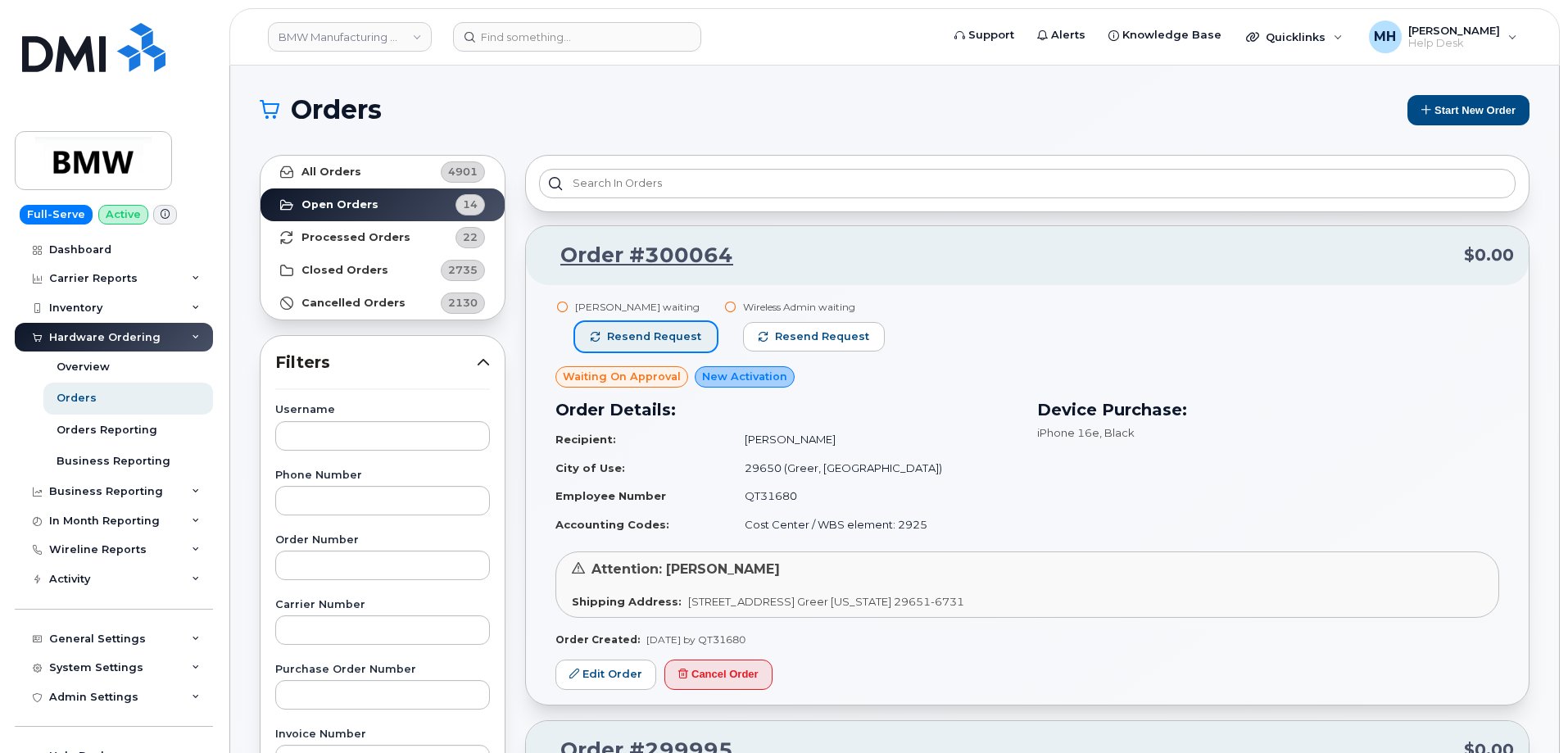
click at [671, 336] on span "Resend request" at bounding box center [653, 336] width 94 height 14
